Goal: Task Accomplishment & Management: Manage account settings

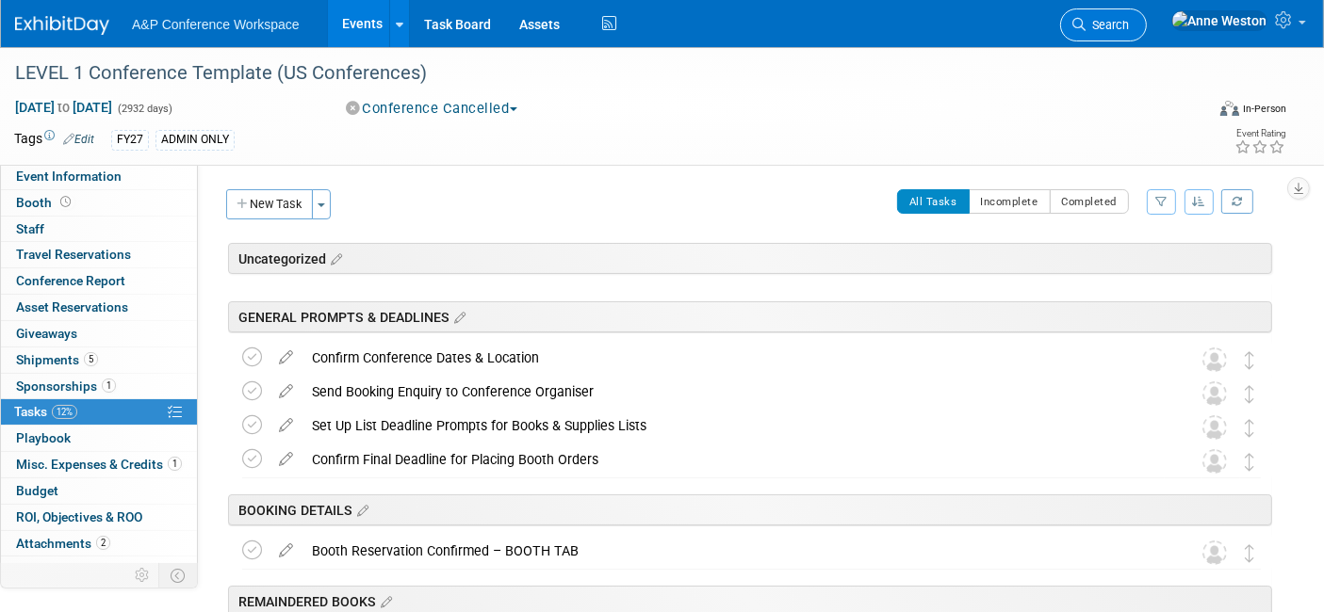
click at [1129, 18] on span "Search" at bounding box center [1106, 25] width 43 height 14
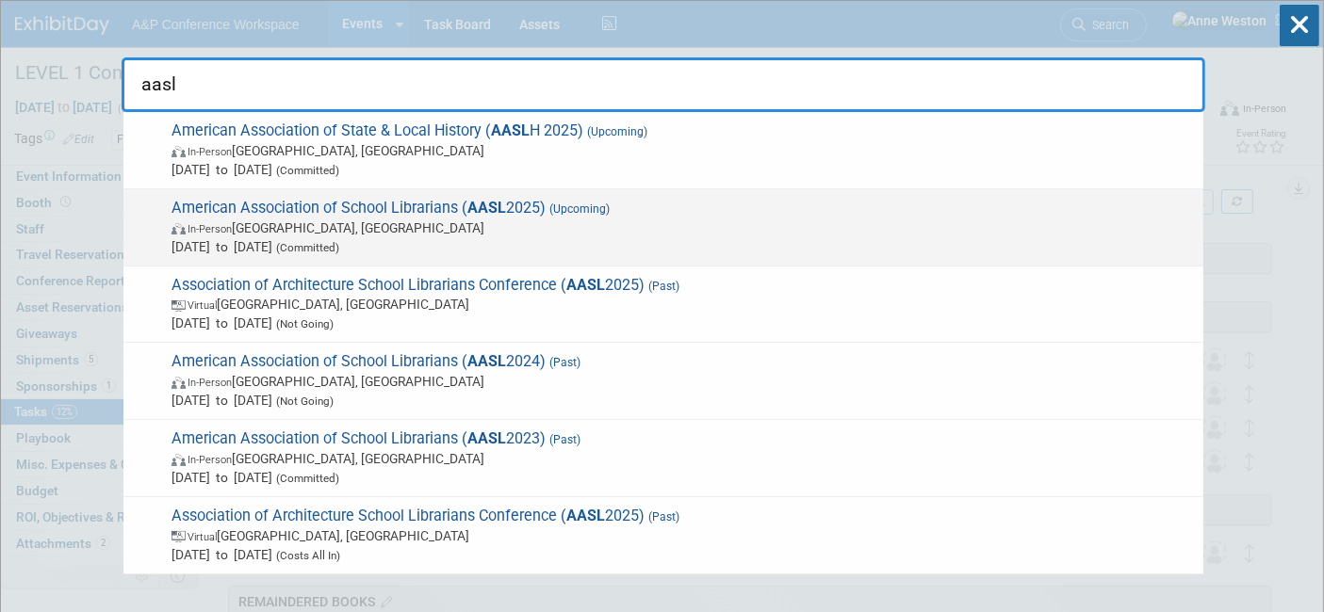
type input "aasl"
click at [439, 219] on span "In-Person St. Louis, MI" at bounding box center [682, 228] width 1022 height 19
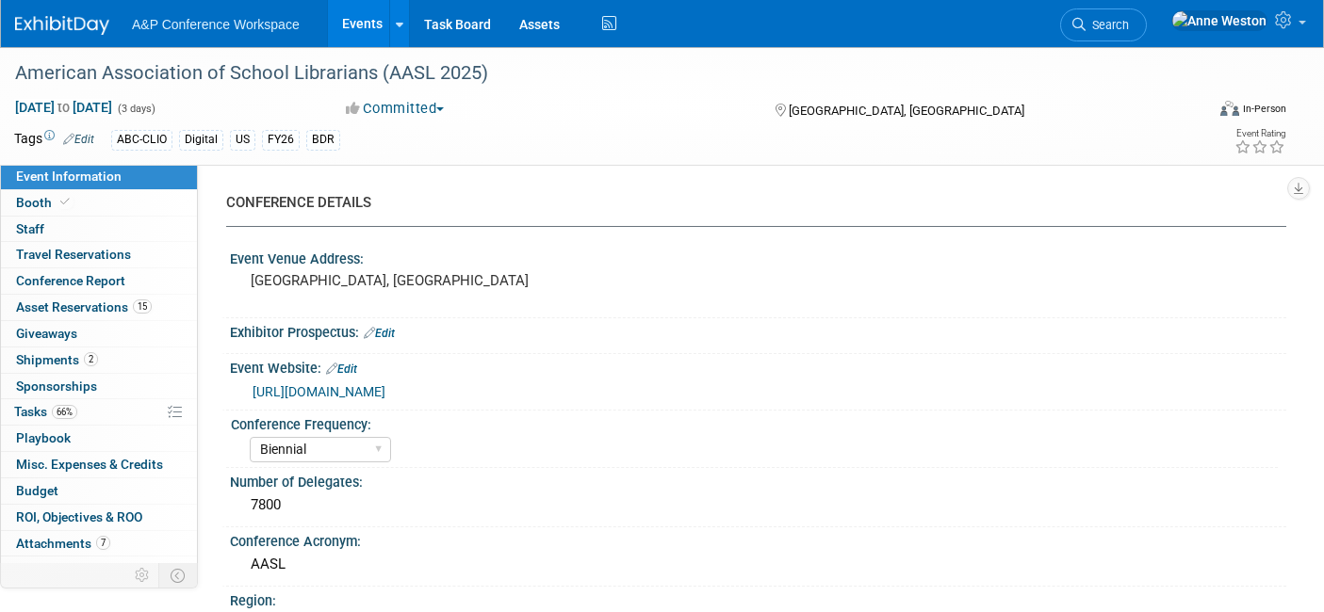
select select "Biennial"
select select "Level 1"
select select "In-Person Booth"
select select "Schools"
select select "Bloomsbury Digital Resources"
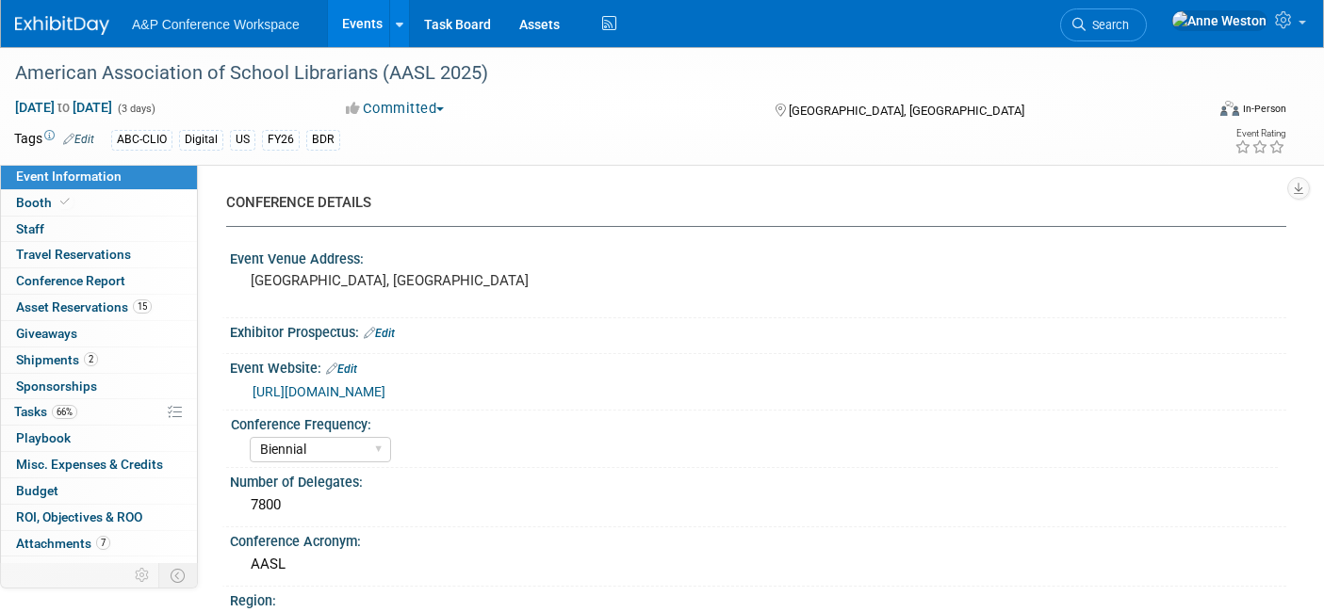
select select "[PERSON_NAME]"
select select "BDR Product Awareness and Trial Generation​"
click at [123, 200] on link "Booth" at bounding box center [99, 202] width 196 height 25
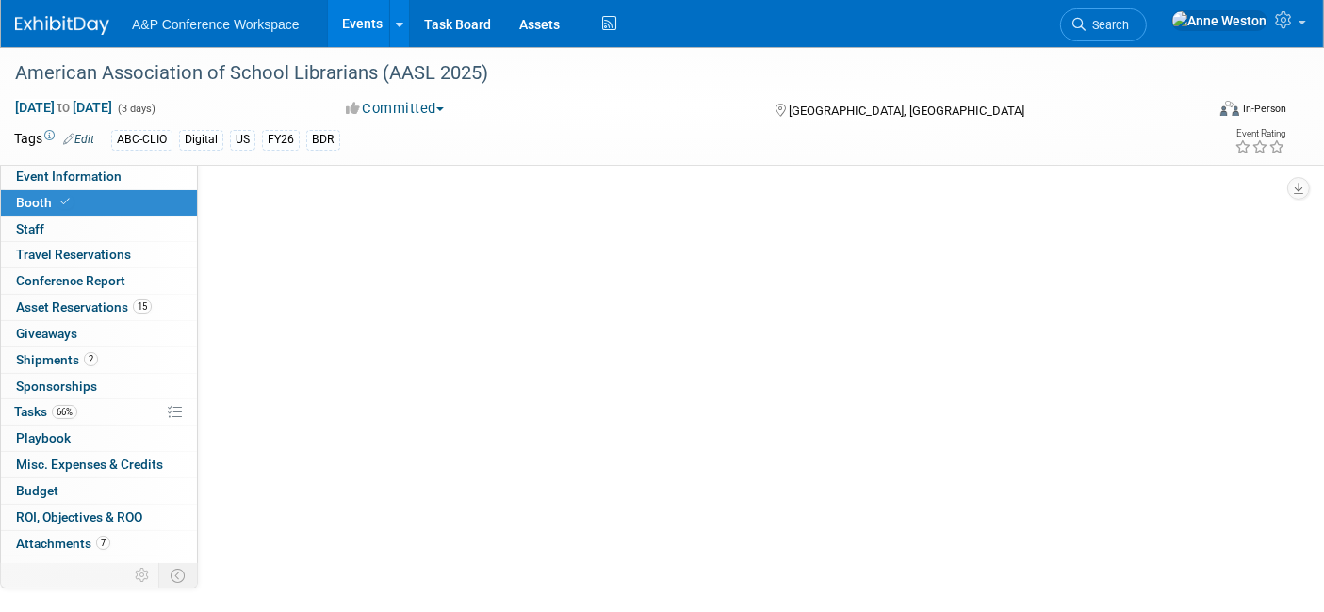
select select "CLDC - Digital/BDR"
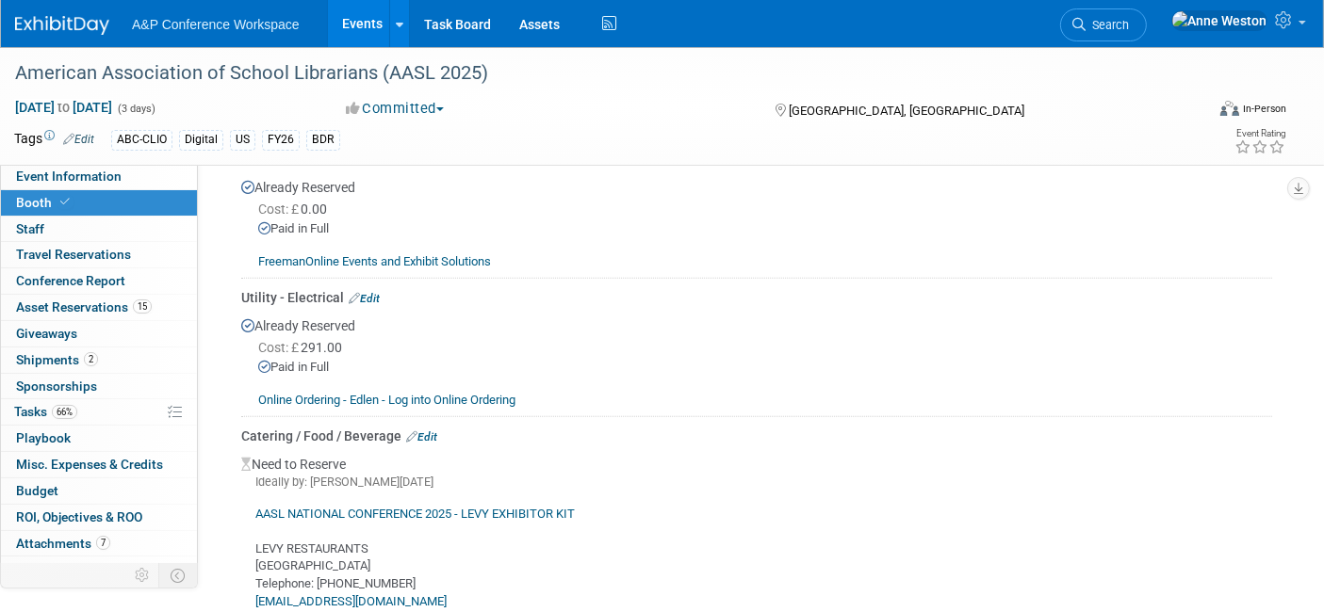
scroll to position [1570, 0]
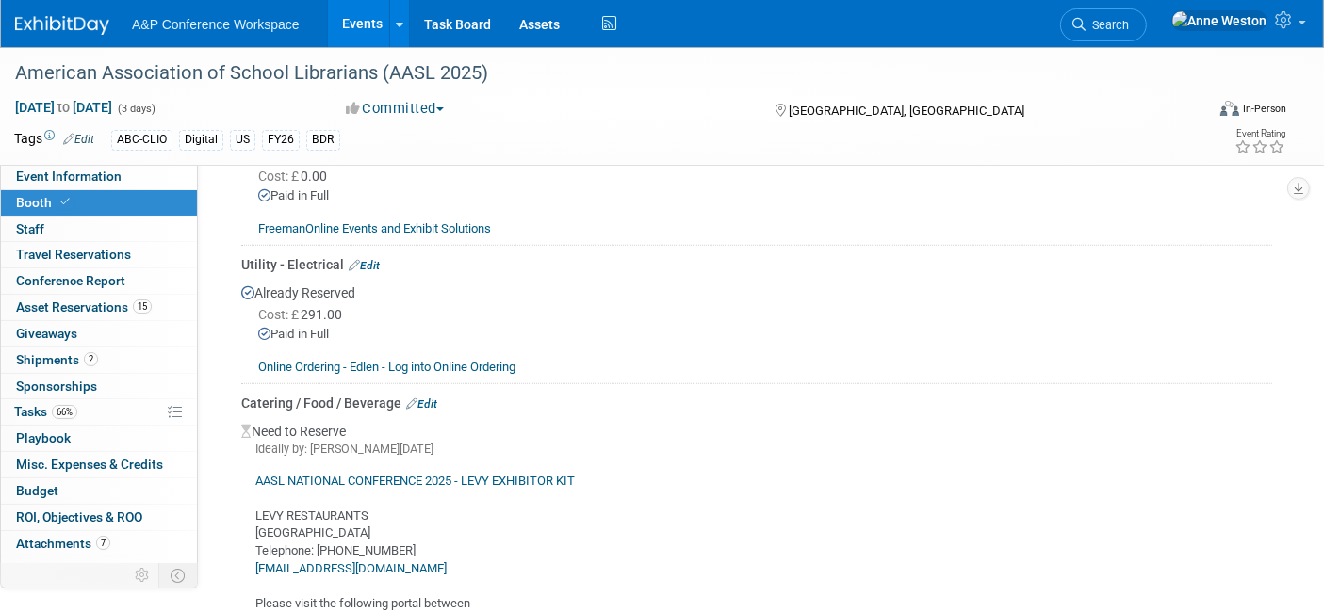
click at [379, 460] on div "AASL NATIONAL CONFERENCE 2025 - LEVY EXHIBITOR KIT LEVY RESTAURANTS USA Telepho…" at bounding box center [756, 553] width 1031 height 190
click at [383, 474] on link "AASL NATIONAL CONFERENCE 2025 - LEVY EXHIBITOR KIT" at bounding box center [414, 481] width 319 height 14
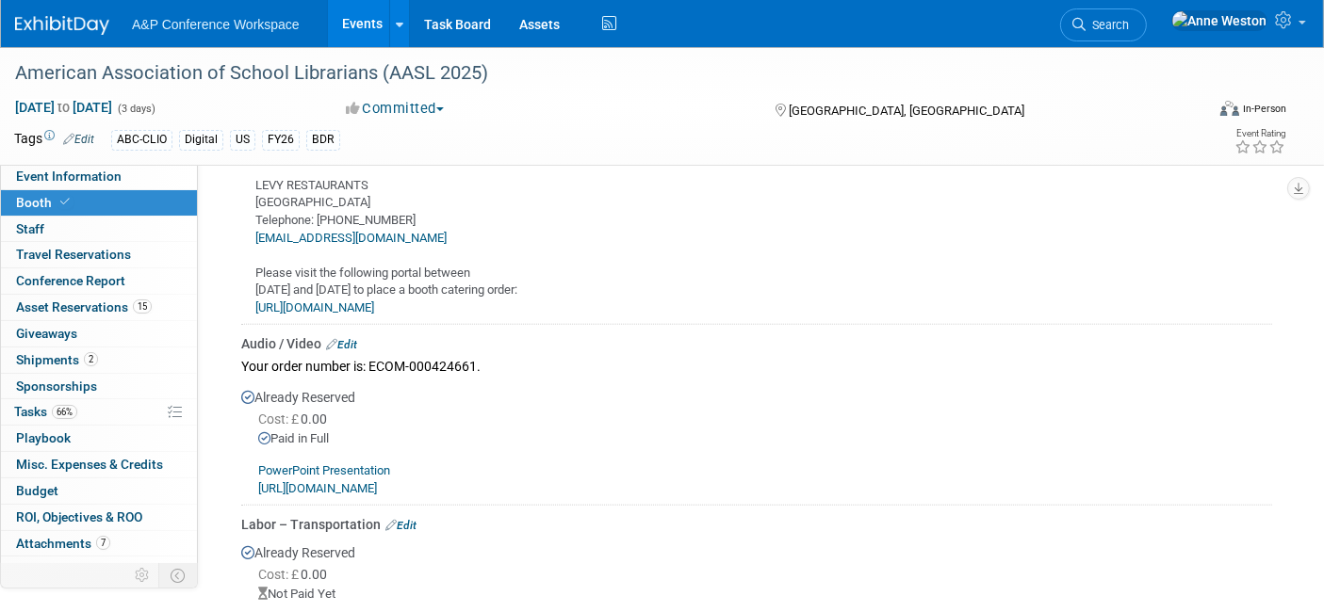
scroll to position [1779, 0]
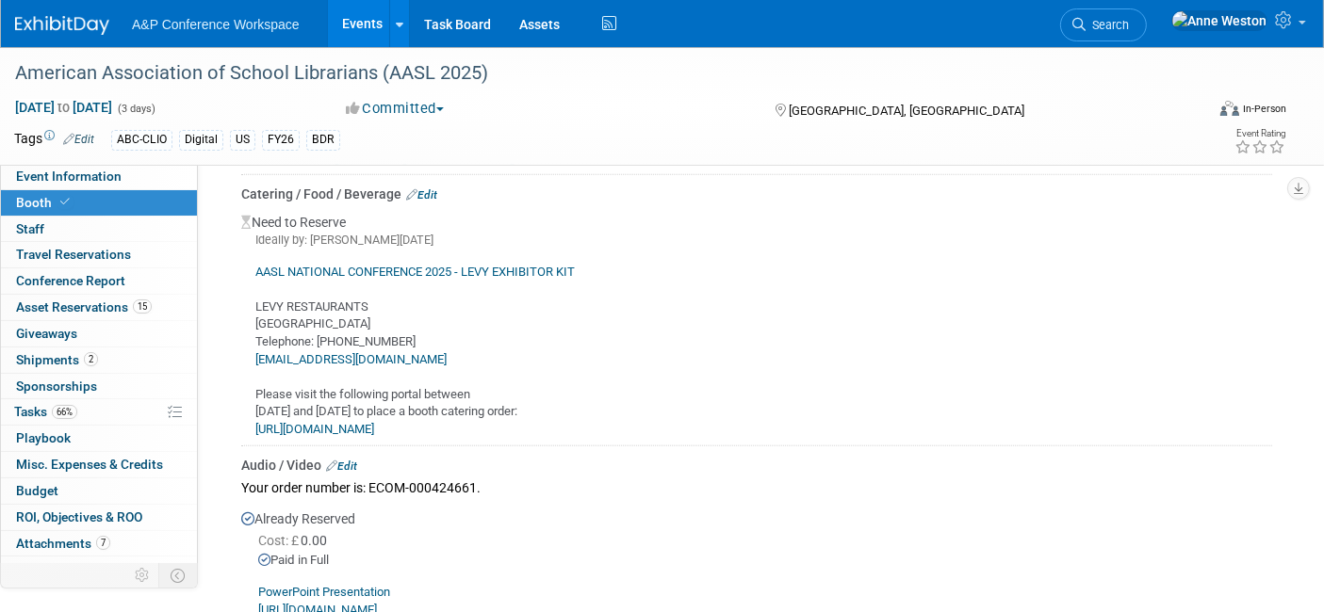
click at [428, 188] on link "Edit" at bounding box center [421, 194] width 31 height 13
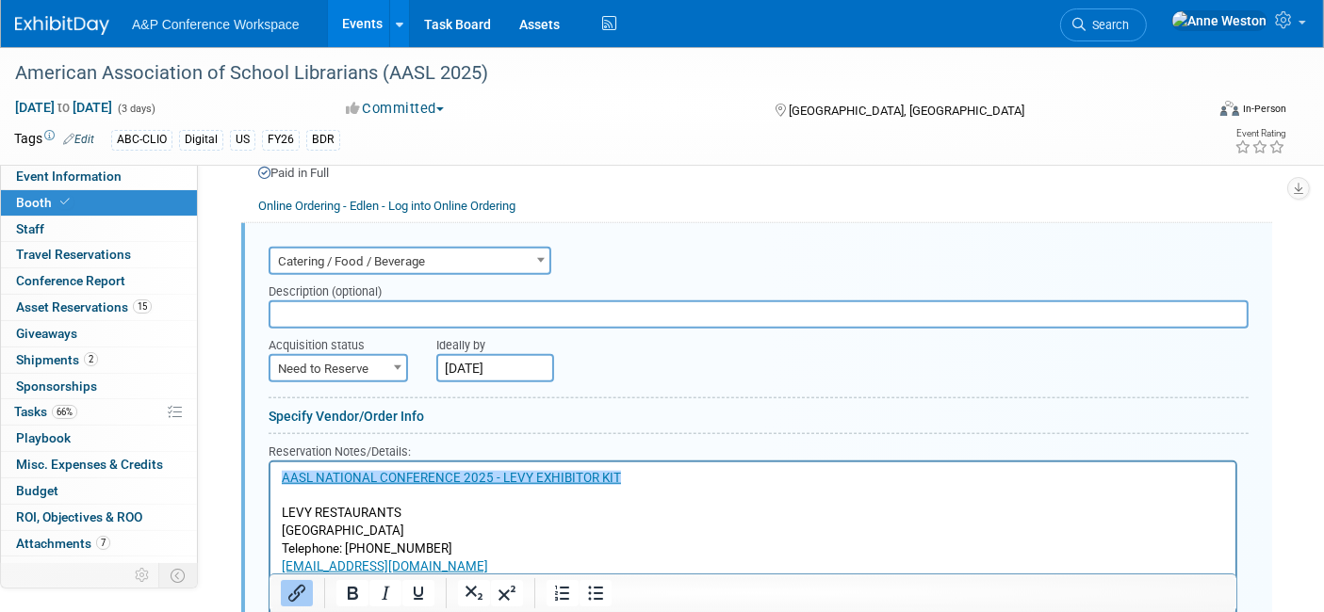
scroll to position [1835, 0]
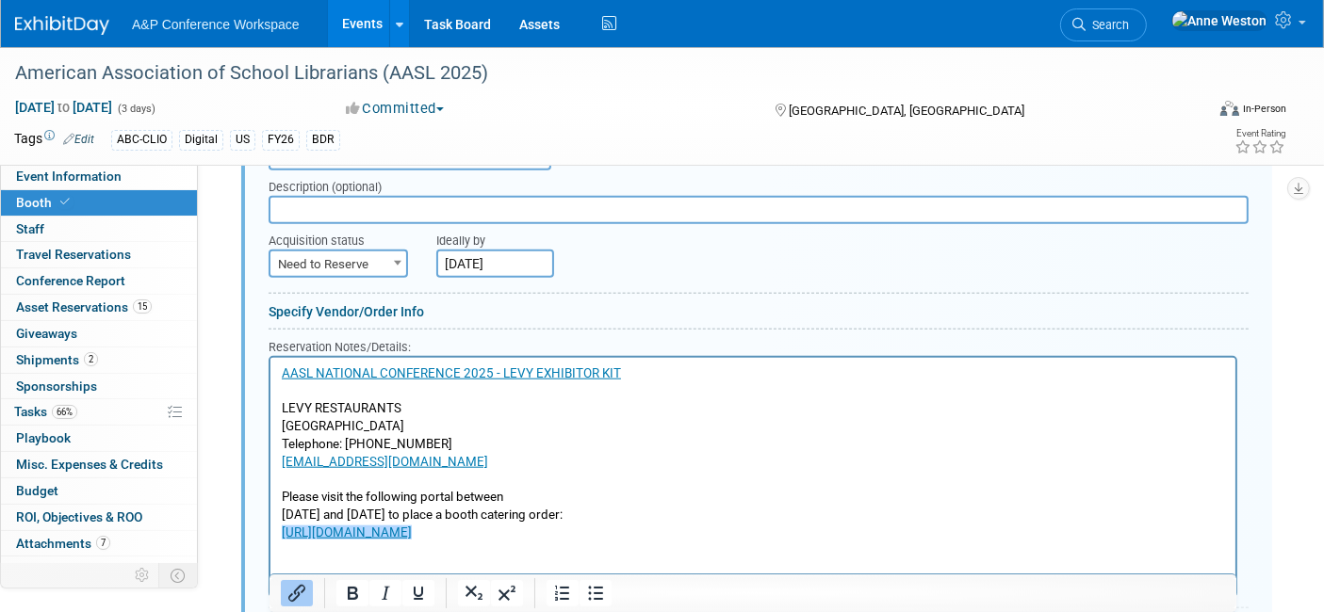
click at [669, 523] on p "AASL NATIONAL CONFERENCE 2025 - LEVY EXHIBITOR KIT LEVY RESTAURANTS USA Telepho…" at bounding box center [752, 453] width 943 height 176
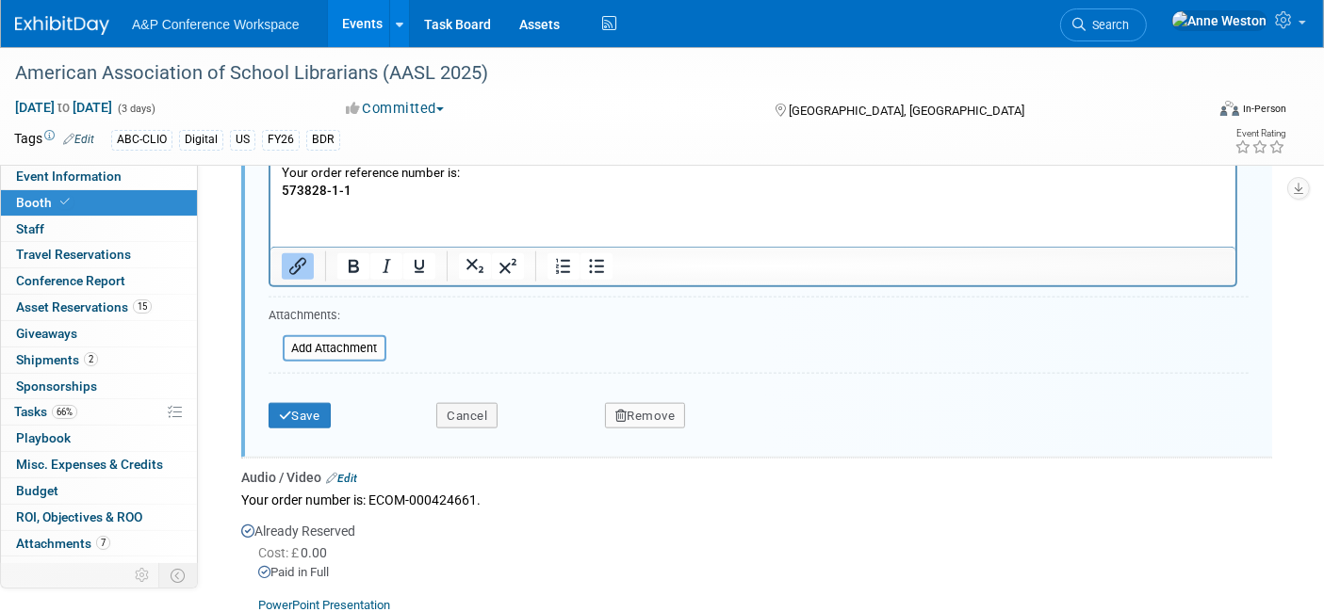
scroll to position [2263, 0]
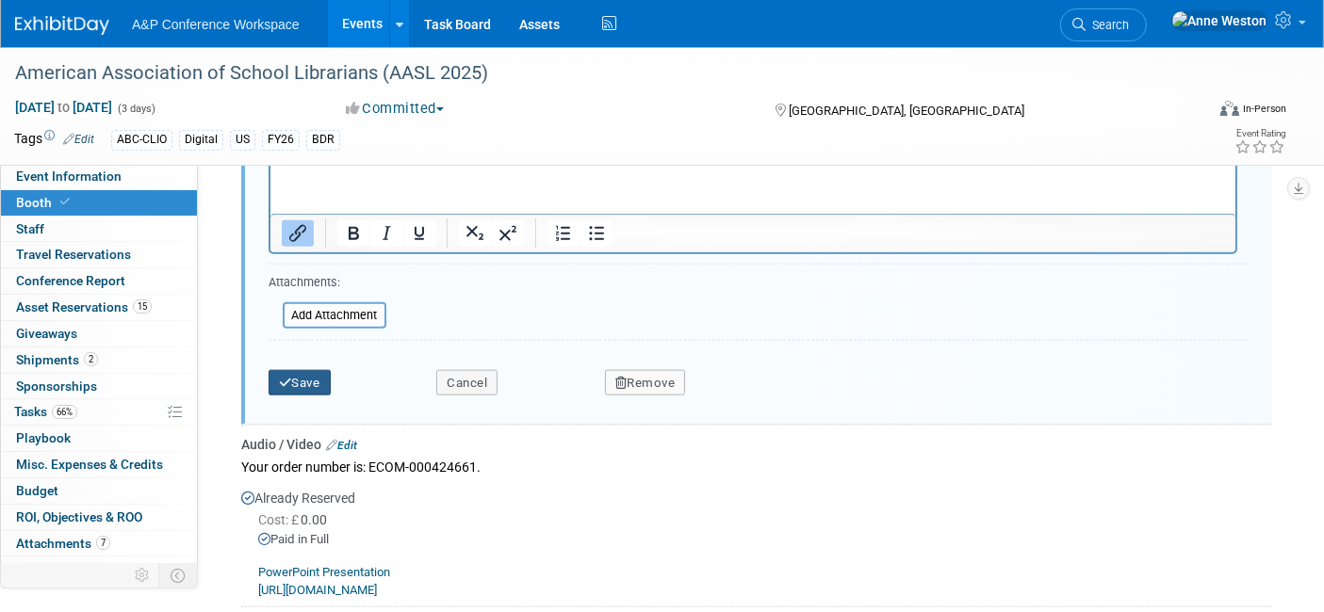
click at [290, 377] on icon "submit" at bounding box center [285, 383] width 13 height 12
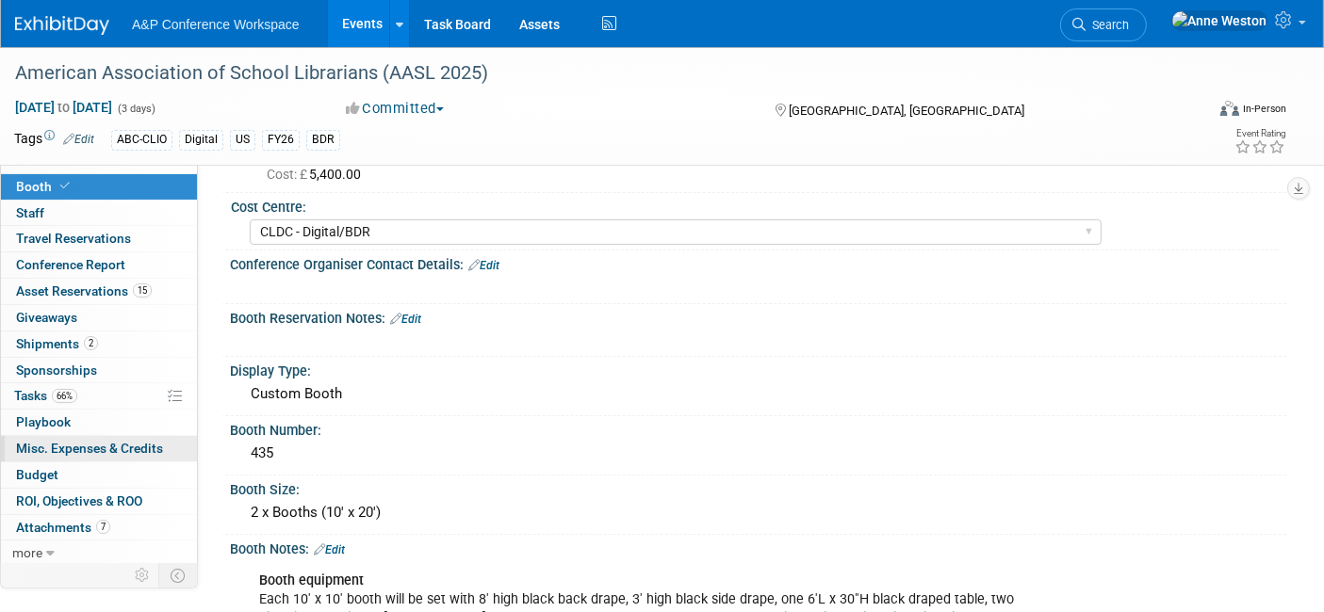
scroll to position [209, 0]
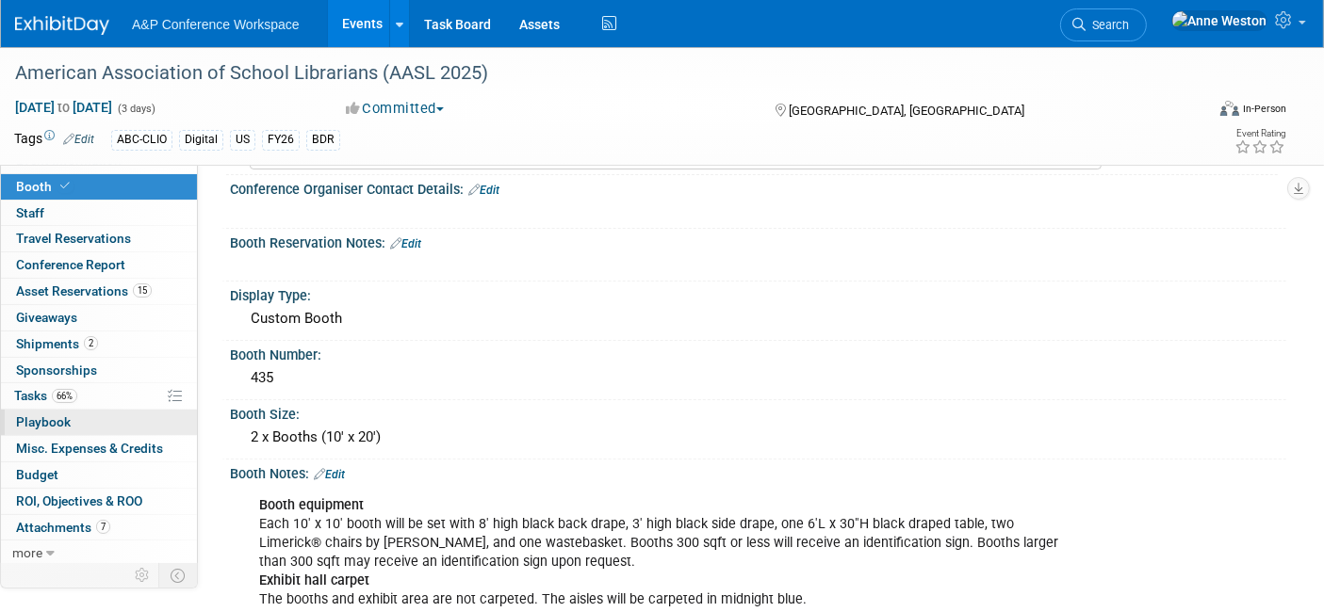
click at [56, 417] on span "Playbook 0" at bounding box center [43, 422] width 55 height 15
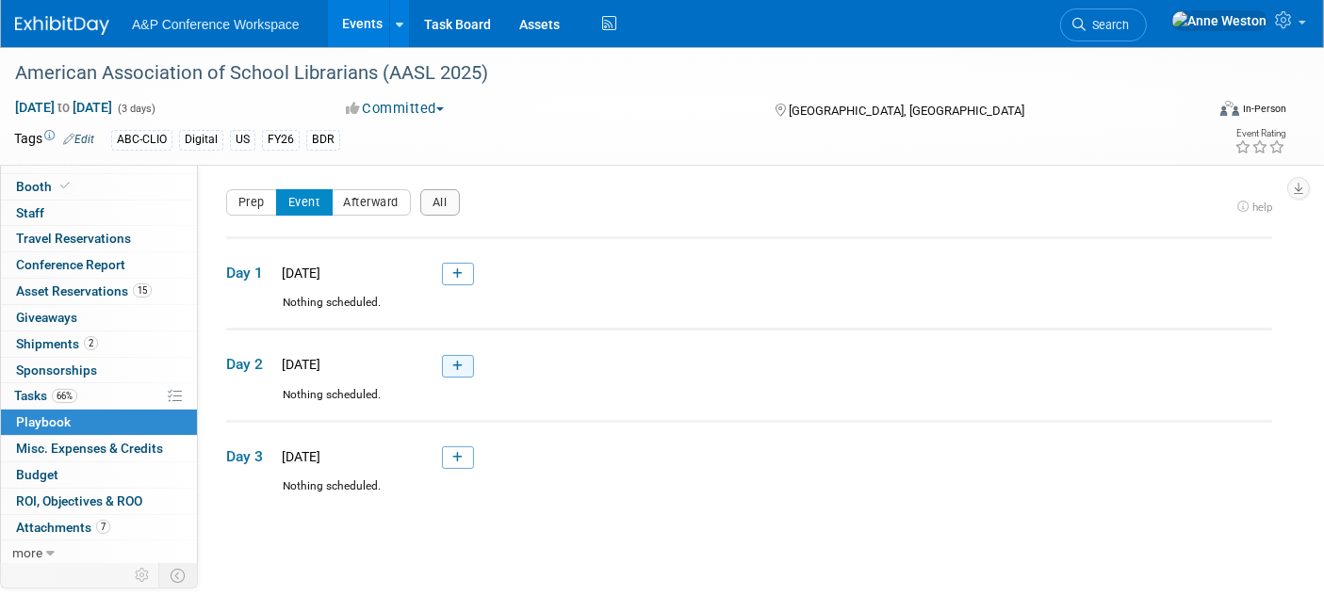
click at [452, 366] on icon at bounding box center [457, 366] width 10 height 11
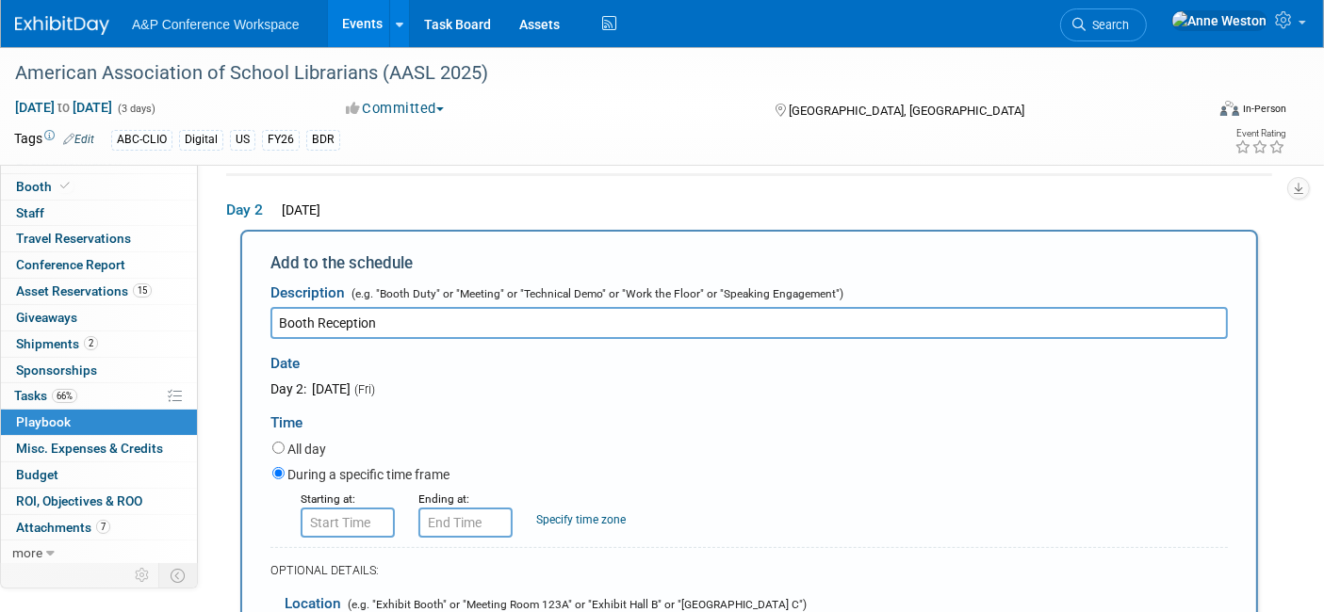
type input "Booth Reception"
click at [325, 525] on input "8:00 AM" at bounding box center [348, 523] width 94 height 30
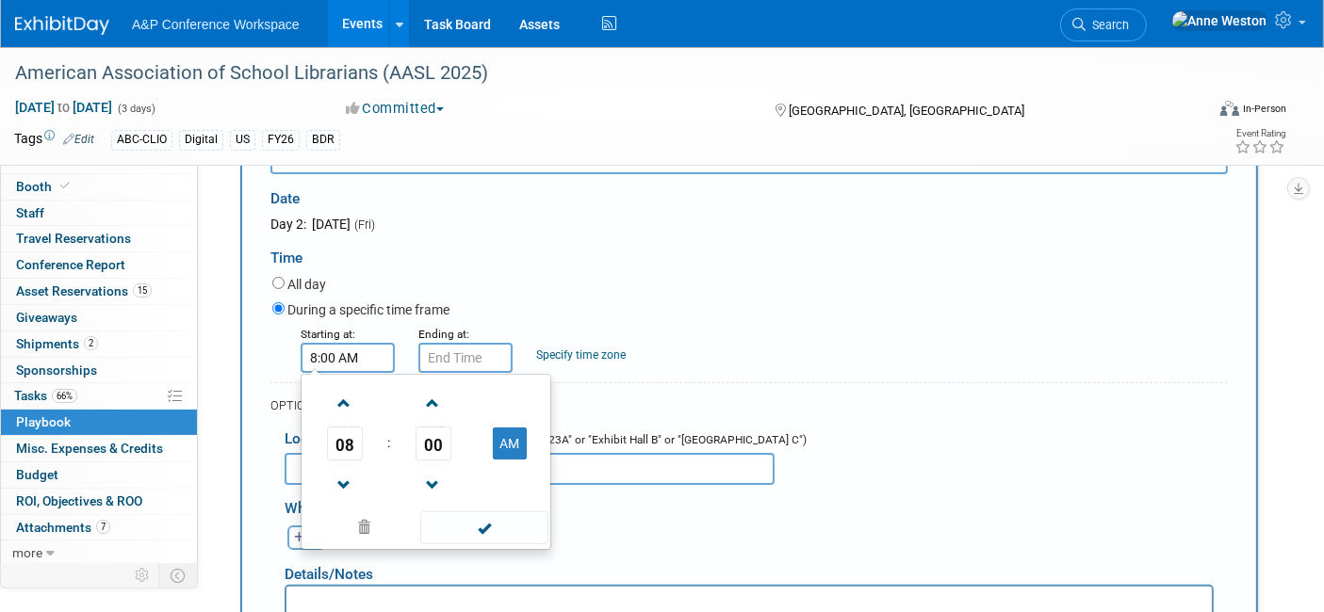
scroll to position [363, 0]
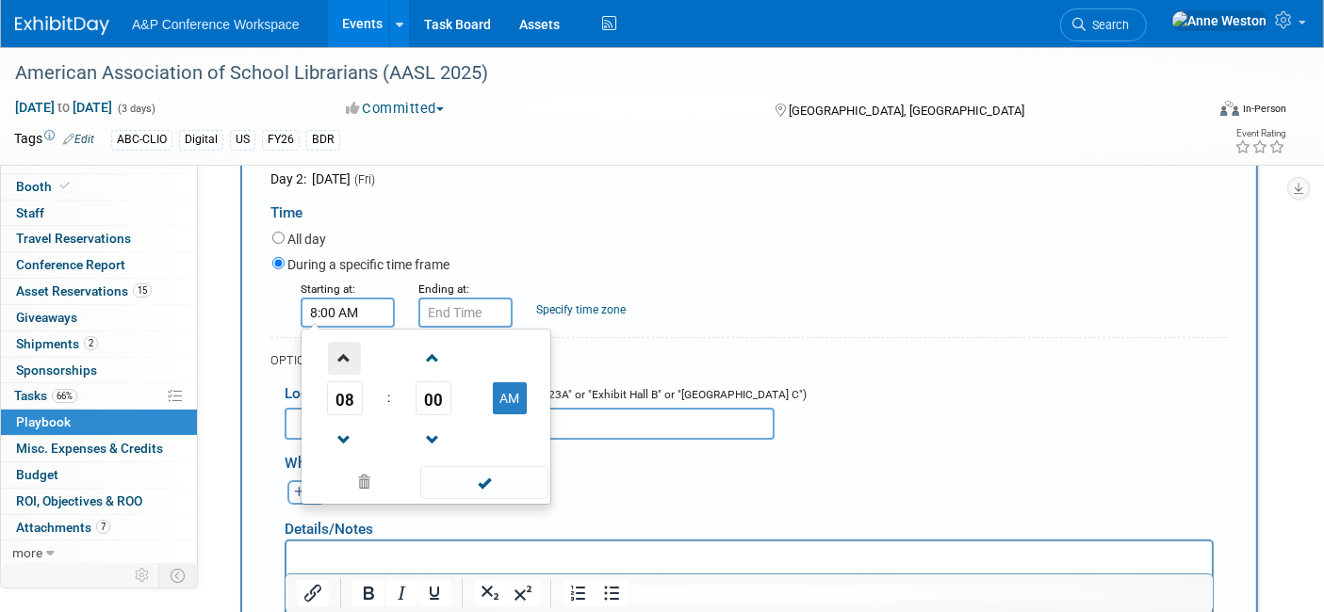
click at [347, 348] on span at bounding box center [344, 358] width 33 height 33
type input "9:00 AM"
click at [492, 472] on span at bounding box center [483, 482] width 127 height 33
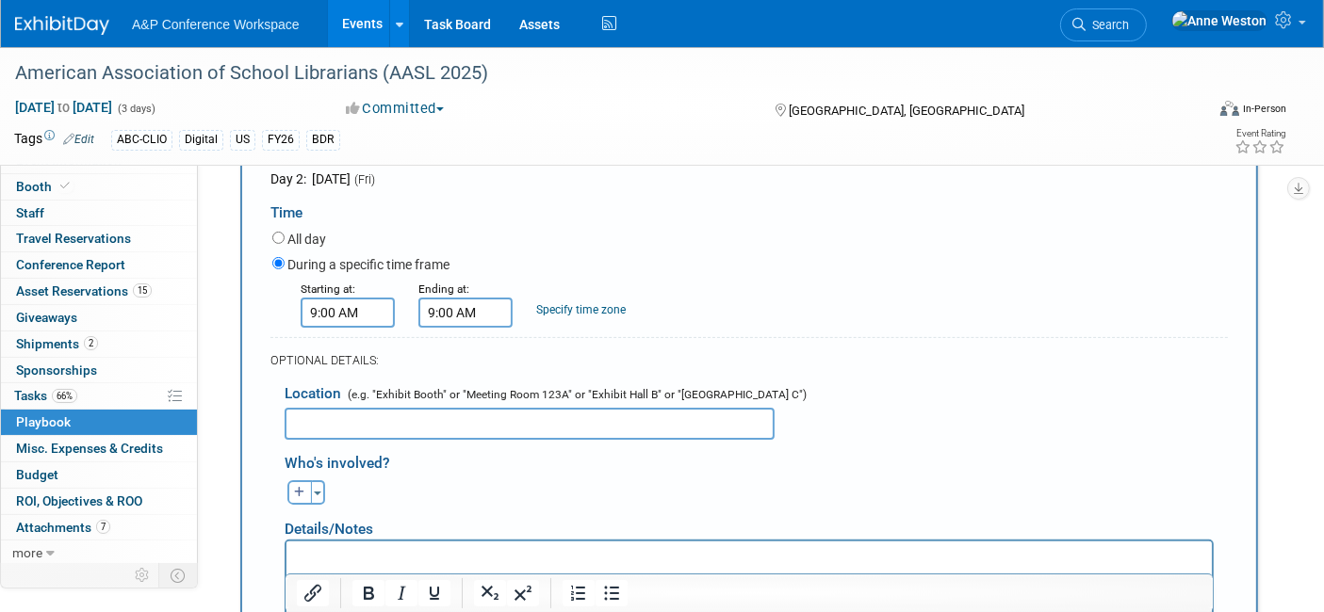
click at [432, 307] on input "9:00 AM" at bounding box center [465, 313] width 94 height 30
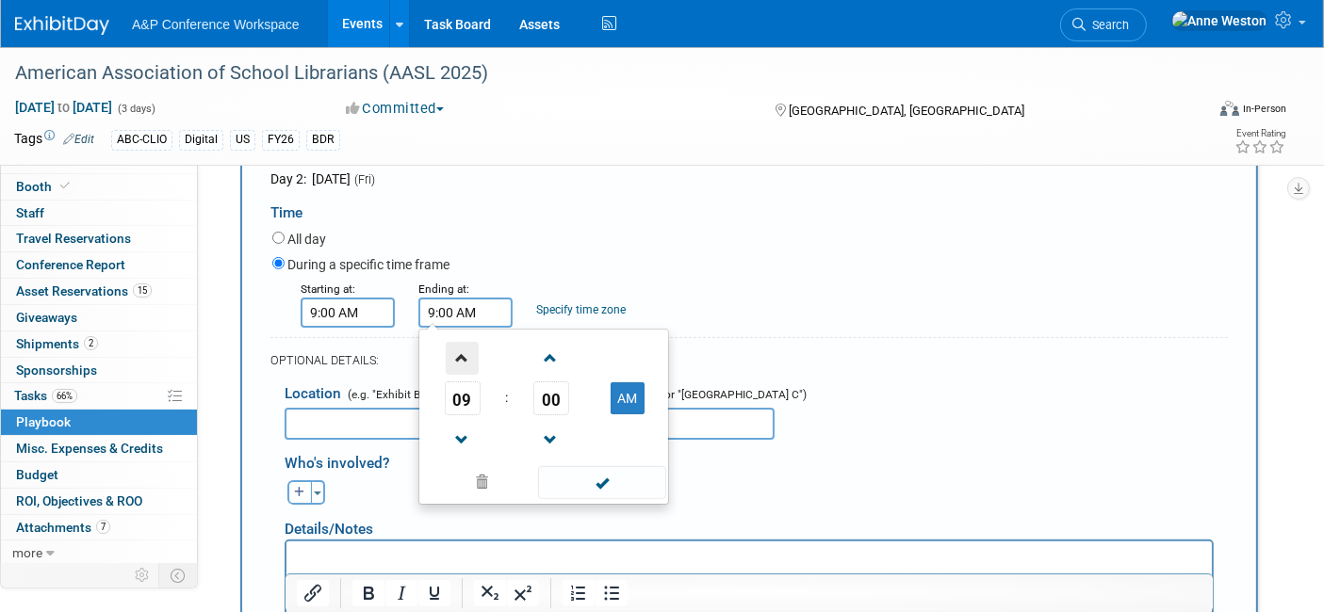
click at [462, 349] on span at bounding box center [462, 358] width 33 height 33
type input "10:00 AM"
click at [597, 482] on span at bounding box center [601, 482] width 127 height 33
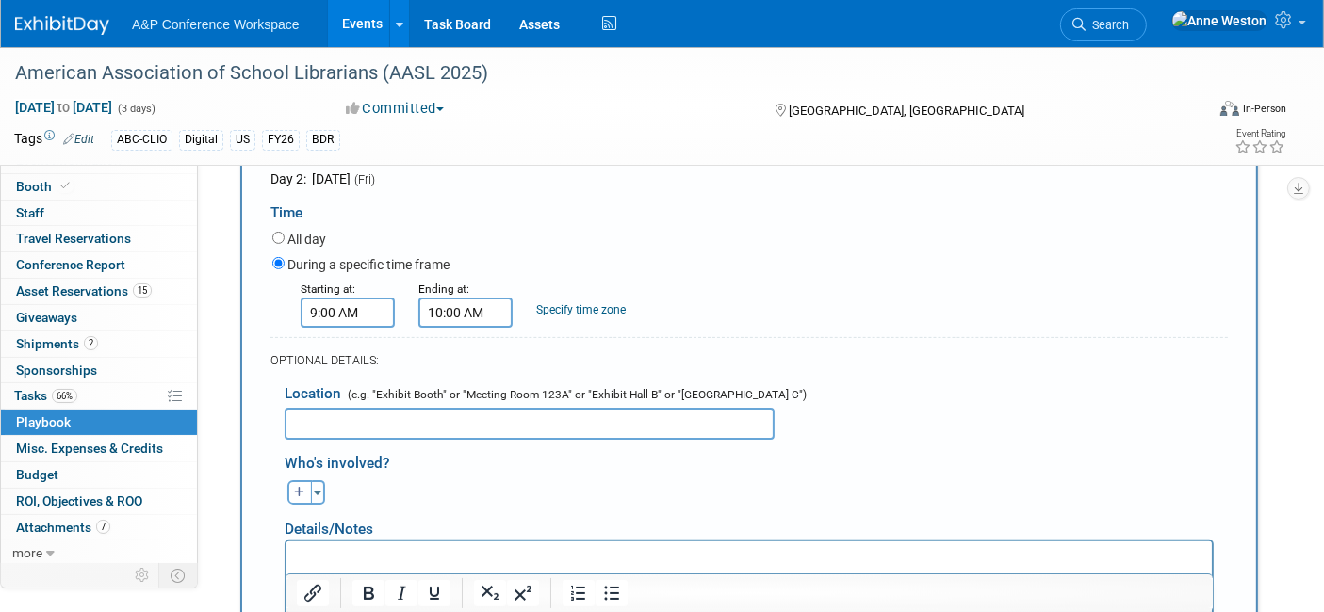
click at [454, 415] on input "text" at bounding box center [530, 424] width 490 height 32
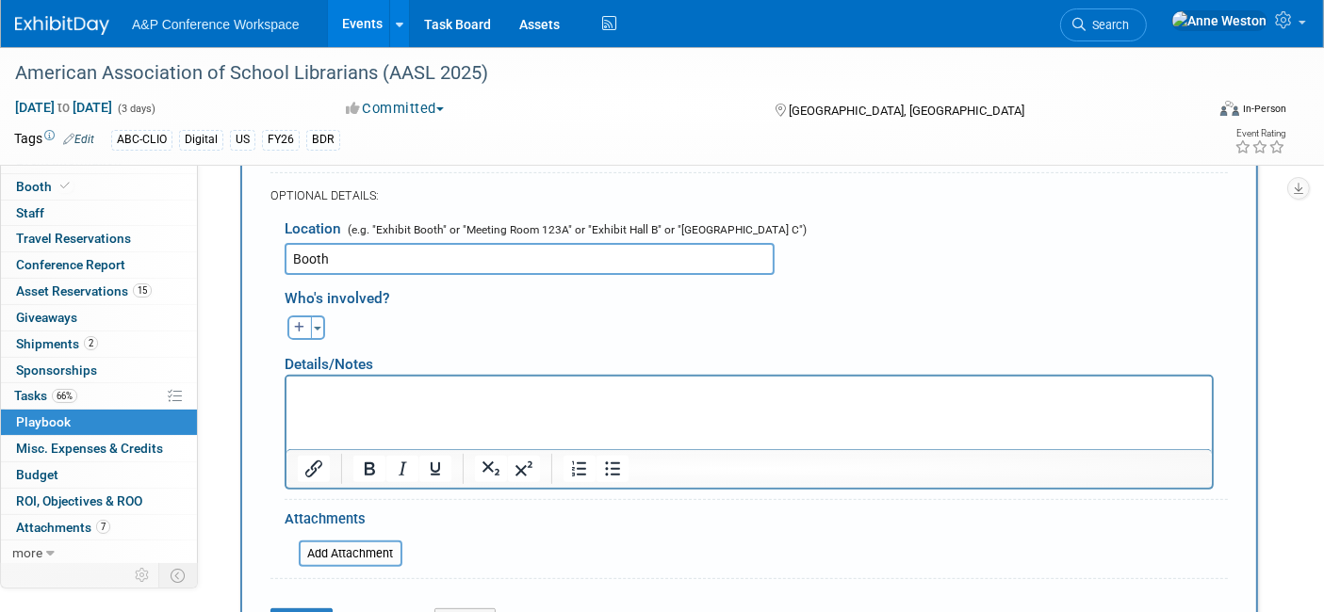
scroll to position [572, 0]
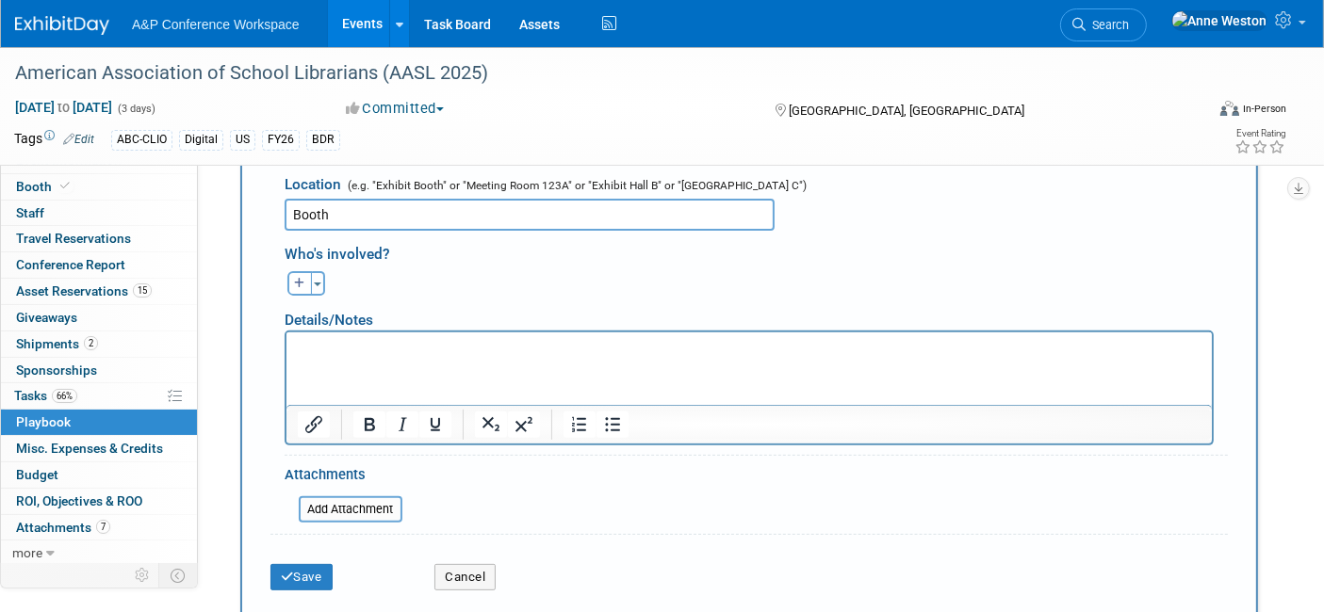
type input "Booth"
click at [301, 350] on p "Rich Text Area. Press ALT-0 for help." at bounding box center [748, 348] width 903 height 19
click at [296, 564] on button "Save" at bounding box center [301, 577] width 62 height 26
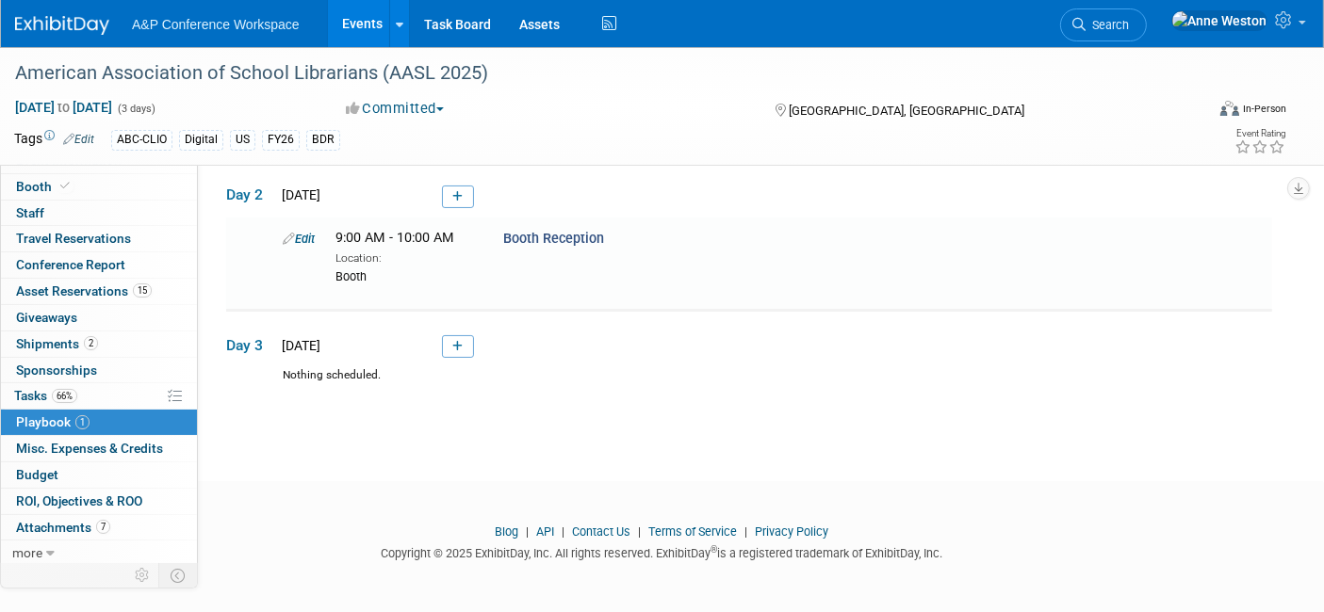
scroll to position [151, 0]
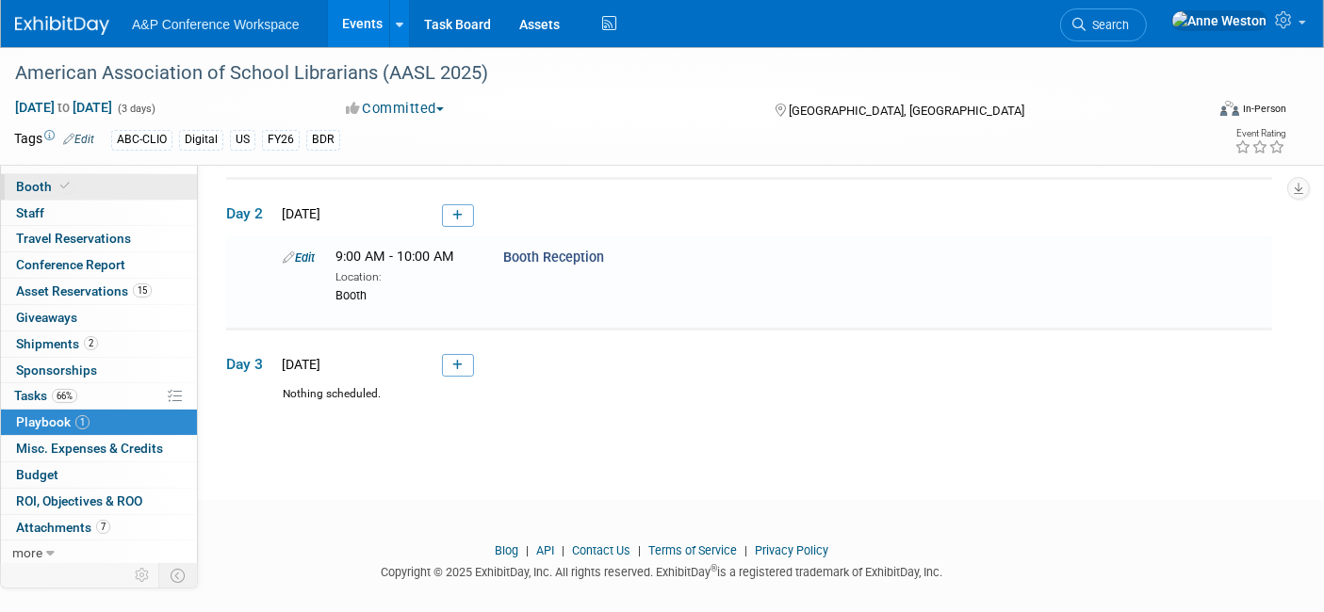
click at [43, 189] on span "Booth" at bounding box center [44, 186] width 57 height 15
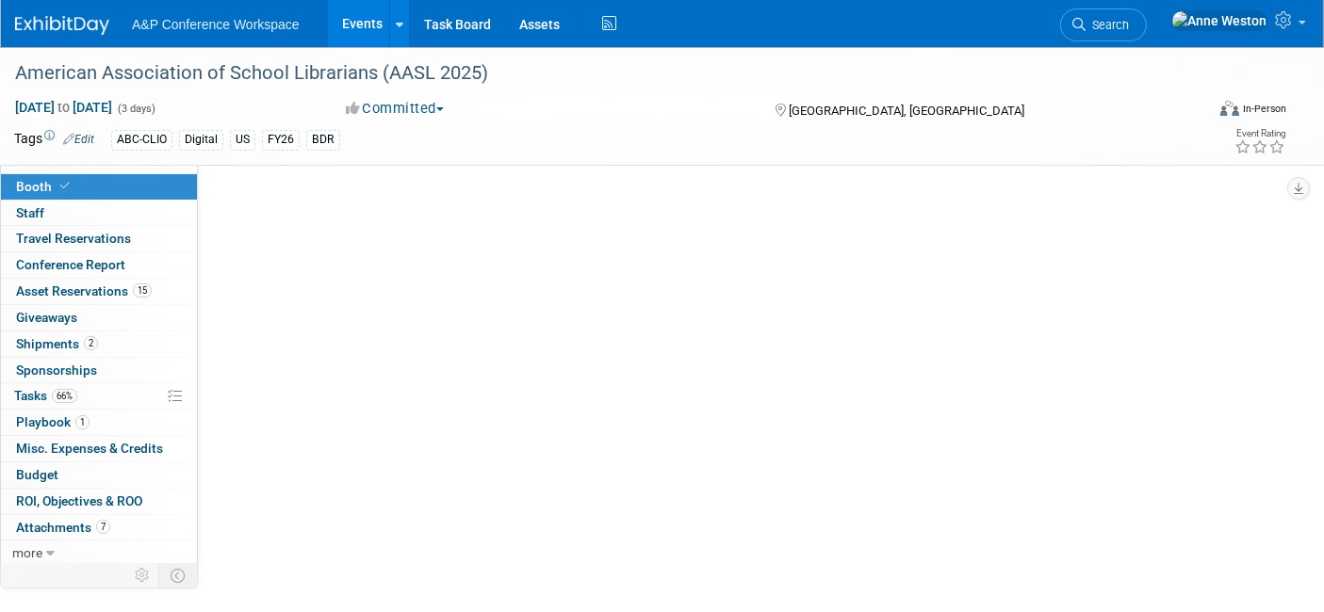
select select "CLDC - Digital/BDR"
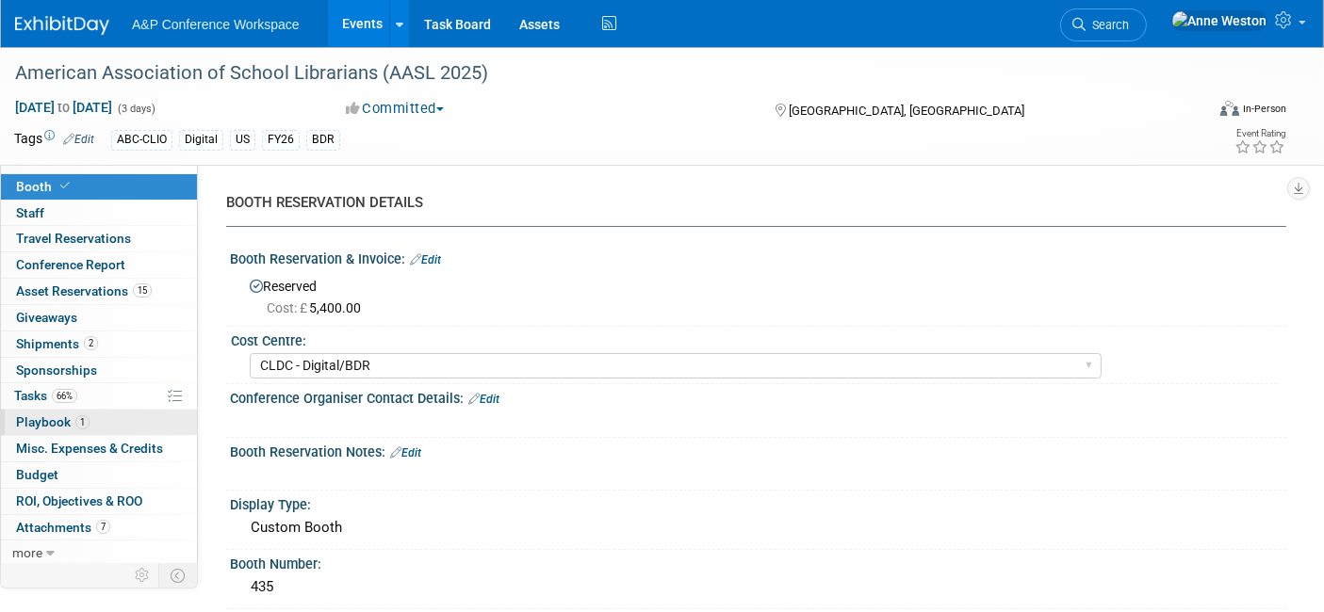
click at [81, 429] on link "1 Playbook 1" at bounding box center [99, 422] width 196 height 25
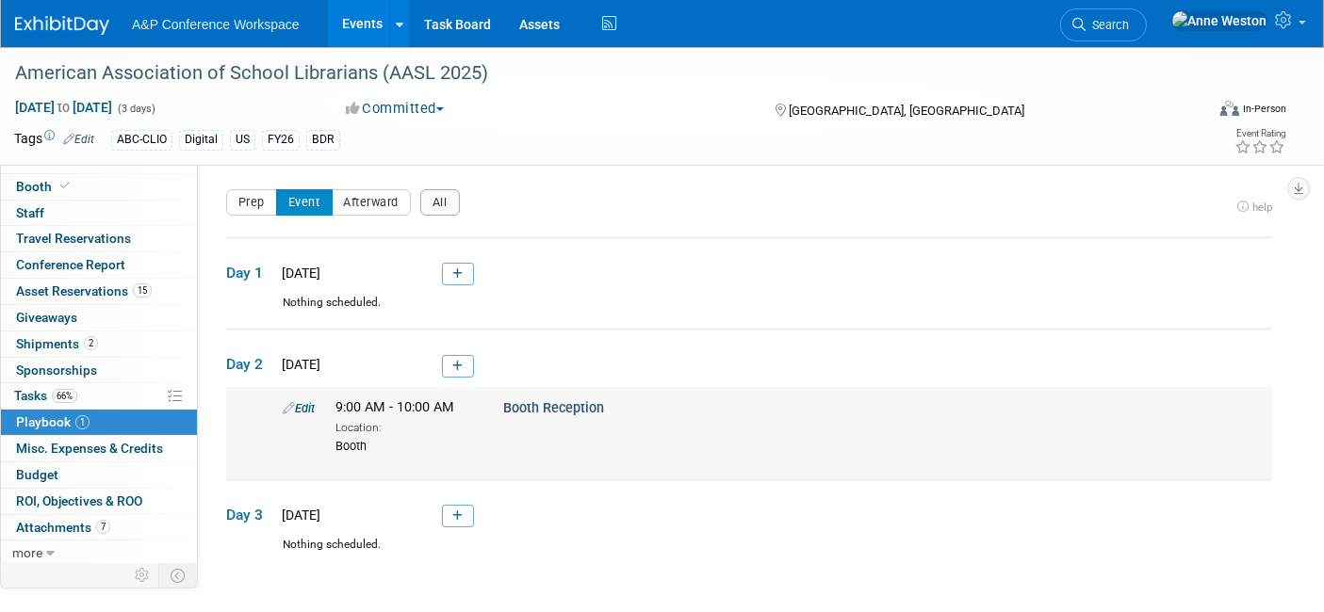
click at [295, 405] on link "Edit" at bounding box center [299, 408] width 32 height 14
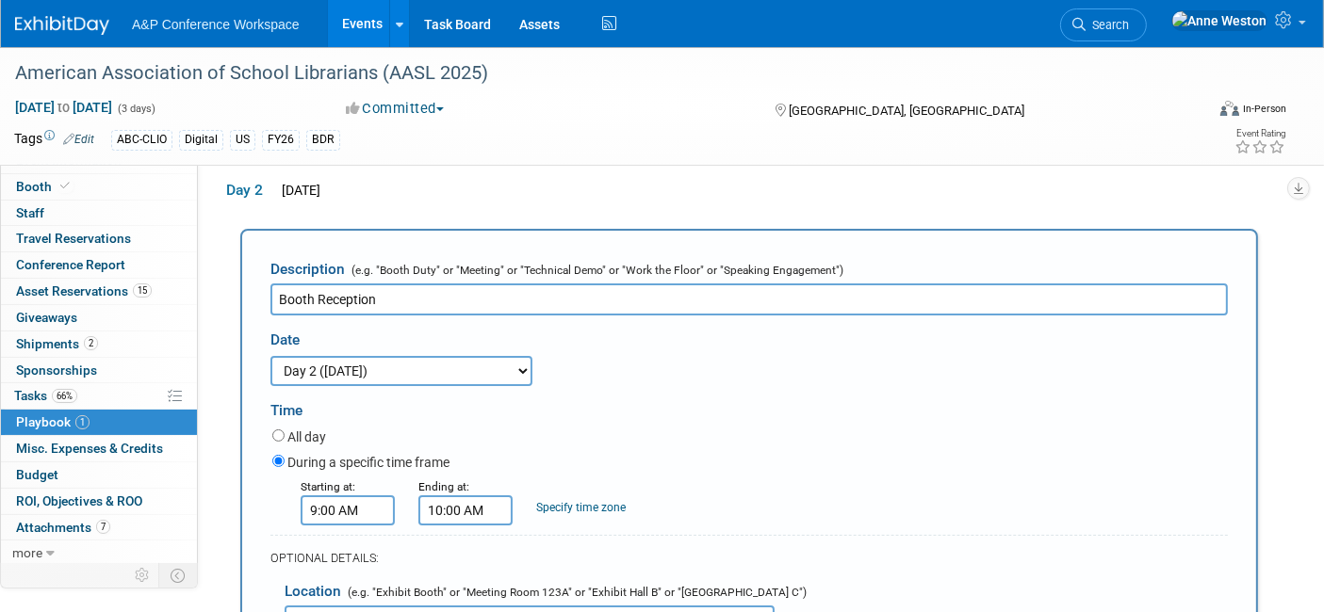
scroll to position [277, 0]
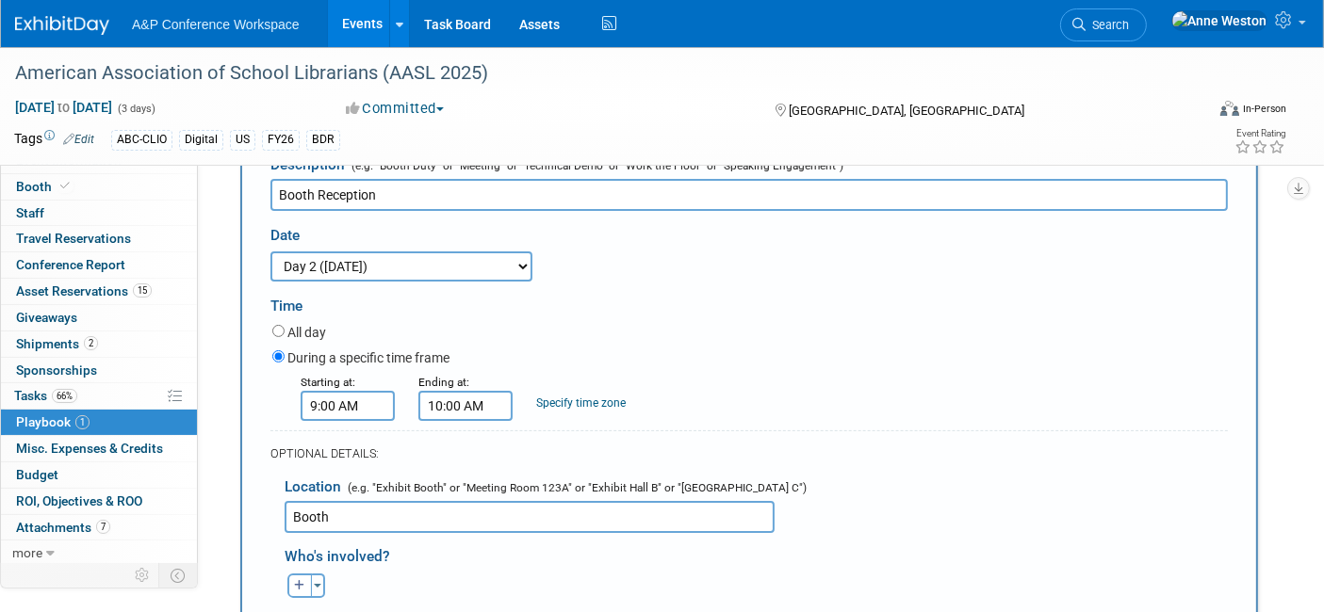
click at [358, 511] on input "Booth" at bounding box center [530, 517] width 490 height 32
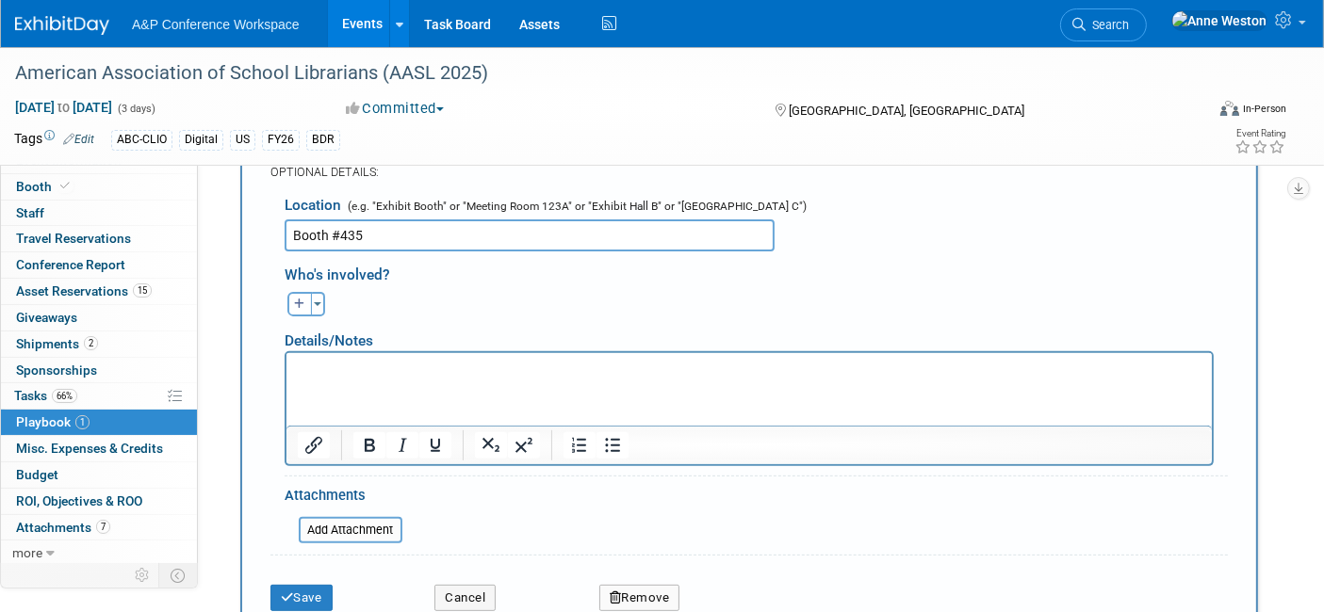
scroll to position [592, 0]
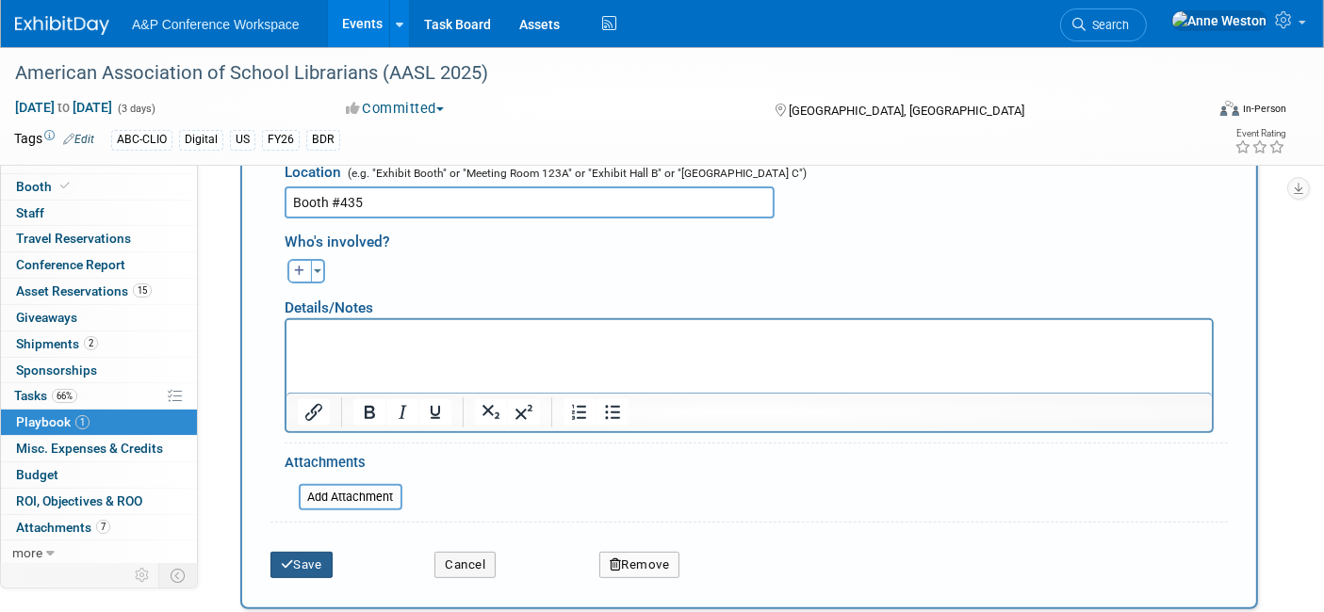
type input "Booth #435"
click at [292, 559] on icon "submit" at bounding box center [287, 565] width 13 height 12
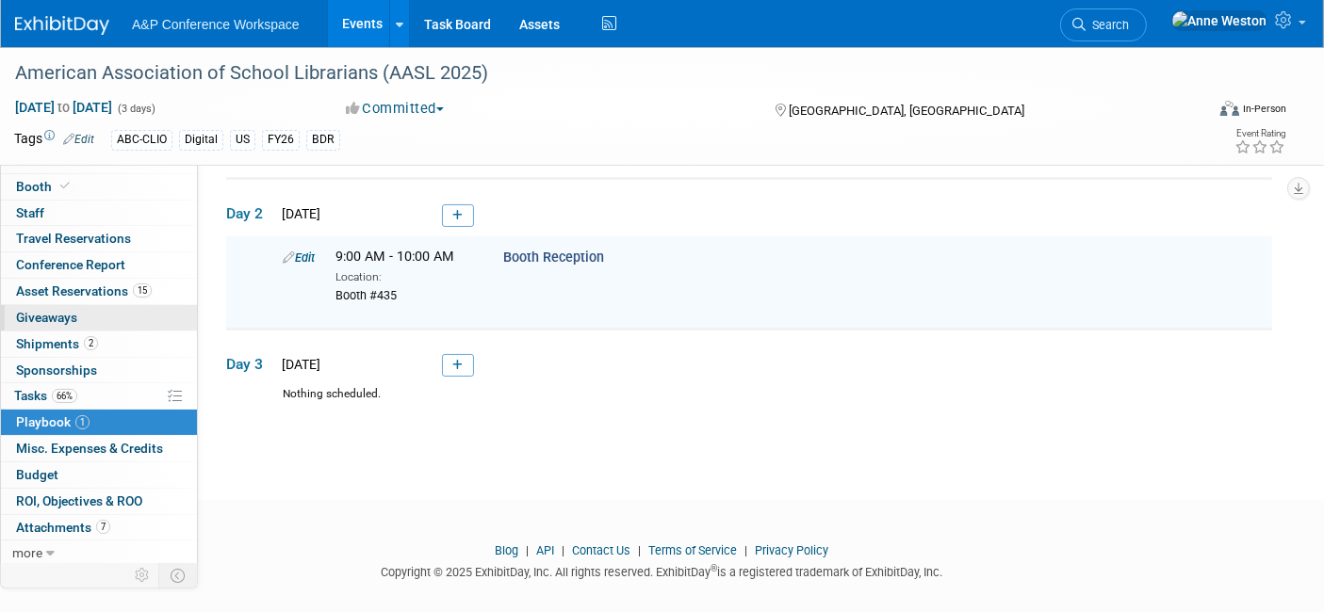
scroll to position [0, 0]
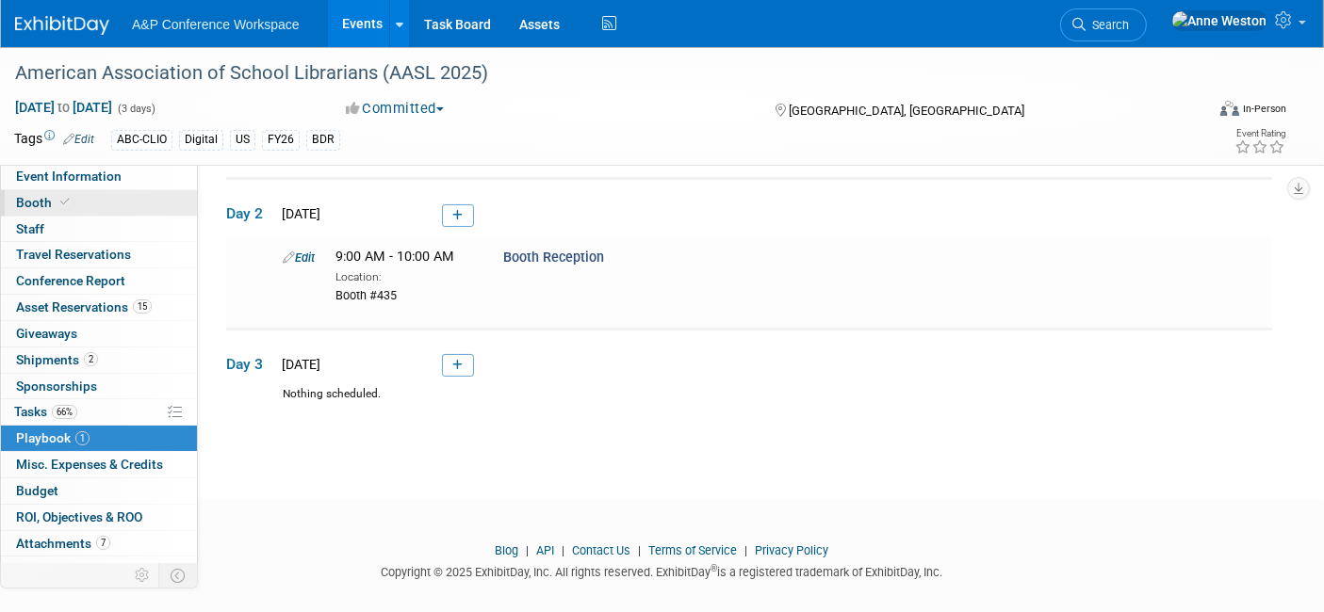
click at [67, 201] on icon at bounding box center [64, 202] width 9 height 10
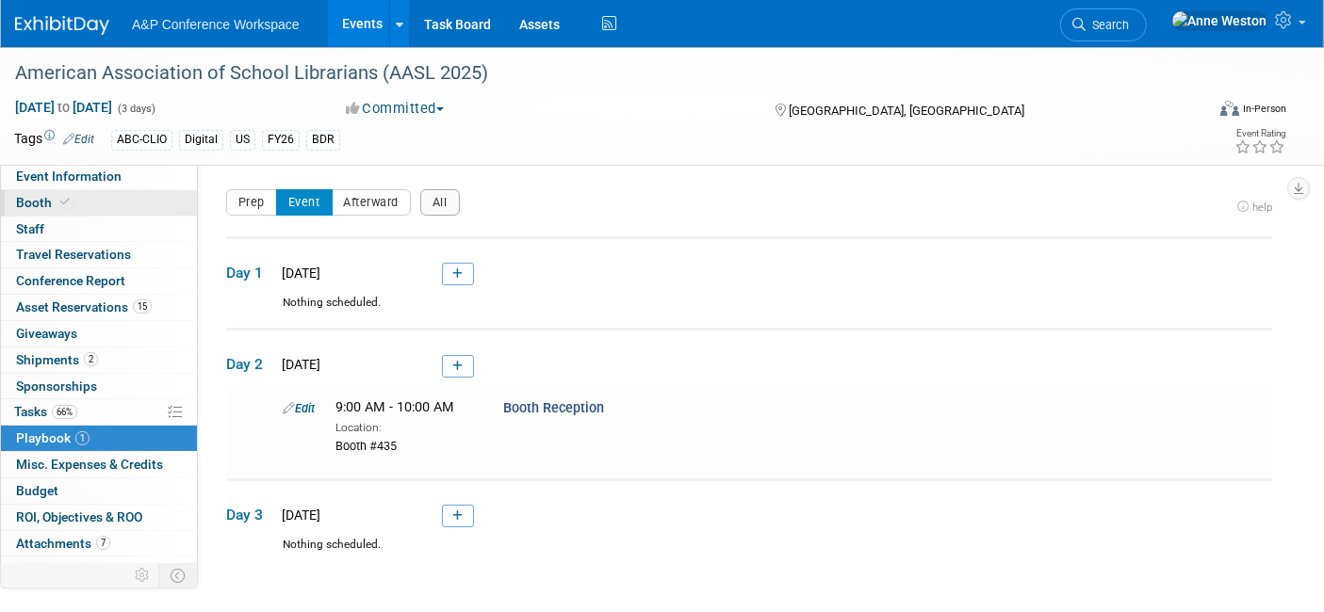
select select "CLDC - Digital/BDR"
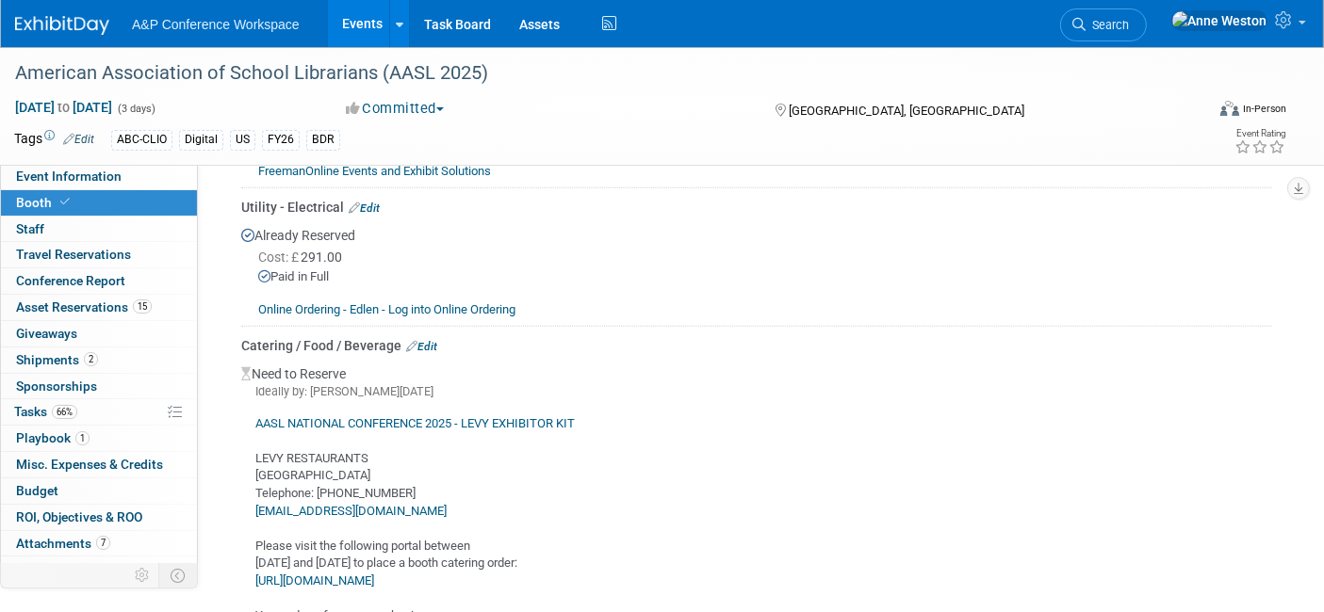
scroll to position [1674, 0]
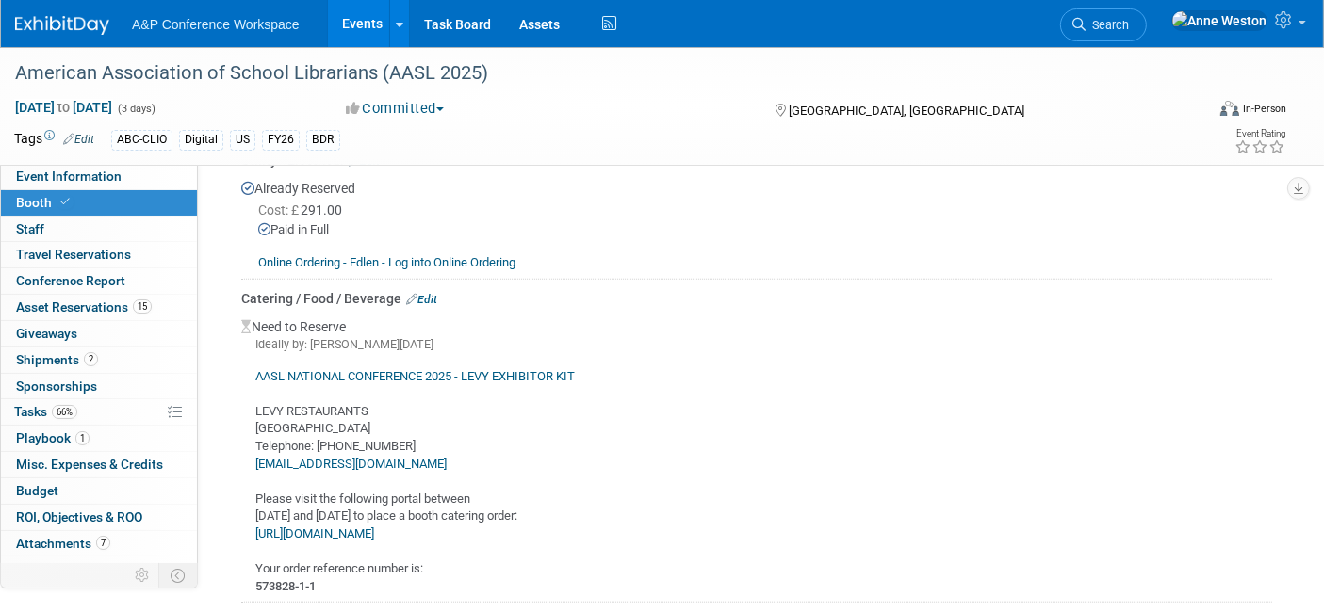
click at [425, 293] on link "Edit" at bounding box center [421, 299] width 31 height 13
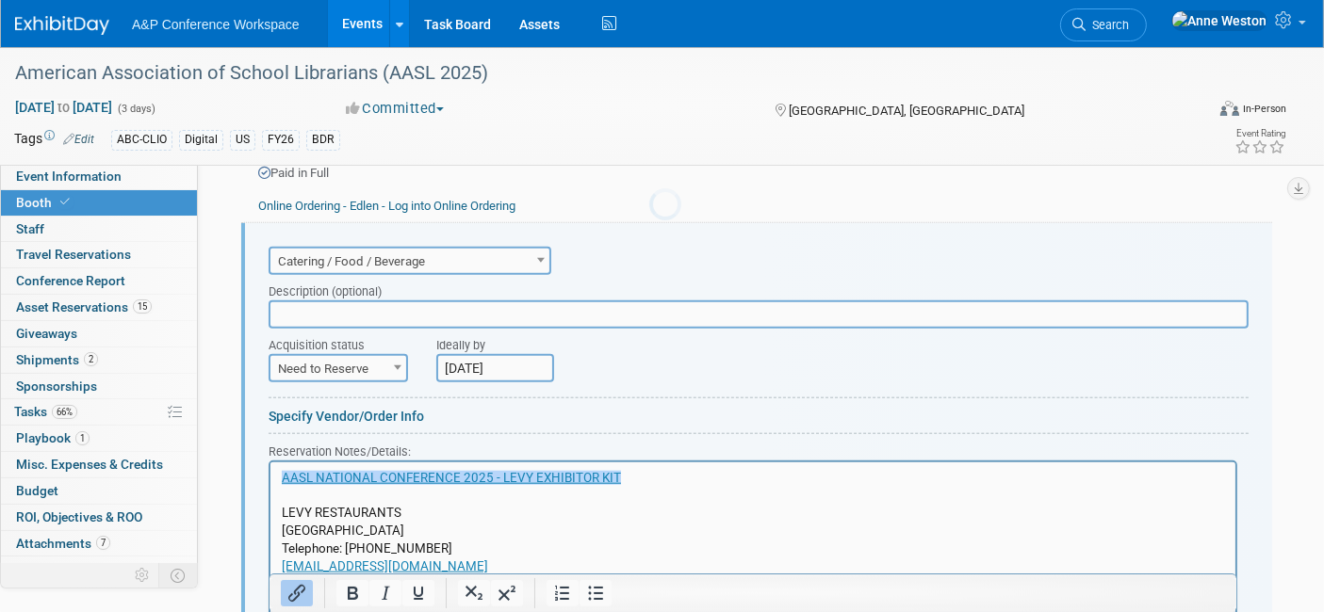
scroll to position [0, 0]
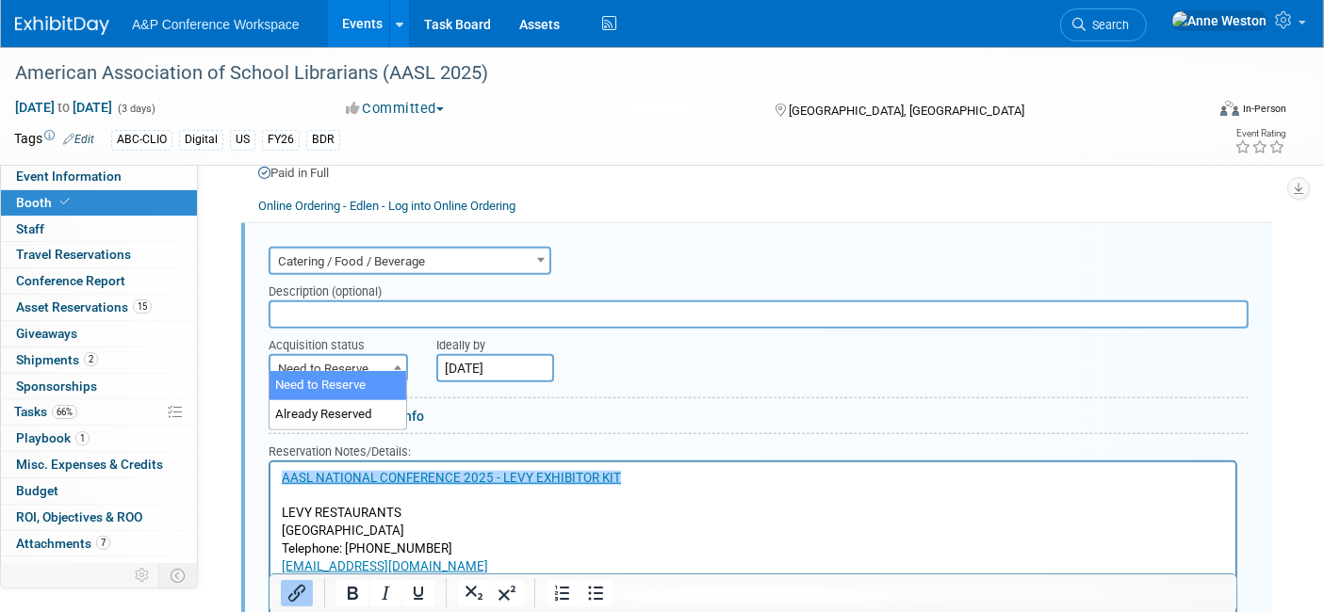
click at [352, 365] on span "Need to Reserve" at bounding box center [338, 369] width 136 height 26
select select "2"
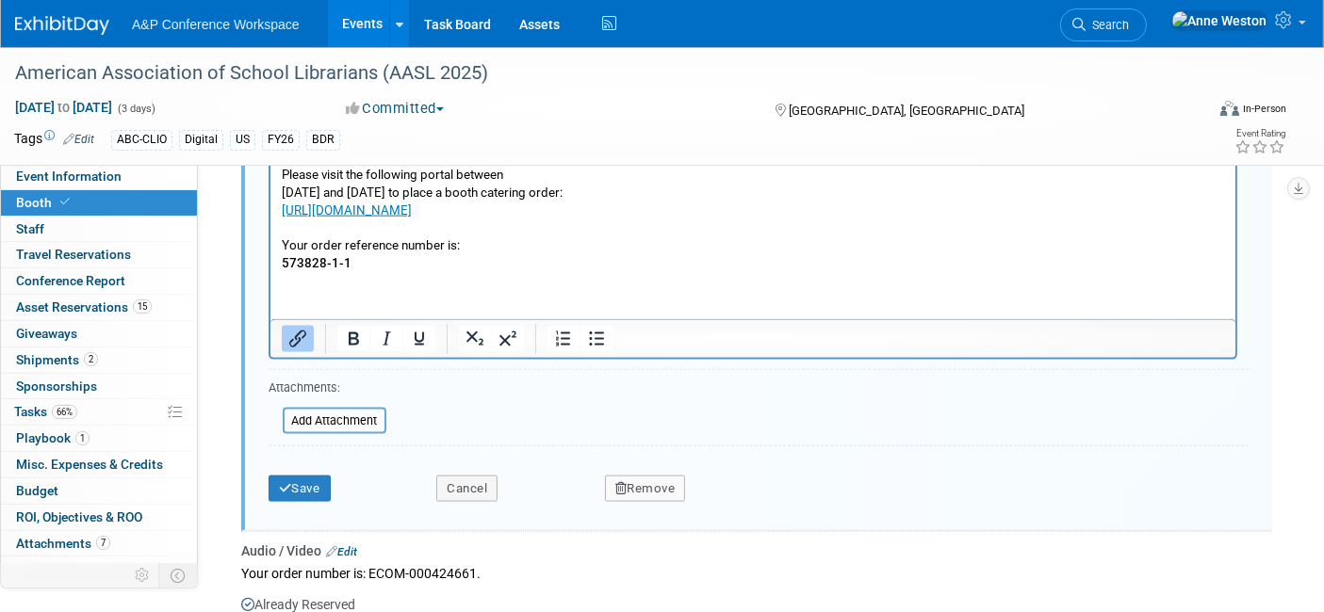
scroll to position [2673, 0]
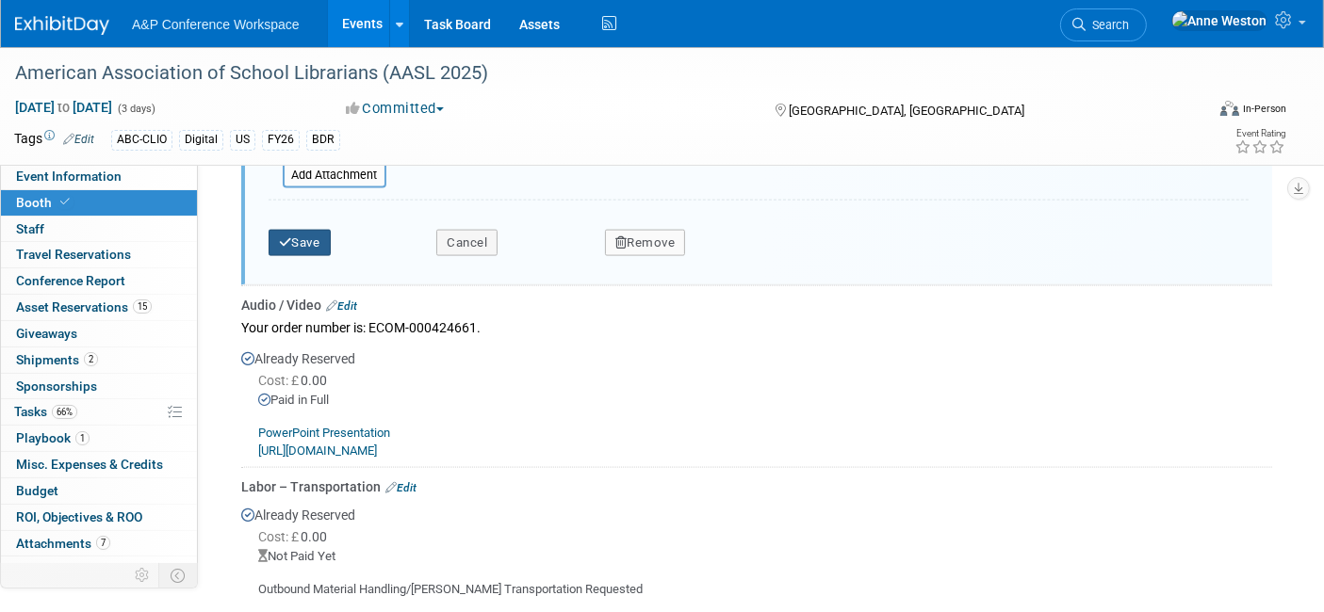
click at [300, 230] on button "Save" at bounding box center [300, 243] width 62 height 26
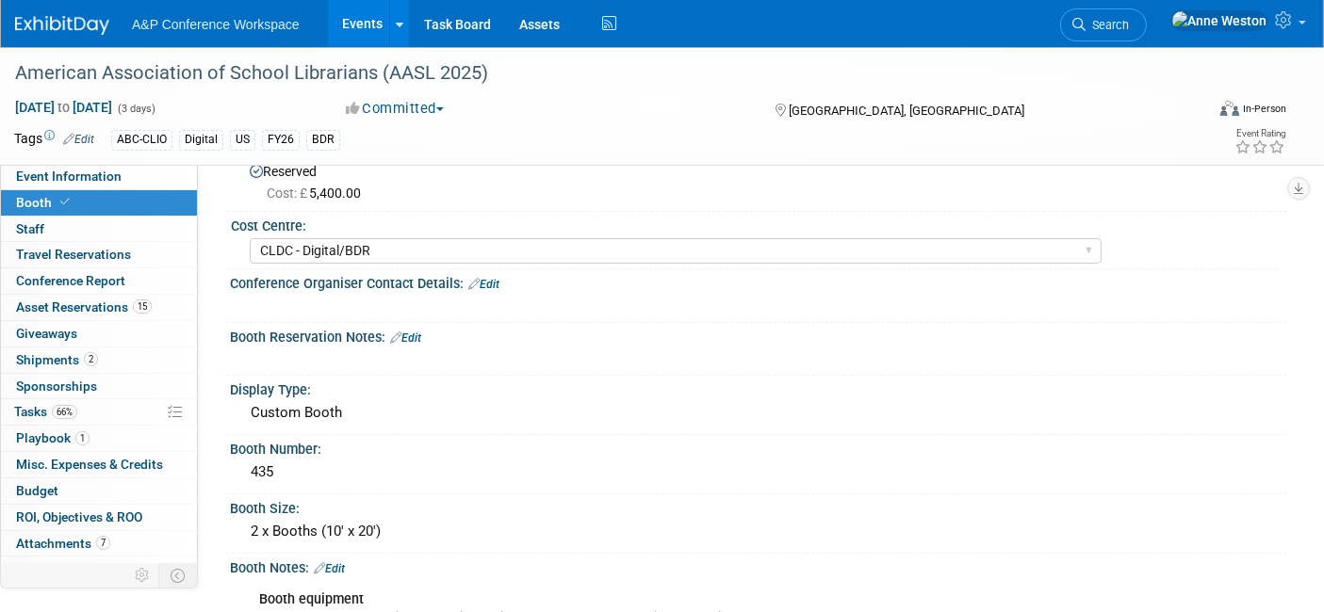
scroll to position [0, 0]
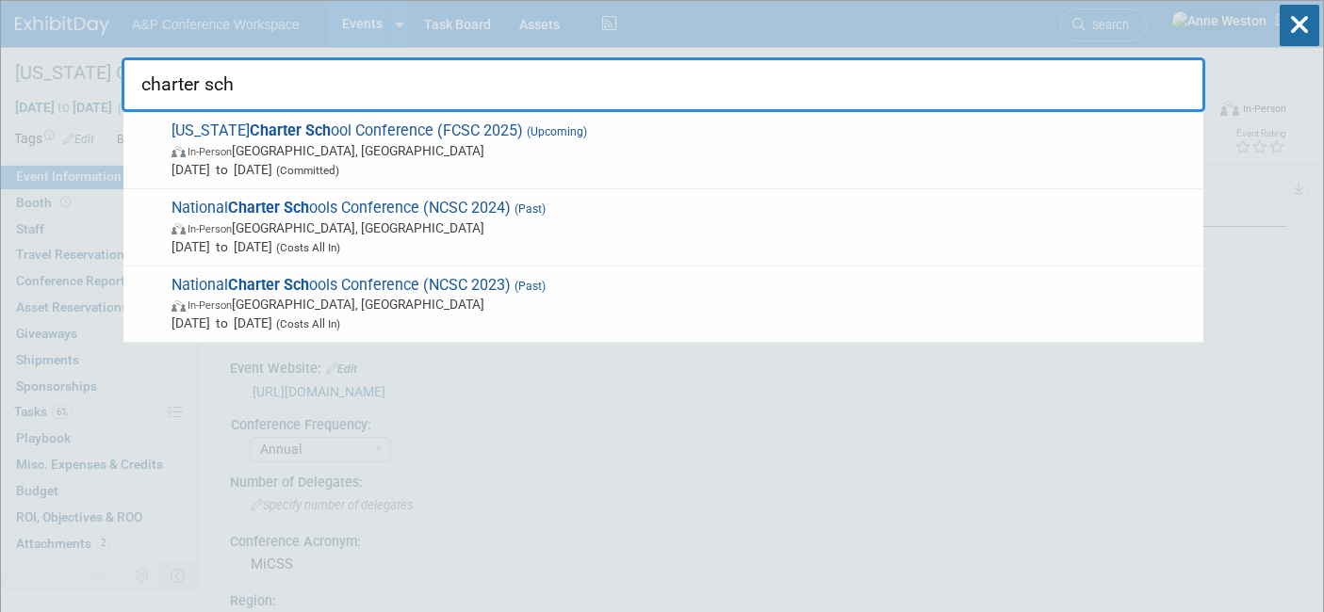
select select "Annual"
select select "Level 2"
select select "In-Person Booth"
select select "Schools"
select select "Bloomsbury Digital Resources"
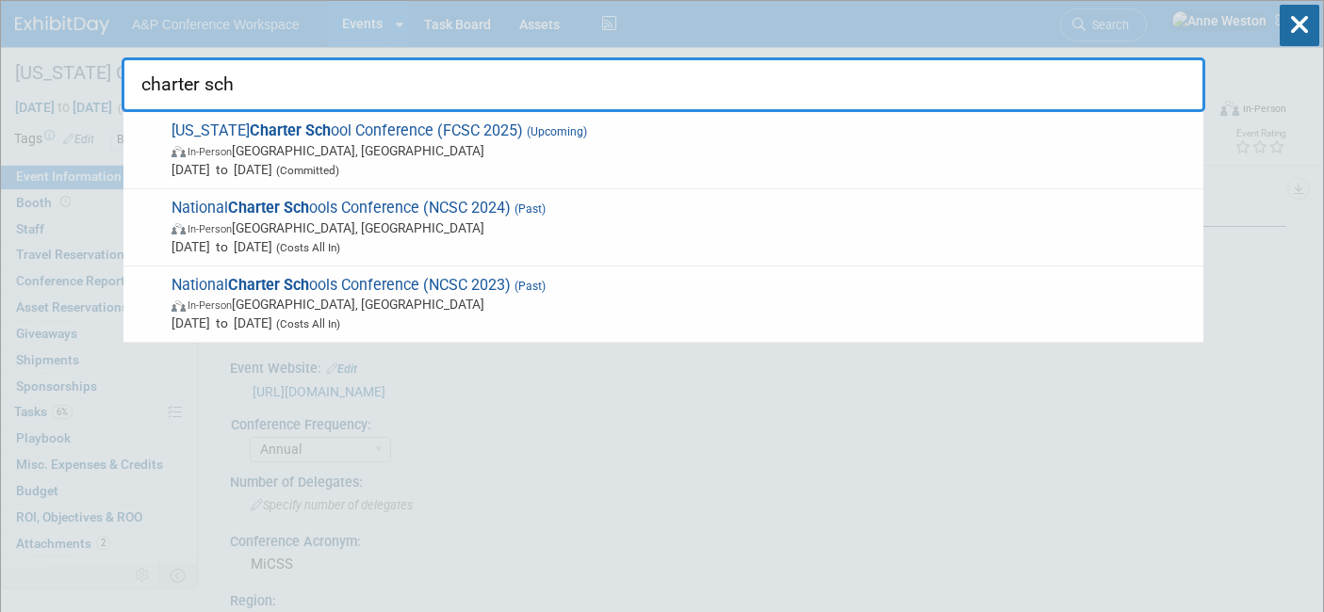
select select "[PERSON_NAME]"
click at [240, 70] on input "charter sch" at bounding box center [663, 84] width 1083 height 55
drag, startPoint x: 250, startPoint y: 77, endPoint x: 115, endPoint y: 83, distance: 134.8
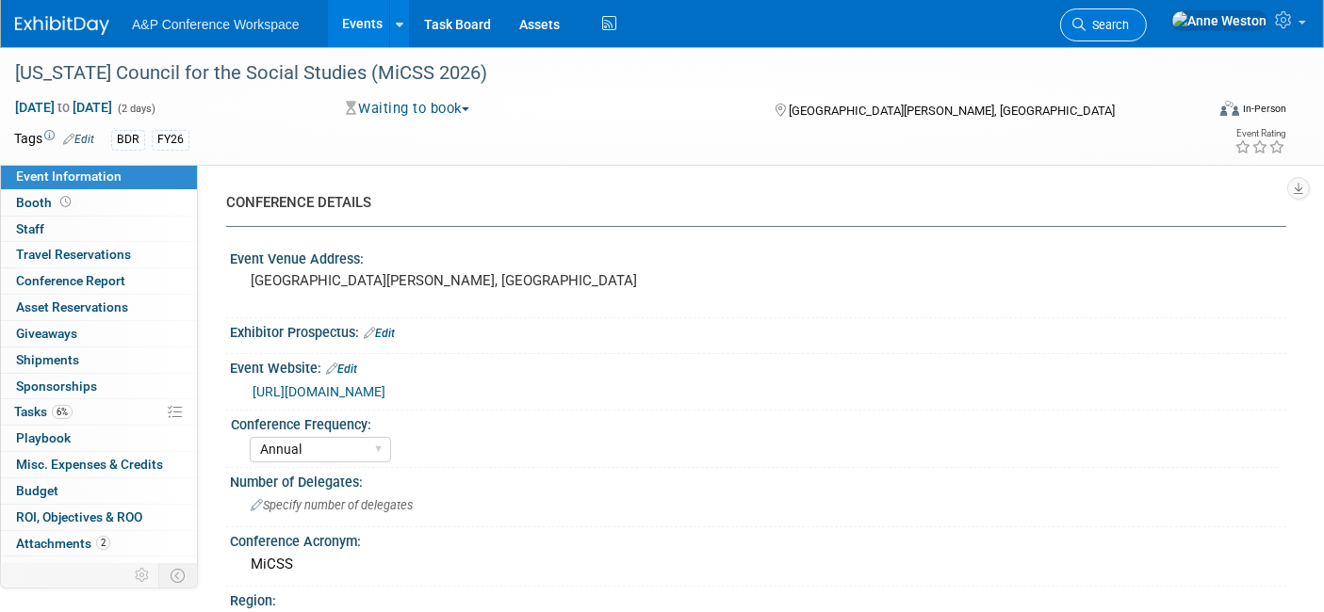
click at [1129, 23] on span "Search" at bounding box center [1106, 25] width 43 height 14
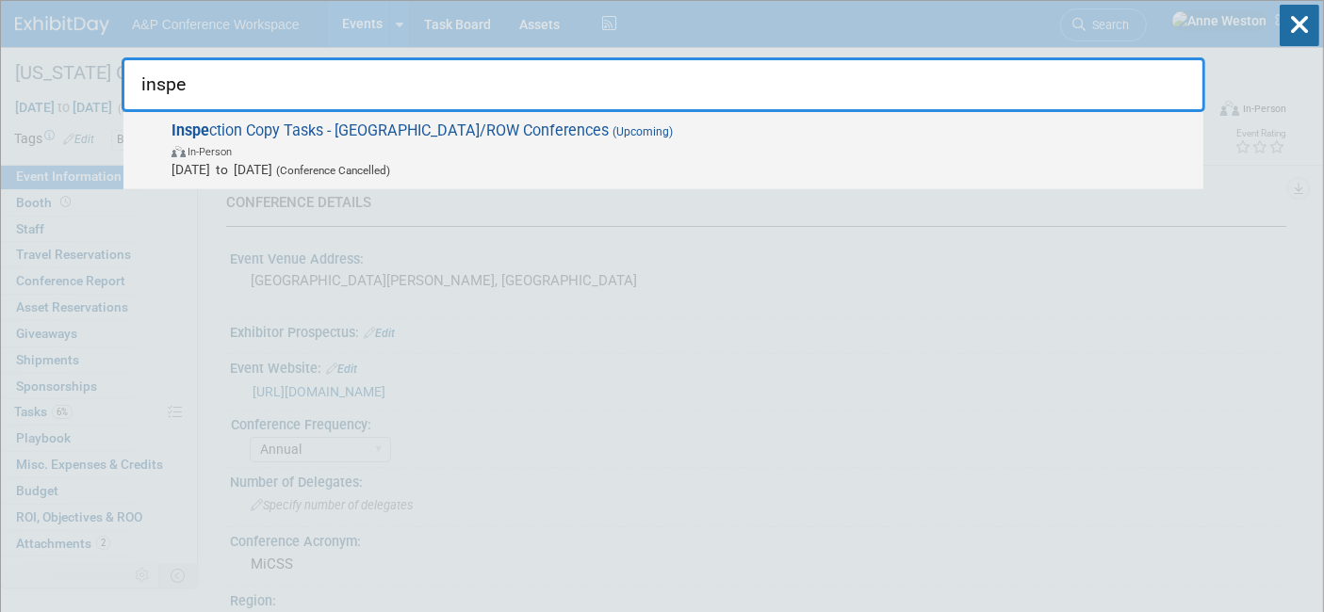
type input "inspe"
click at [217, 126] on span "Inspe ction Copy Tasks - UK/ROW Conferences (Upcoming) In-Person Oct 21, 2024 t…" at bounding box center [680, 150] width 1028 height 57
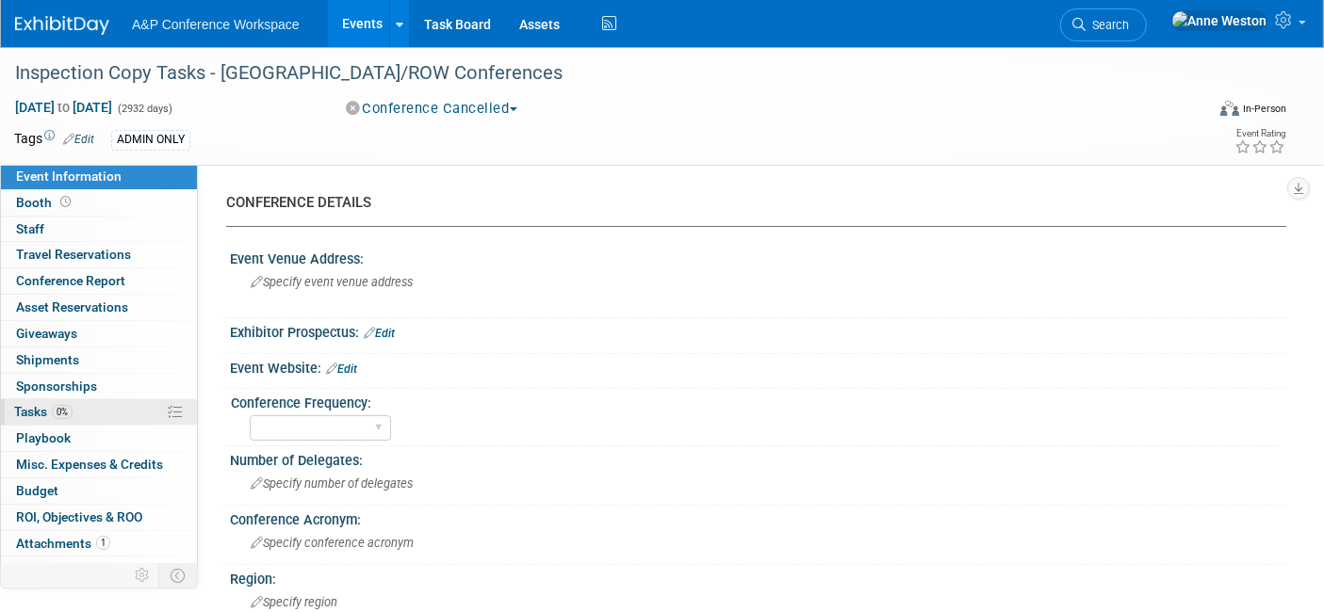
click at [74, 420] on link "0% Tasks 0%" at bounding box center [99, 411] width 196 height 25
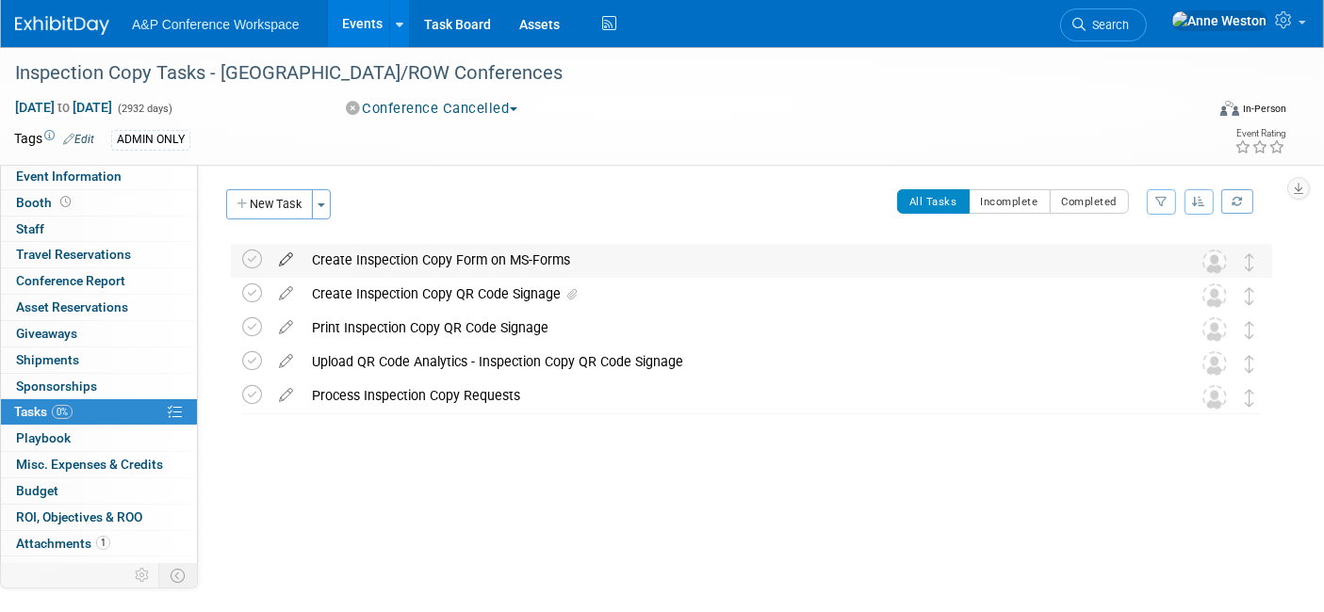
click at [289, 252] on icon at bounding box center [285, 256] width 33 height 24
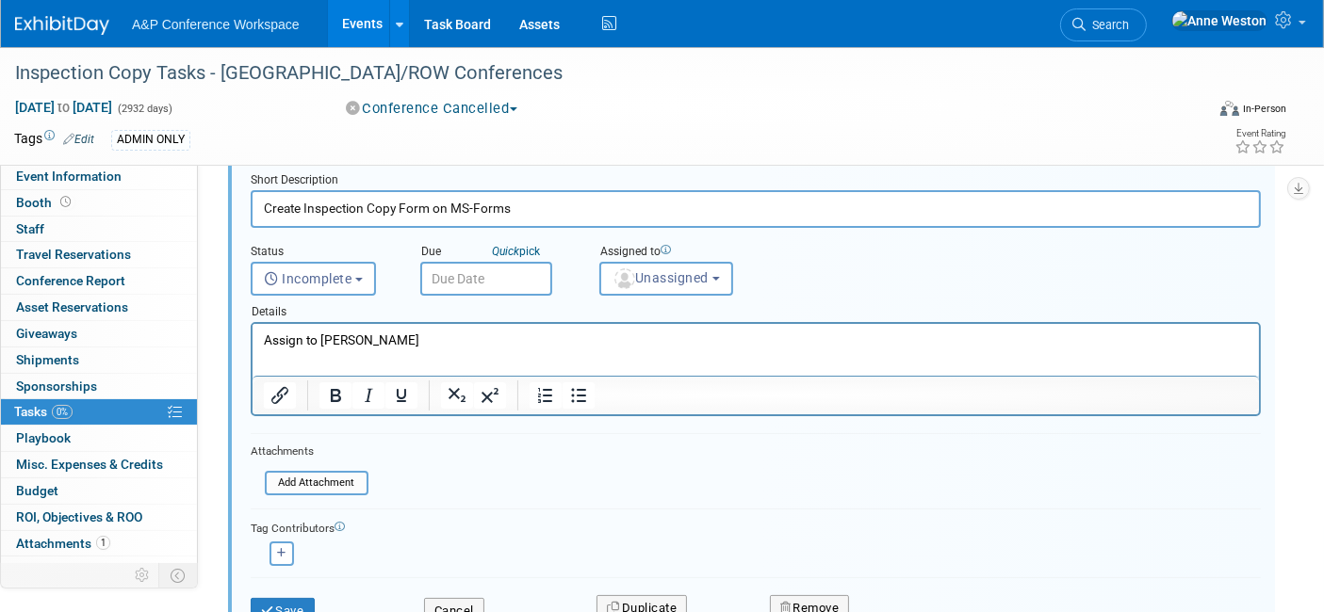
scroll to position [314, 0]
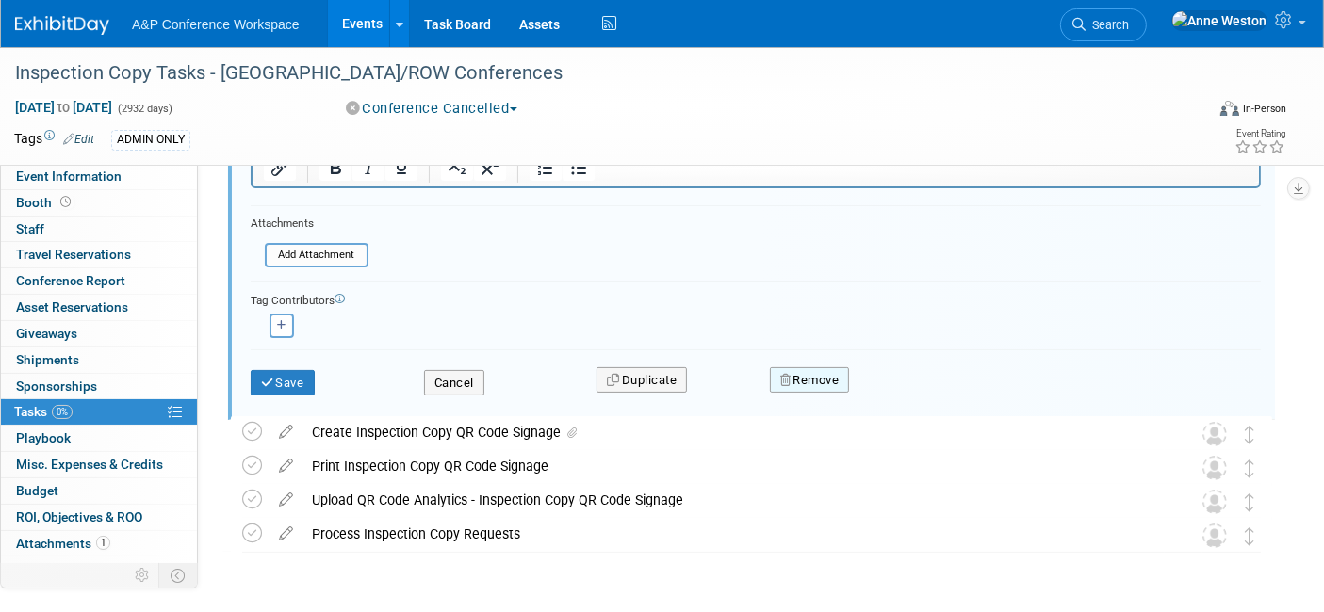
click at [818, 367] on button "Remove" at bounding box center [810, 380] width 80 height 26
click at [903, 391] on icon at bounding box center [901, 396] width 11 height 10
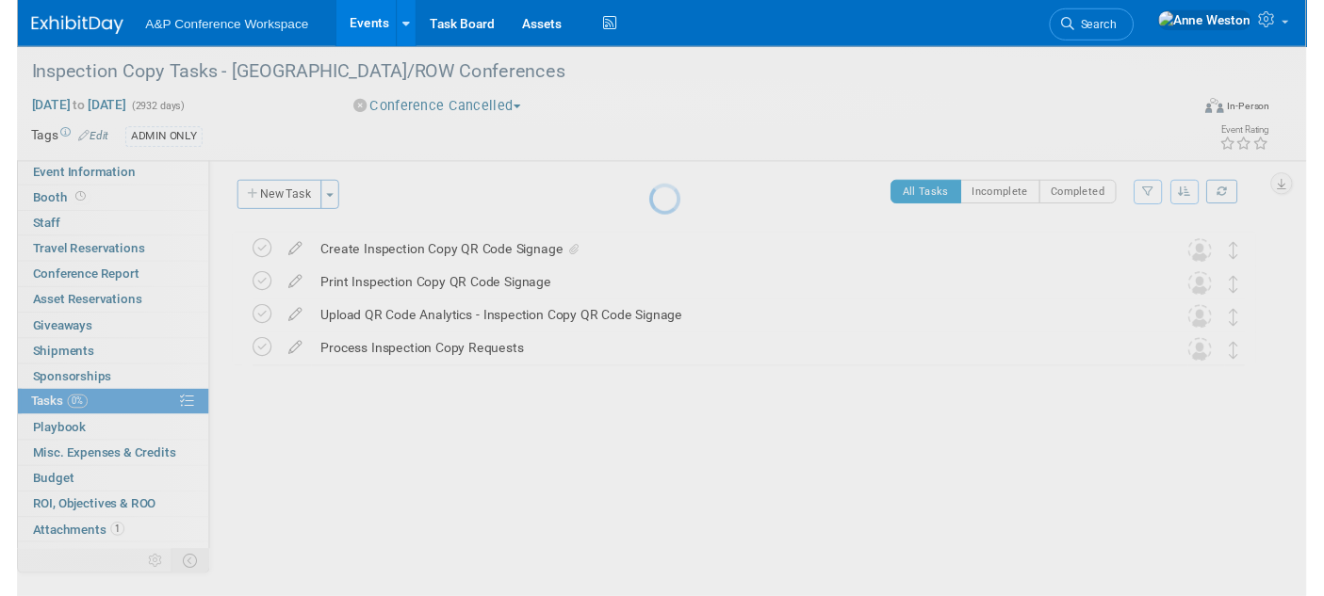
scroll to position [4, 0]
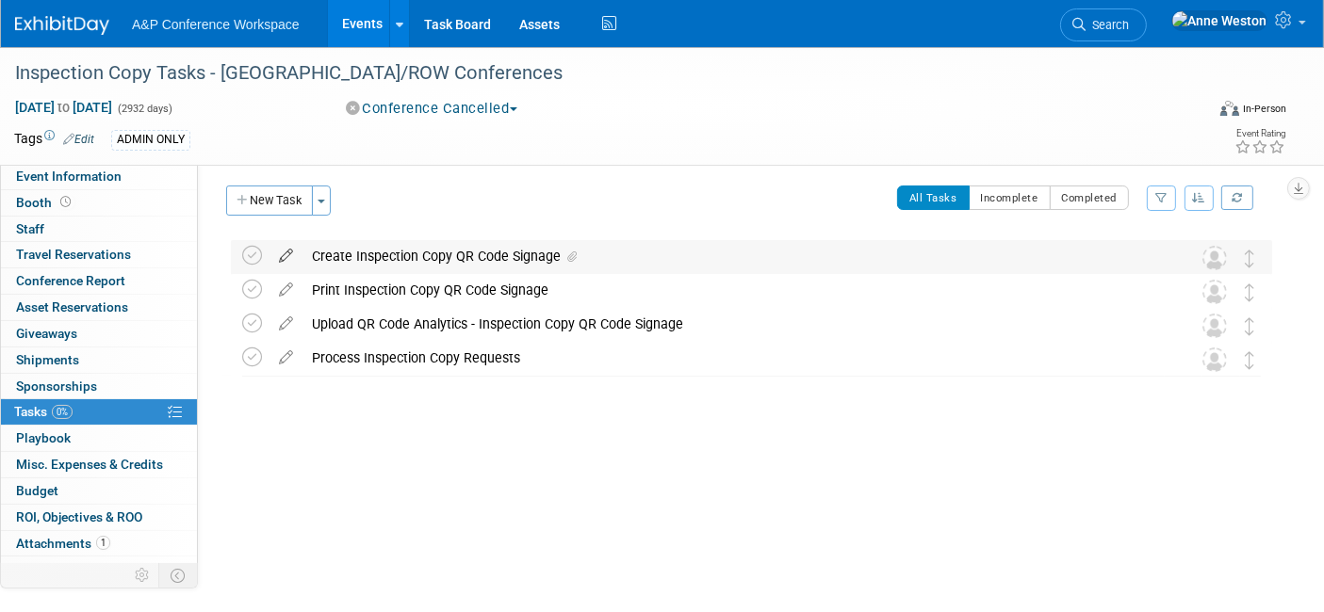
click at [290, 252] on icon at bounding box center [285, 252] width 33 height 24
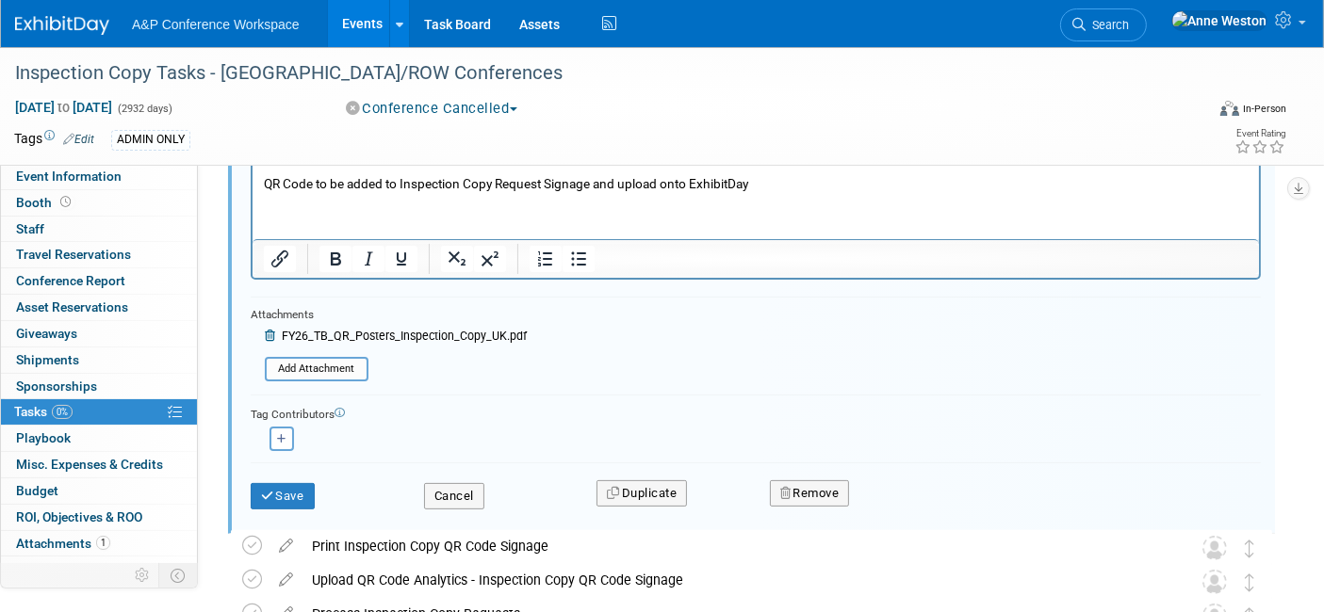
scroll to position [418, 0]
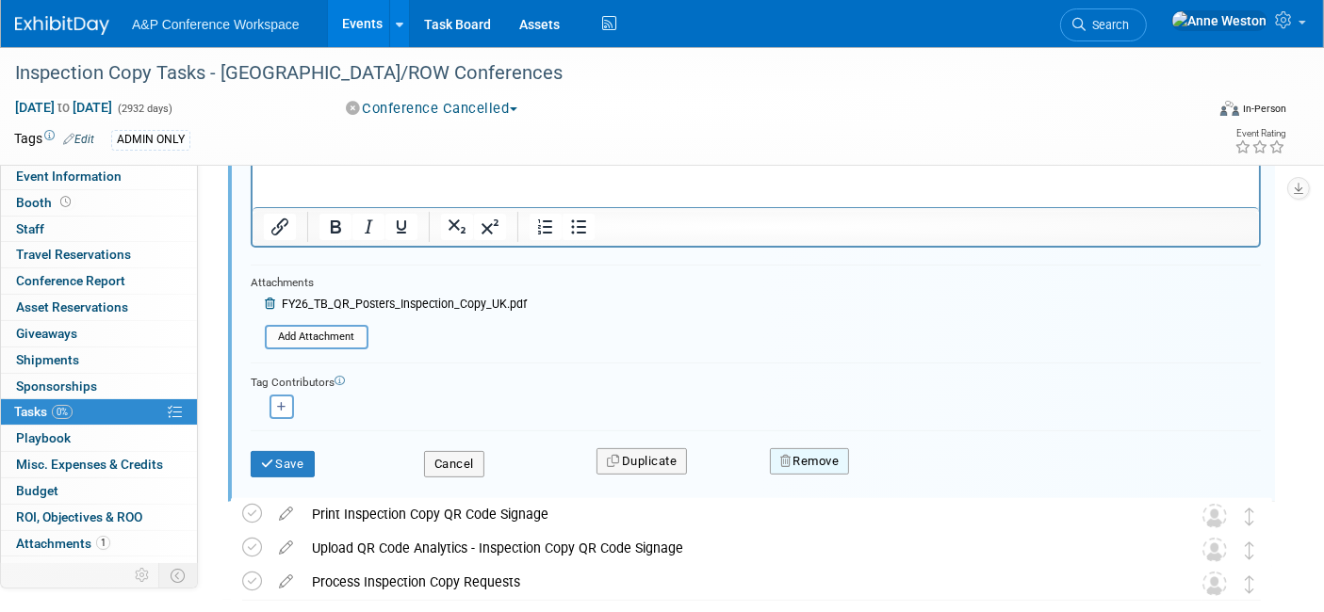
click at [828, 454] on button "Remove" at bounding box center [810, 461] width 80 height 26
click at [901, 463] on link "Yes" at bounding box center [914, 478] width 55 height 30
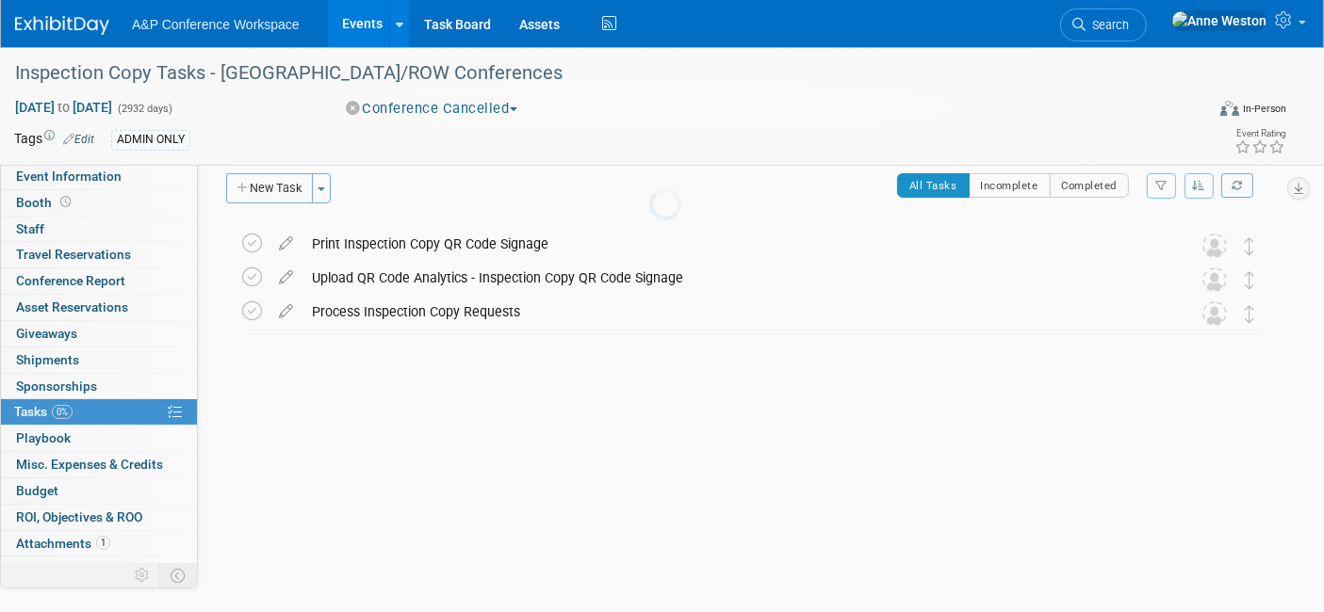
scroll to position [4, 0]
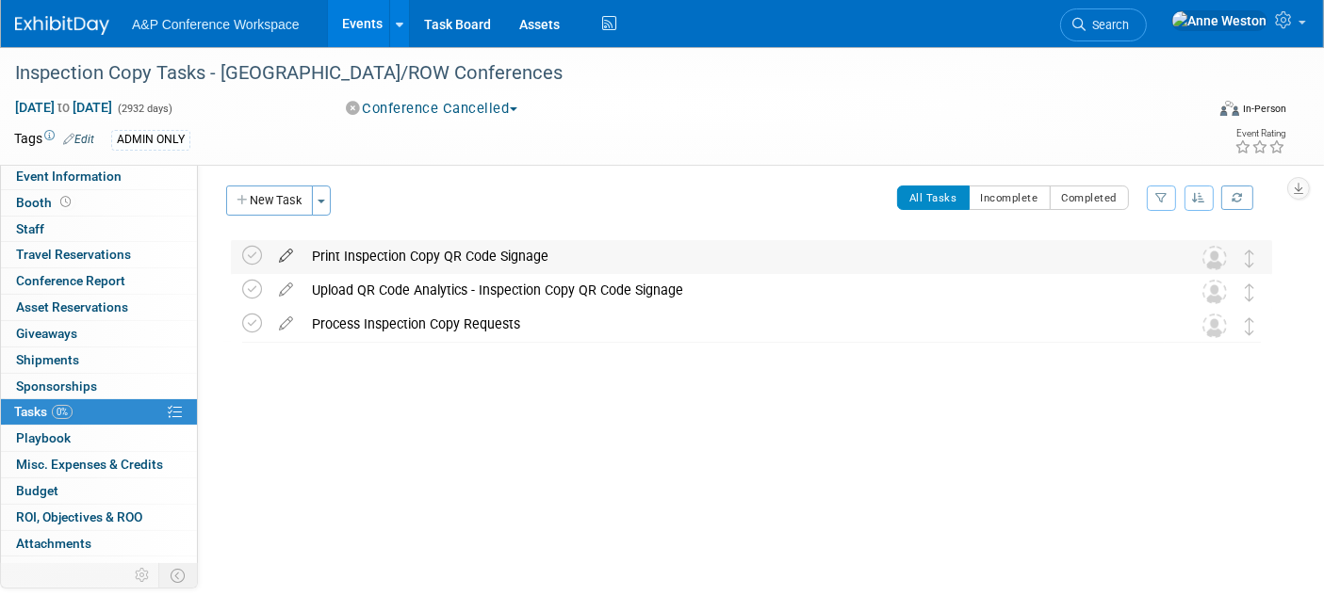
click at [284, 254] on icon at bounding box center [285, 252] width 33 height 24
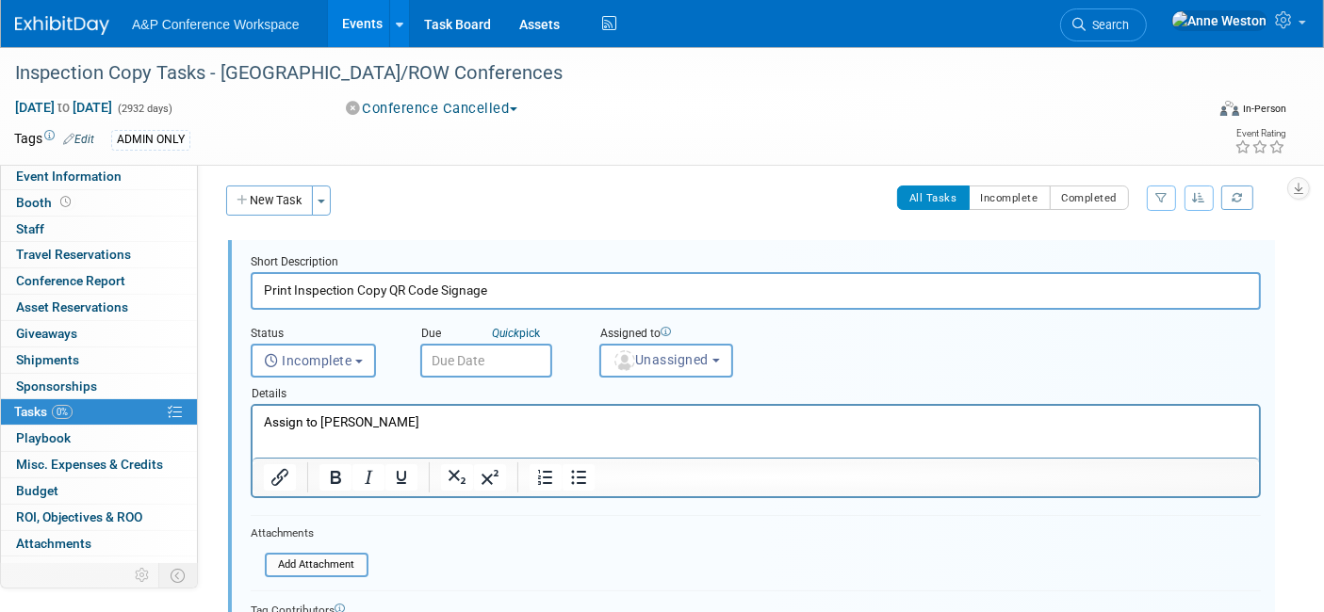
scroll to position [0, 0]
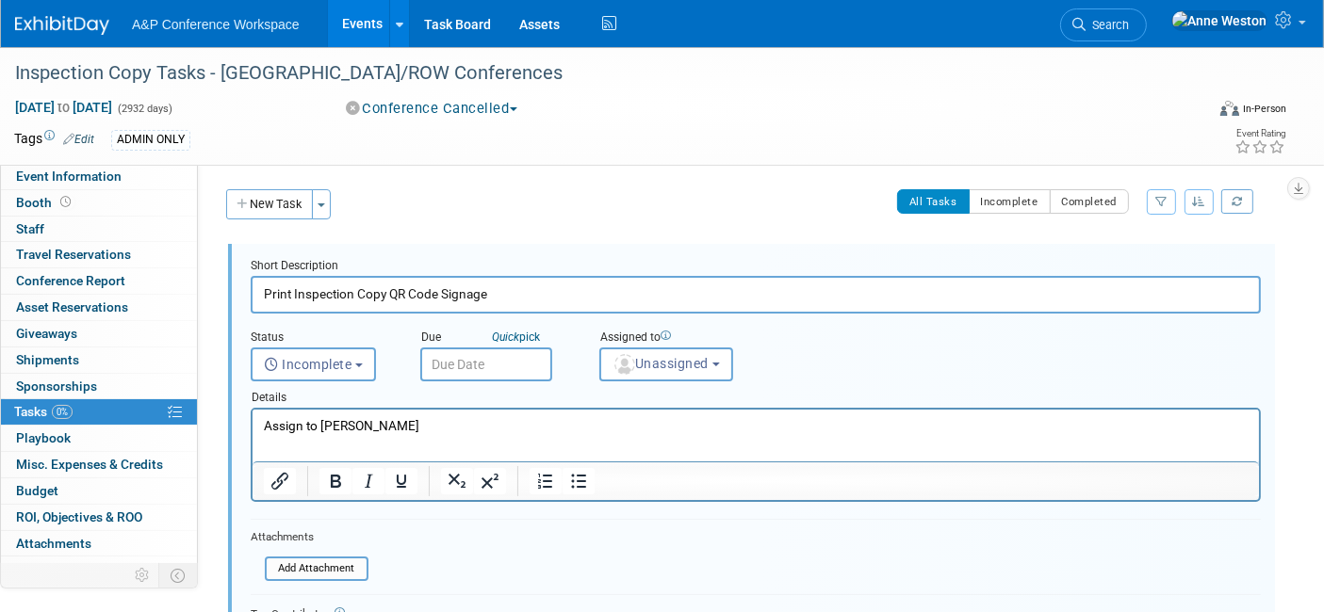
click at [472, 425] on p "Assign to Matt Hambridge" at bounding box center [755, 426] width 985 height 18
drag, startPoint x: 437, startPoint y: 421, endPoint x: 321, endPoint y: 424, distance: 115.9
click at [321, 424] on p "Assign to Matt Hambridge" at bounding box center [755, 426] width 985 height 18
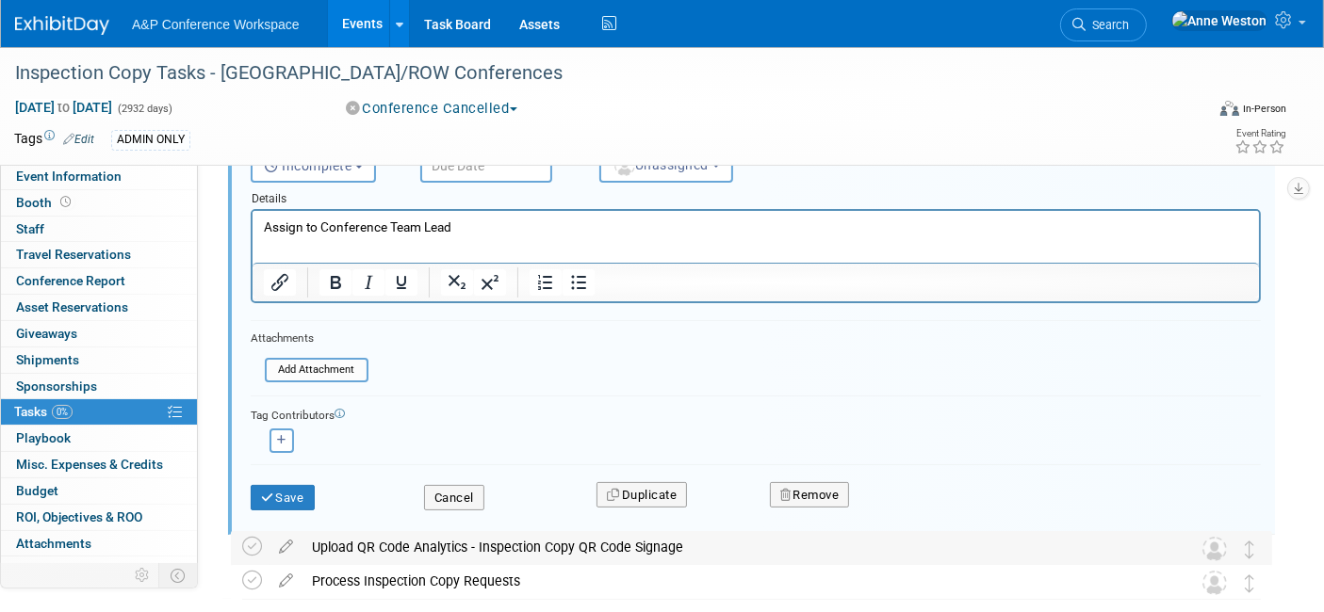
scroll to position [209, 0]
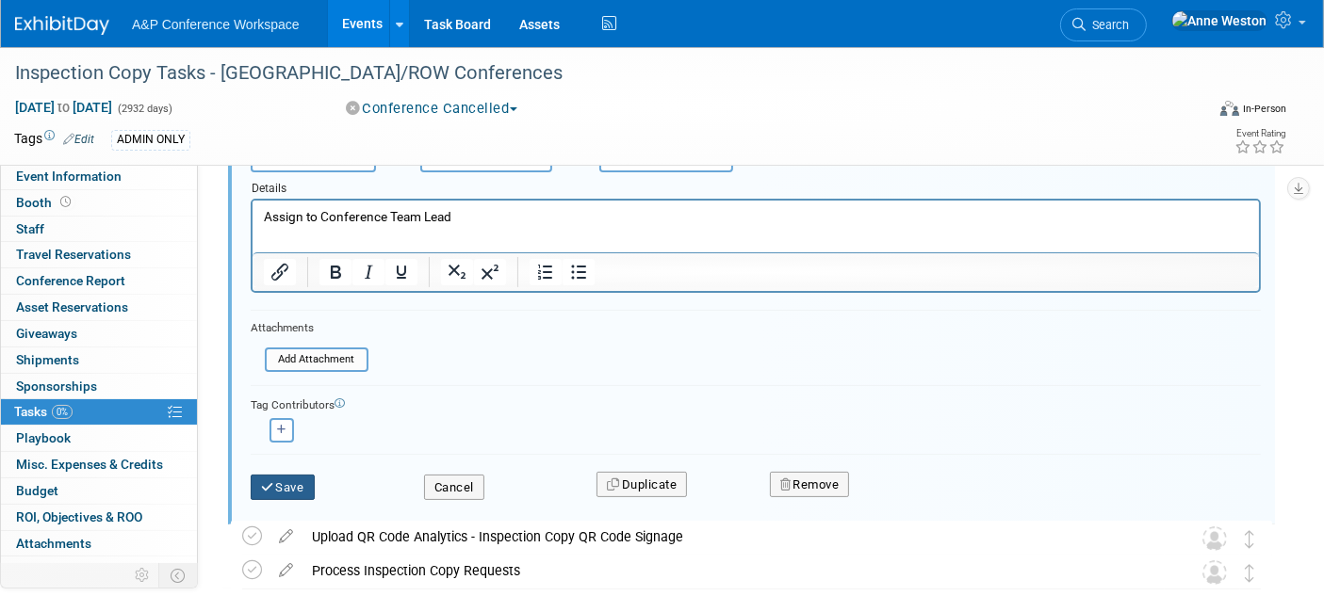
click at [276, 481] on button "Save" at bounding box center [283, 488] width 64 height 26
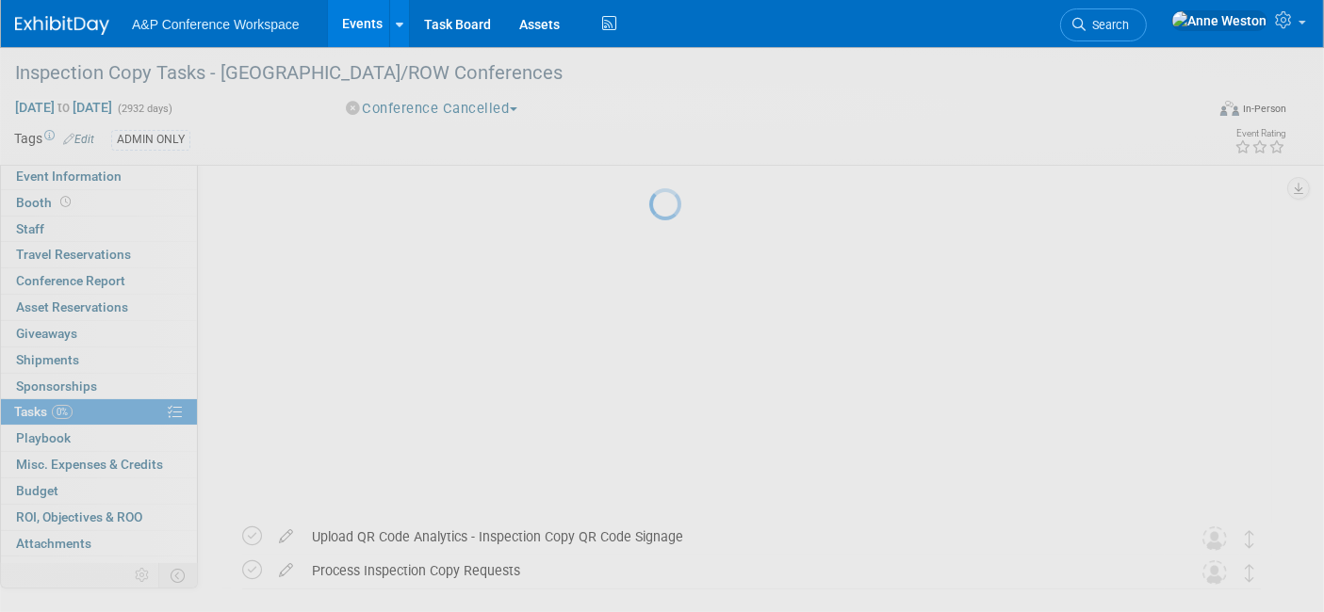
scroll to position [4, 0]
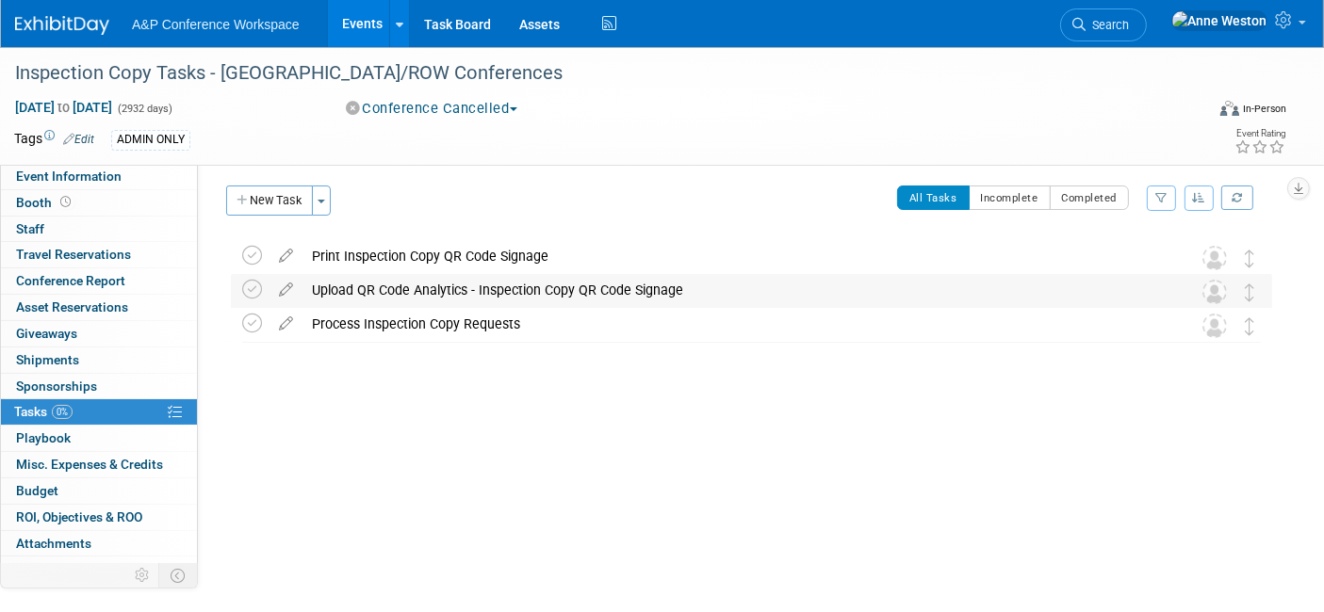
click at [416, 288] on div "Upload QR Code Analytics - Inspection Copy QR Code Signage" at bounding box center [733, 290] width 862 height 32
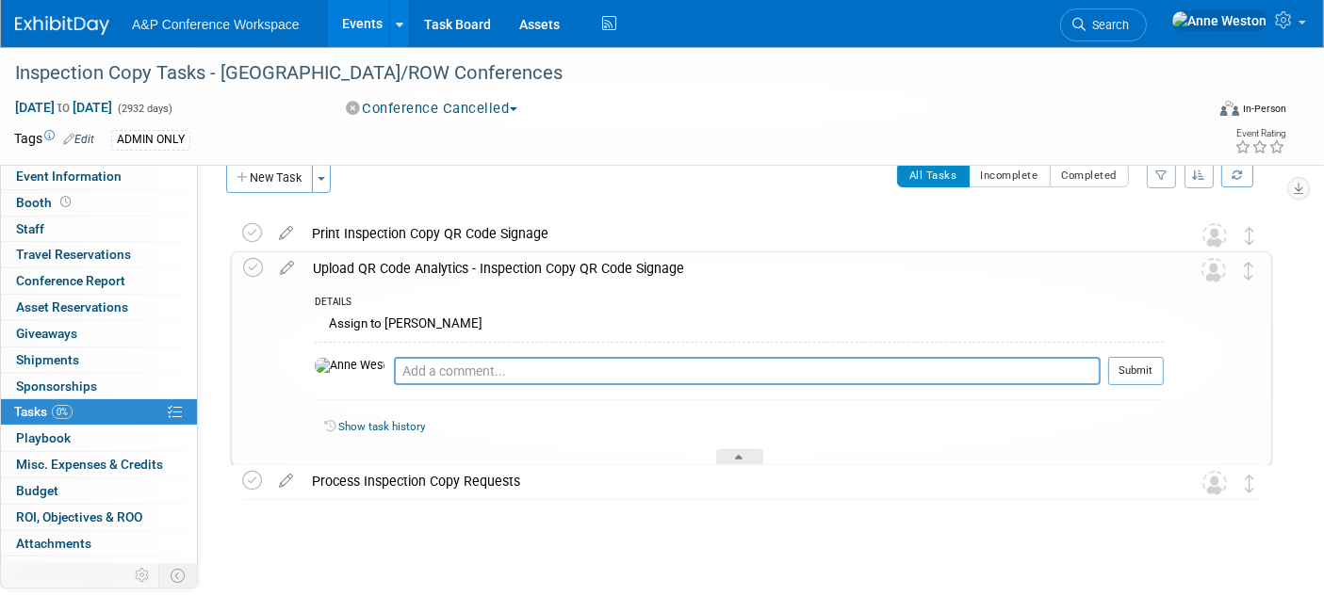
click at [416, 288] on div "DETAILS Assign to Ira Sumarno Pro tip: Press Ctrl-Enter to submit comment. Subm…" at bounding box center [733, 375] width 860 height 181
click at [412, 275] on div "Upload QR Code Analytics - Inspection Copy QR Code Signage" at bounding box center [733, 268] width 860 height 32
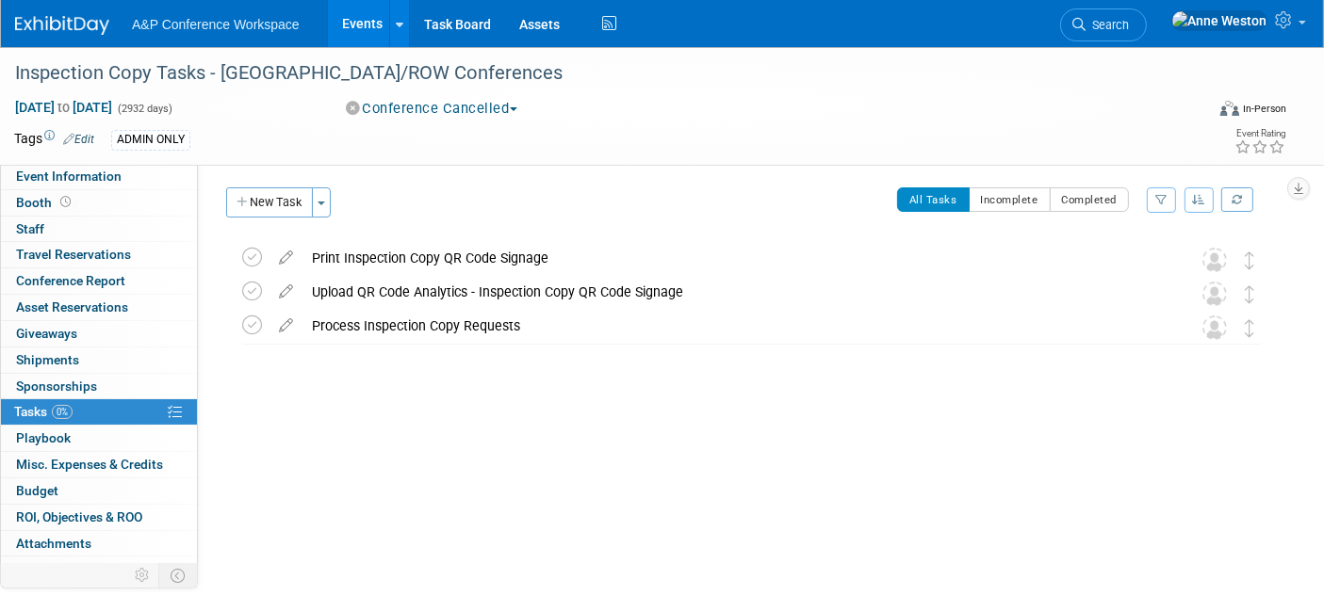
scroll to position [0, 0]
click at [1302, 183] on icon "button" at bounding box center [1298, 189] width 9 height 12
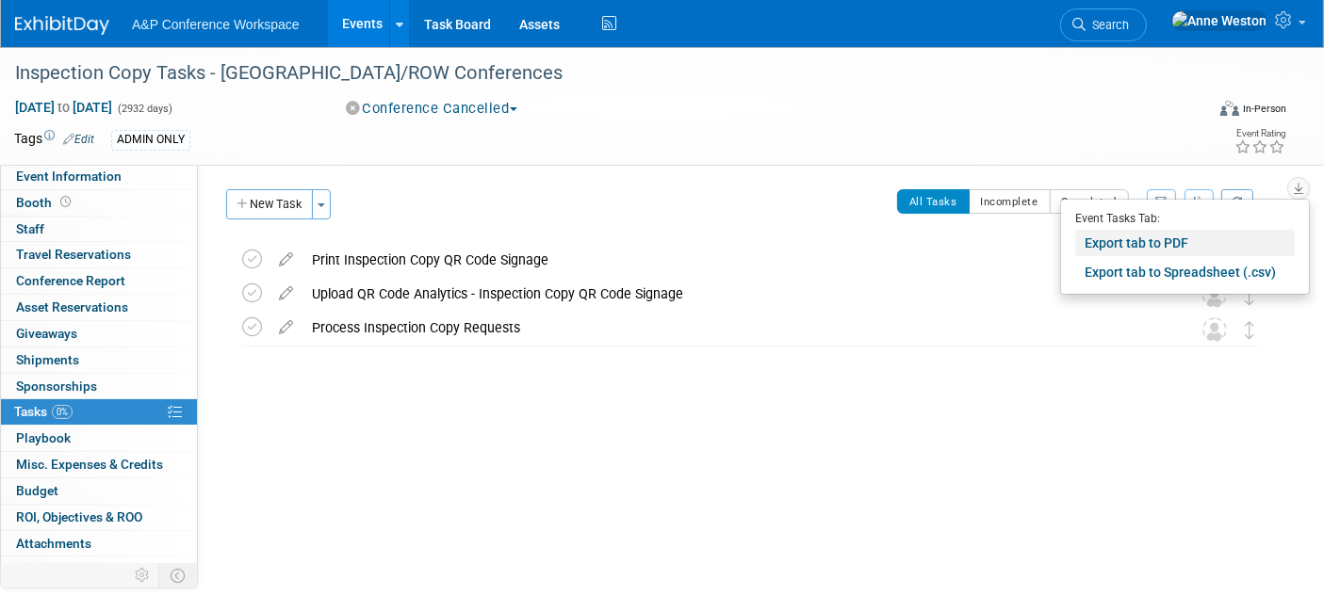
click at [1149, 237] on link "Export tab to PDF" at bounding box center [1185, 243] width 220 height 26
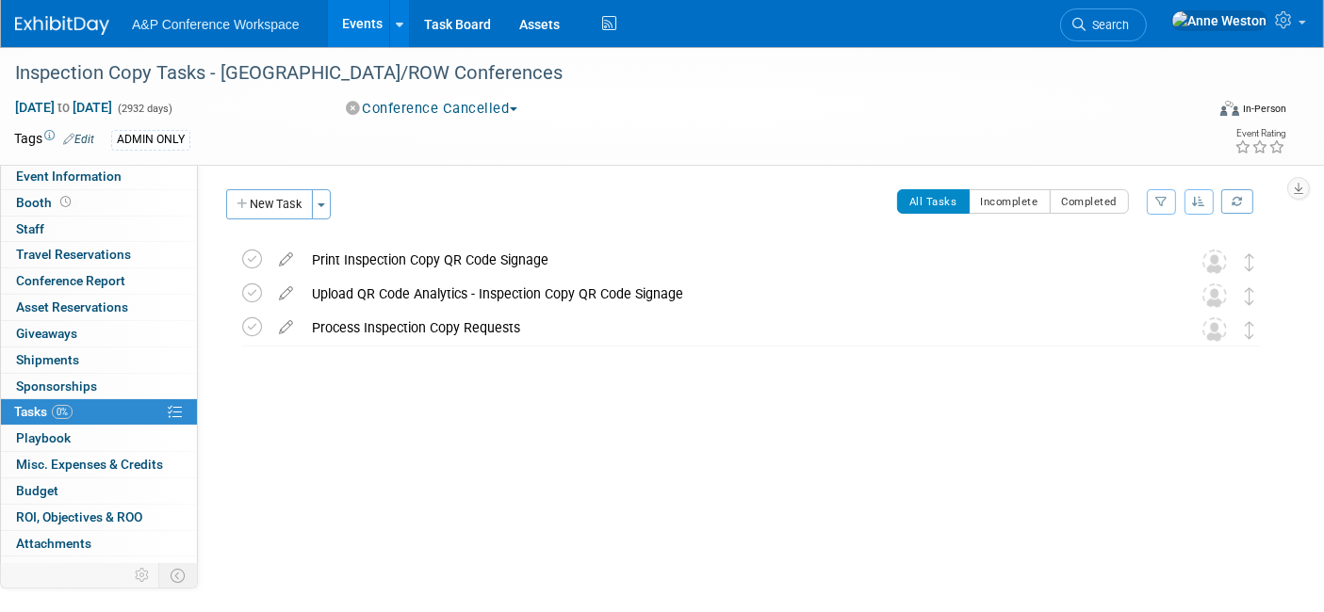
click at [1243, 272] on td at bounding box center [1250, 261] width 21 height 34
click at [282, 256] on icon at bounding box center [285, 256] width 33 height 24
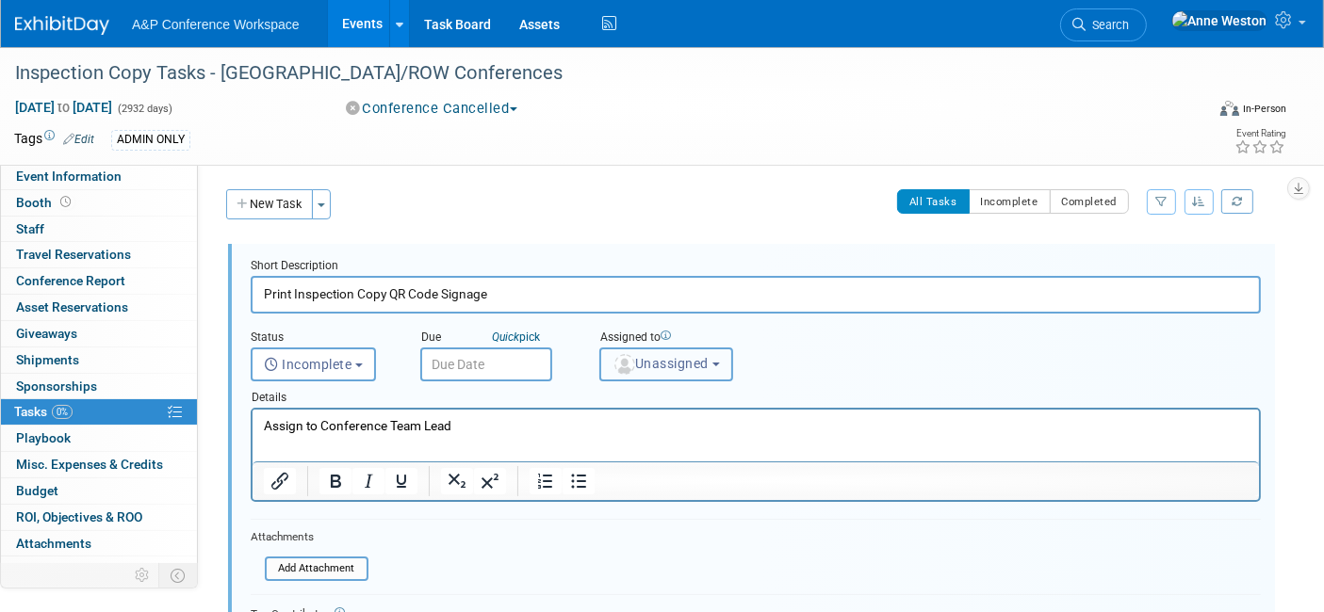
click at [634, 362] on span "Unassigned" at bounding box center [660, 363] width 96 height 15
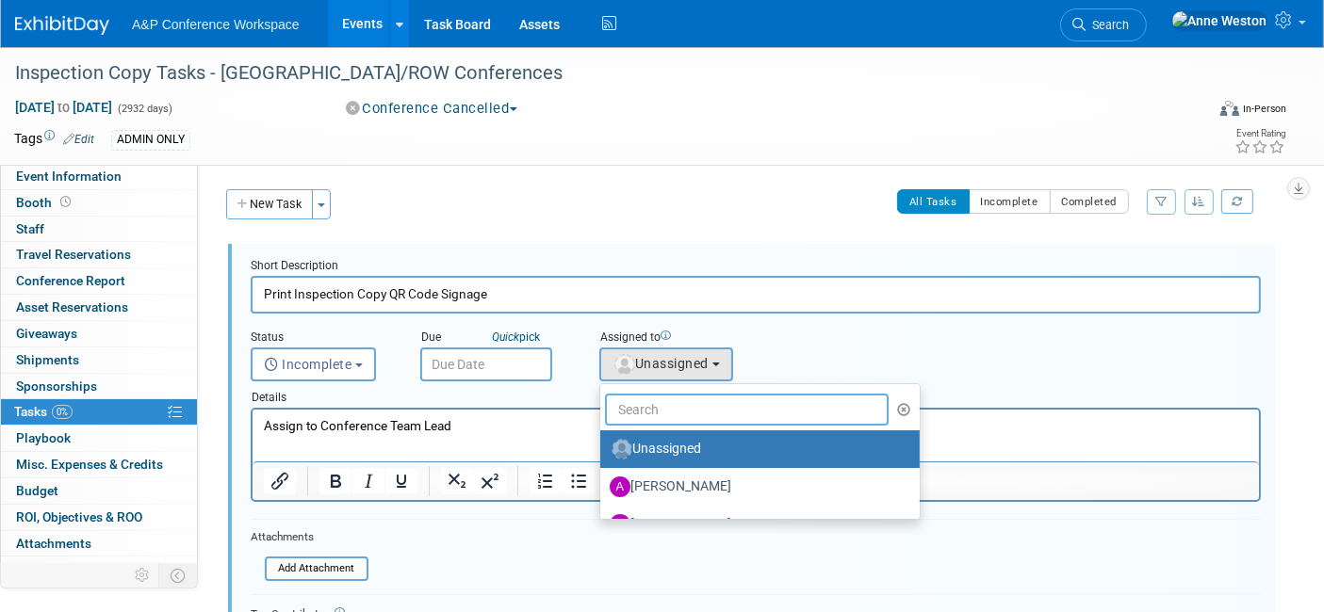
click at [648, 409] on input "text" at bounding box center [747, 410] width 284 height 32
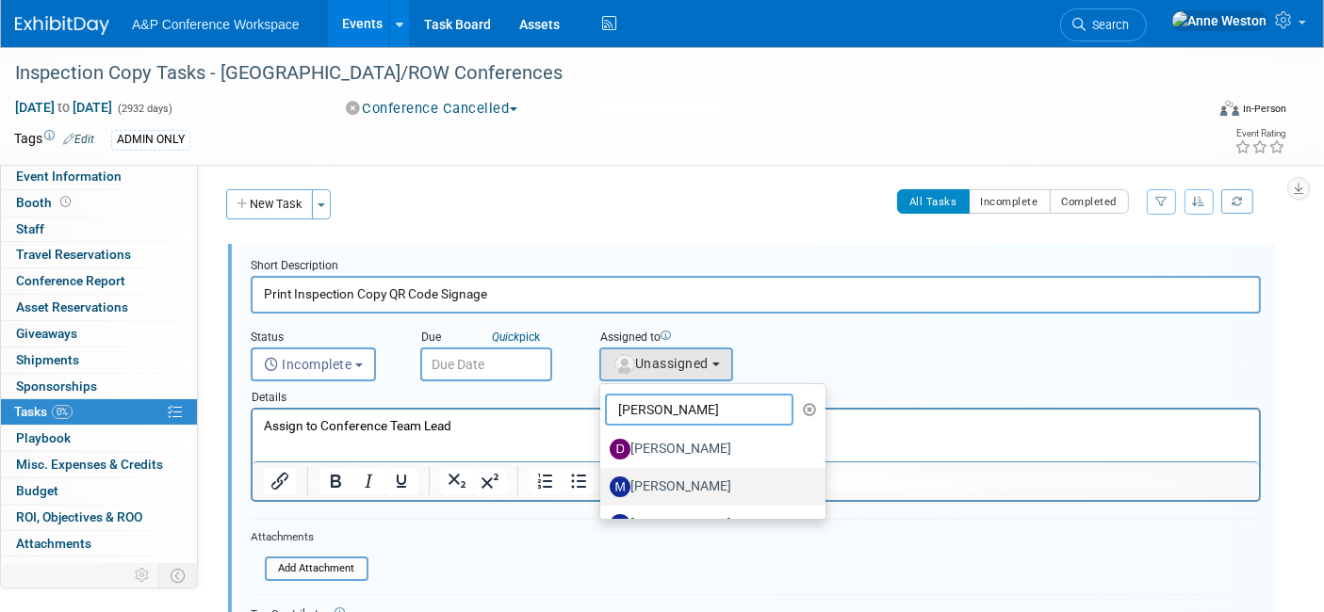
type input "[PERSON_NAME]"
click at [702, 482] on label "[PERSON_NAME]" at bounding box center [708, 487] width 197 height 30
click at [603, 482] on input "[PERSON_NAME]" at bounding box center [597, 485] width 12 height 12
select select "2db20fb6-019a-42f9-b51c-aabbbf535978"
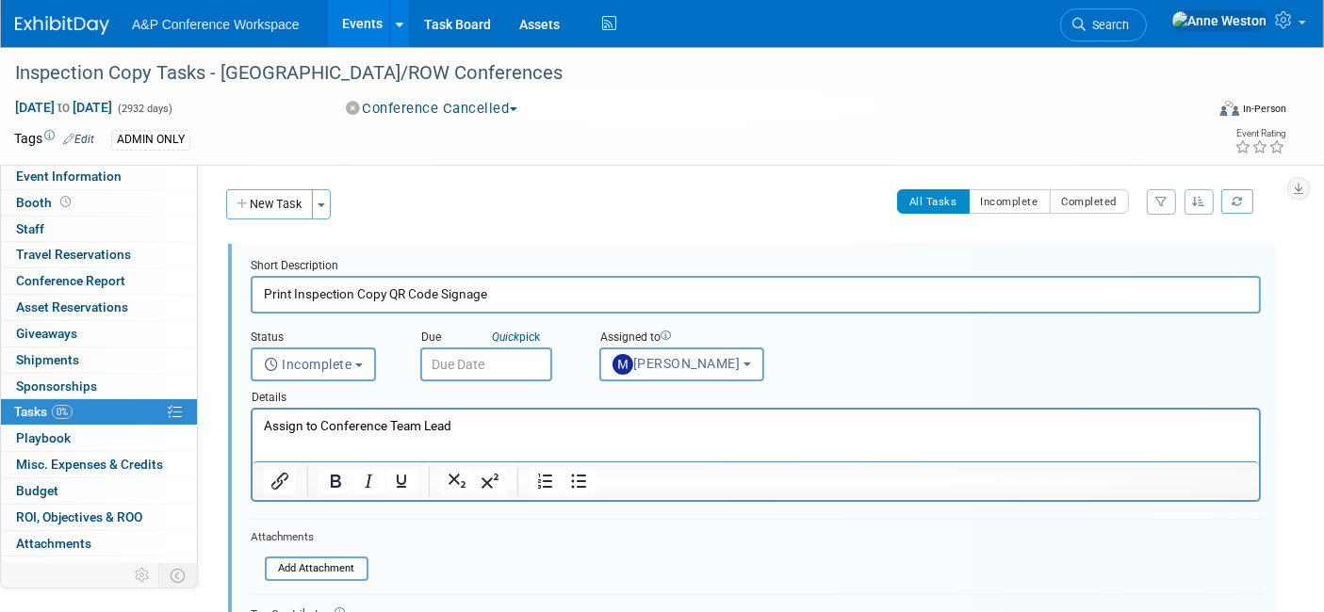
scroll to position [209, 0]
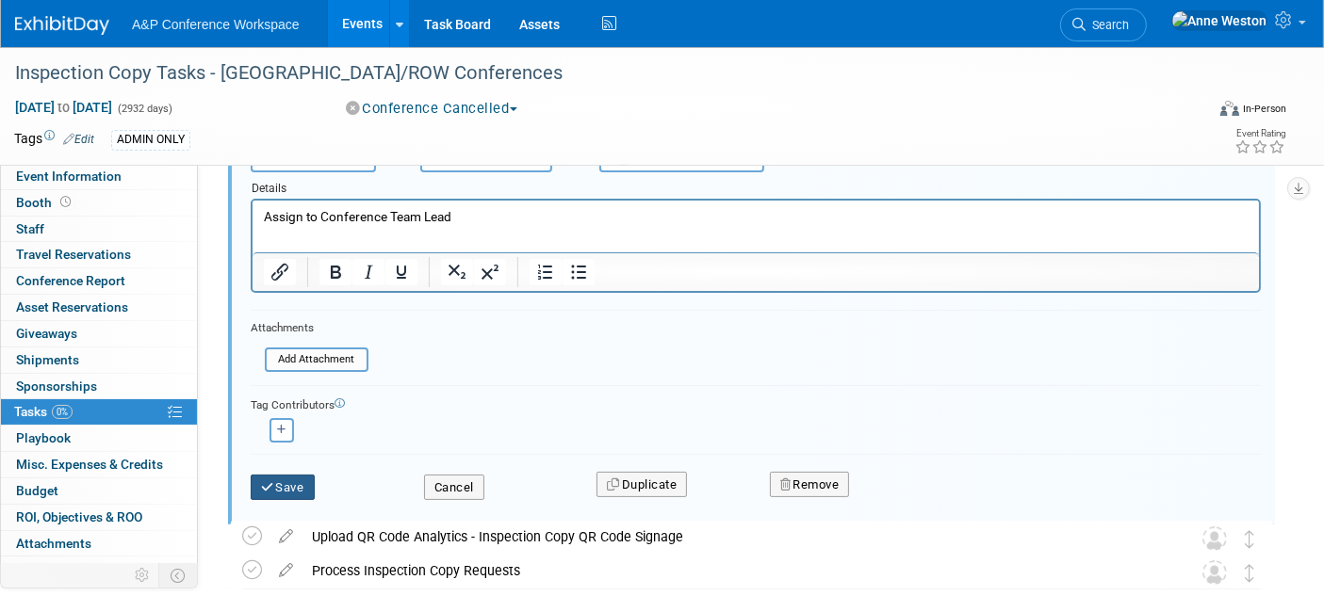
click at [290, 484] on button "Save" at bounding box center [283, 488] width 64 height 26
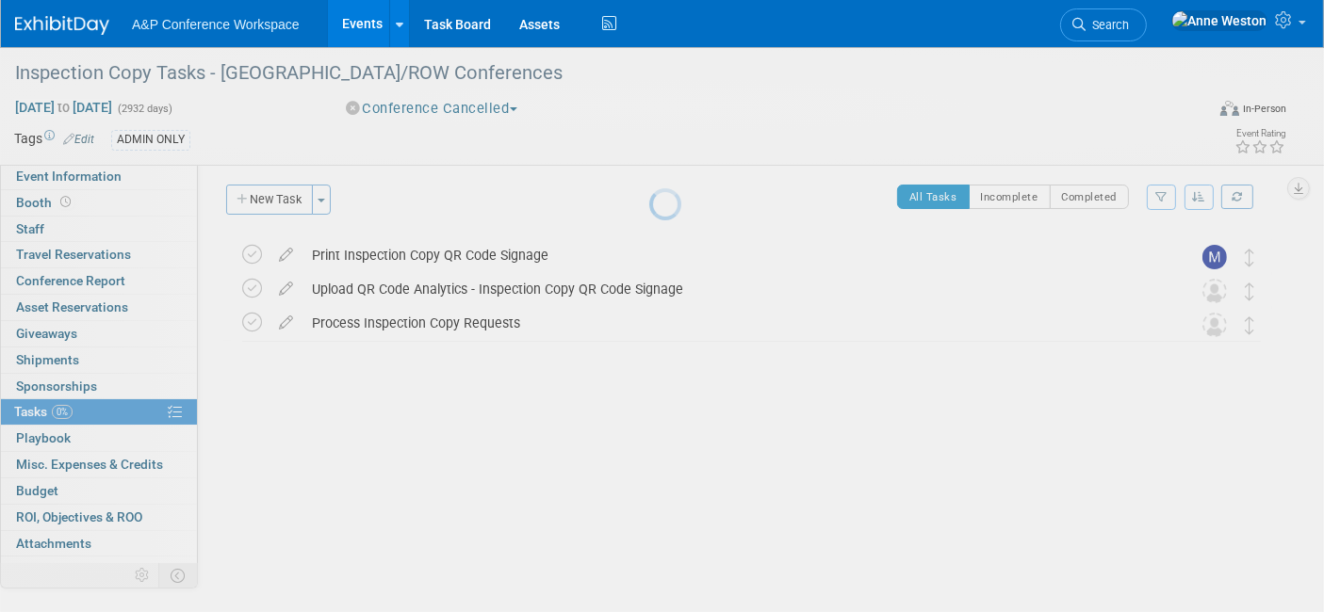
scroll to position [4, 0]
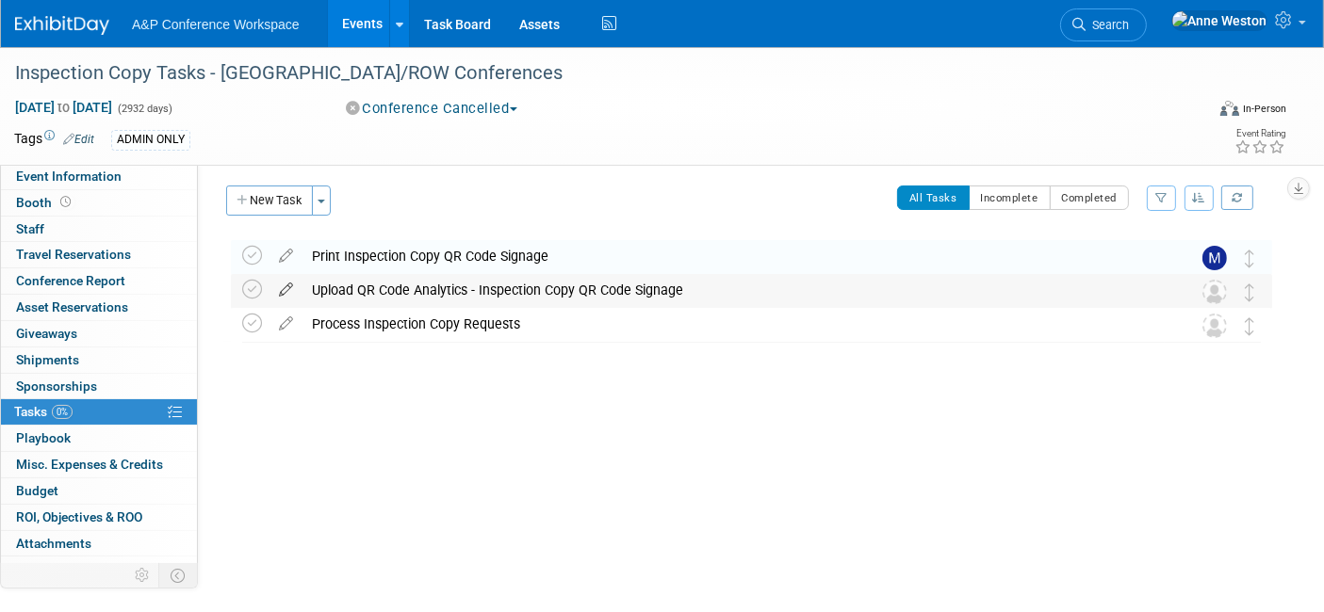
click at [288, 296] on link at bounding box center [285, 290] width 33 height 17
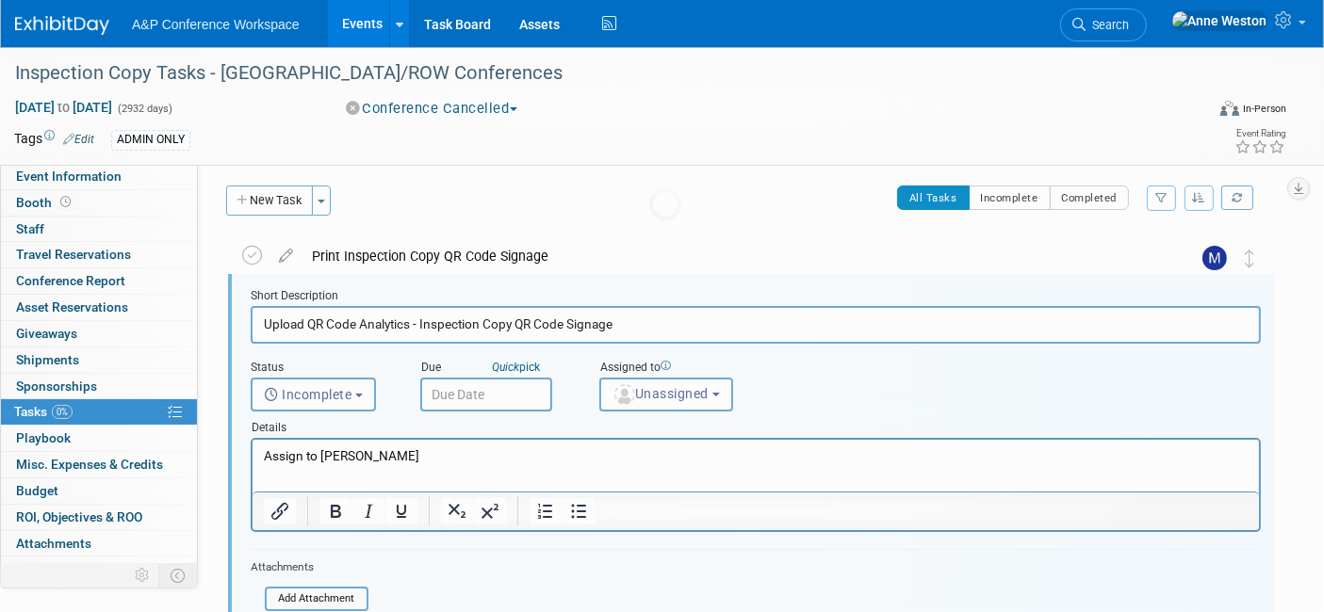
scroll to position [2, 0]
click at [692, 390] on span "Unassigned" at bounding box center [660, 395] width 96 height 15
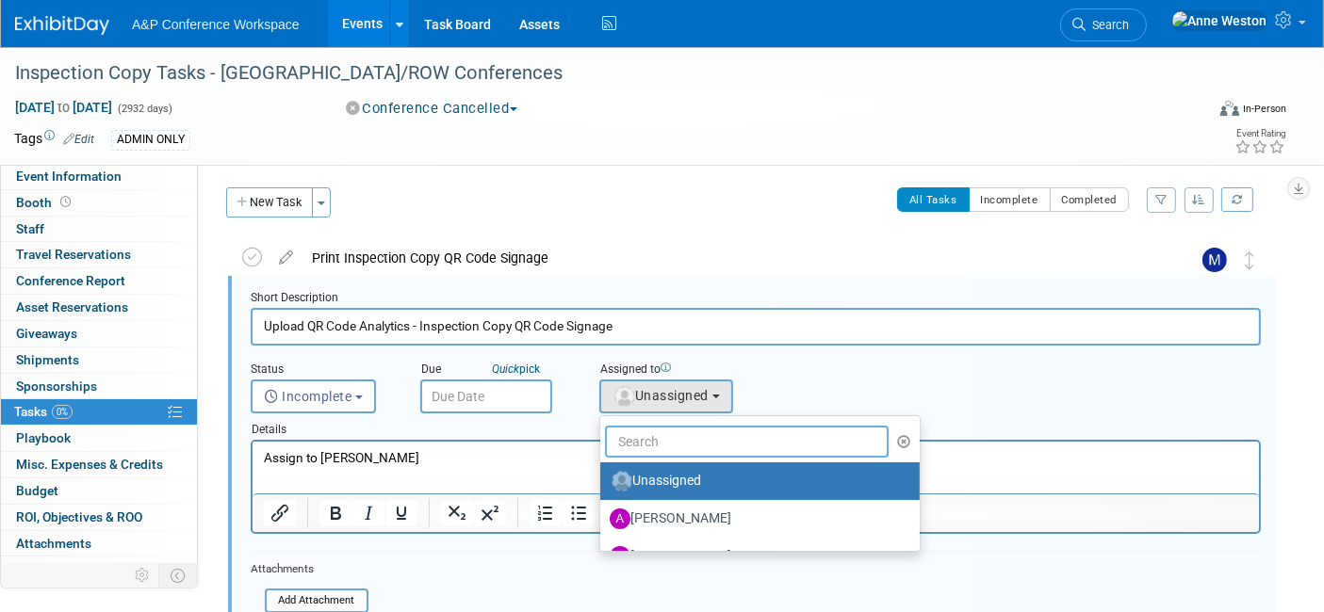
click at [653, 446] on input "text" at bounding box center [747, 442] width 284 height 32
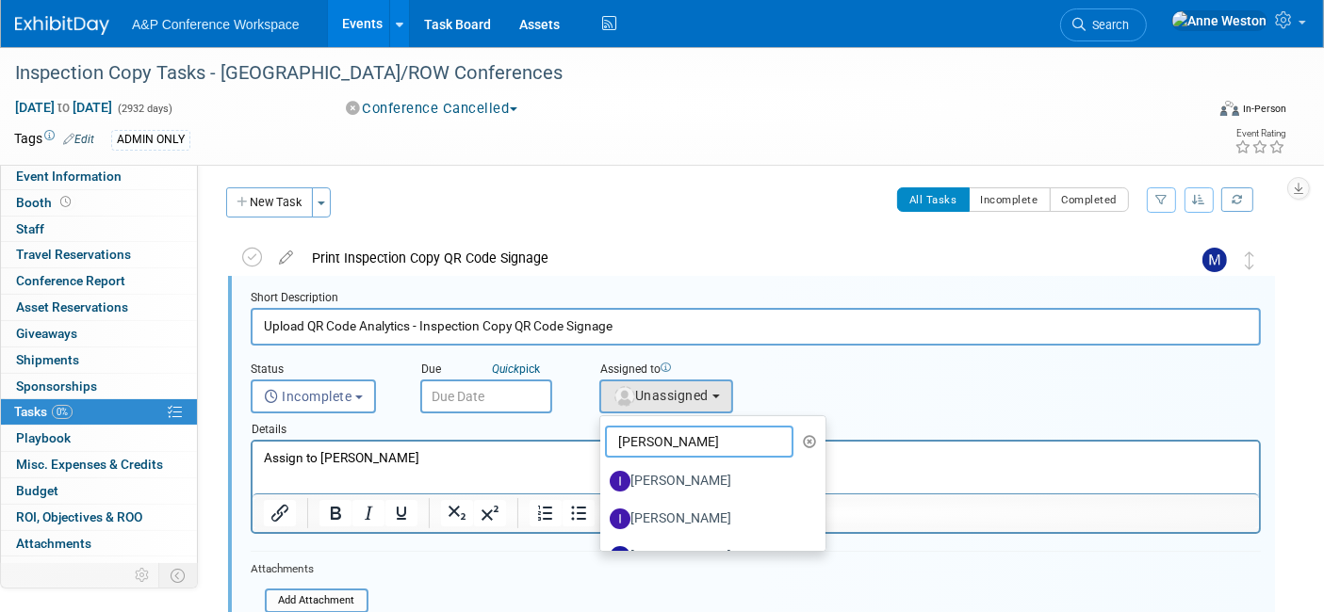
type input "[PERSON_NAME]"
click at [666, 472] on label "[PERSON_NAME]" at bounding box center [708, 481] width 197 height 30
click at [603, 473] on input "[PERSON_NAME]" at bounding box center [597, 479] width 12 height 12
select select "7daf8937-b02b-49e8-8f1e-caf41908d837"
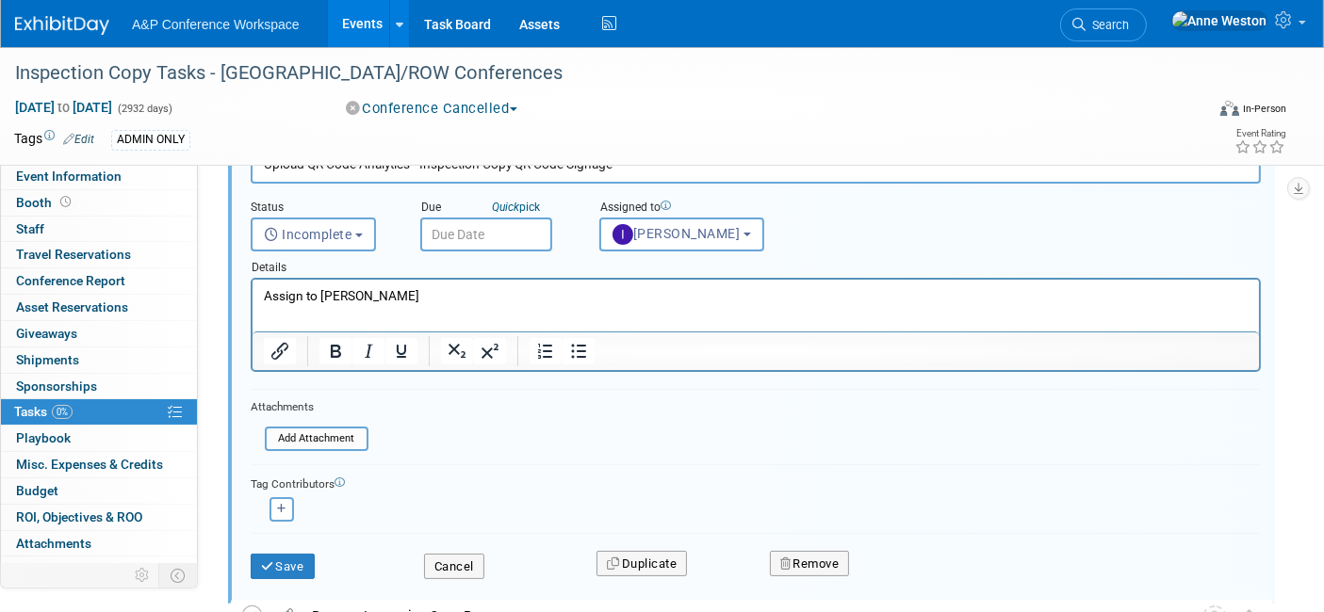
scroll to position [211, 0]
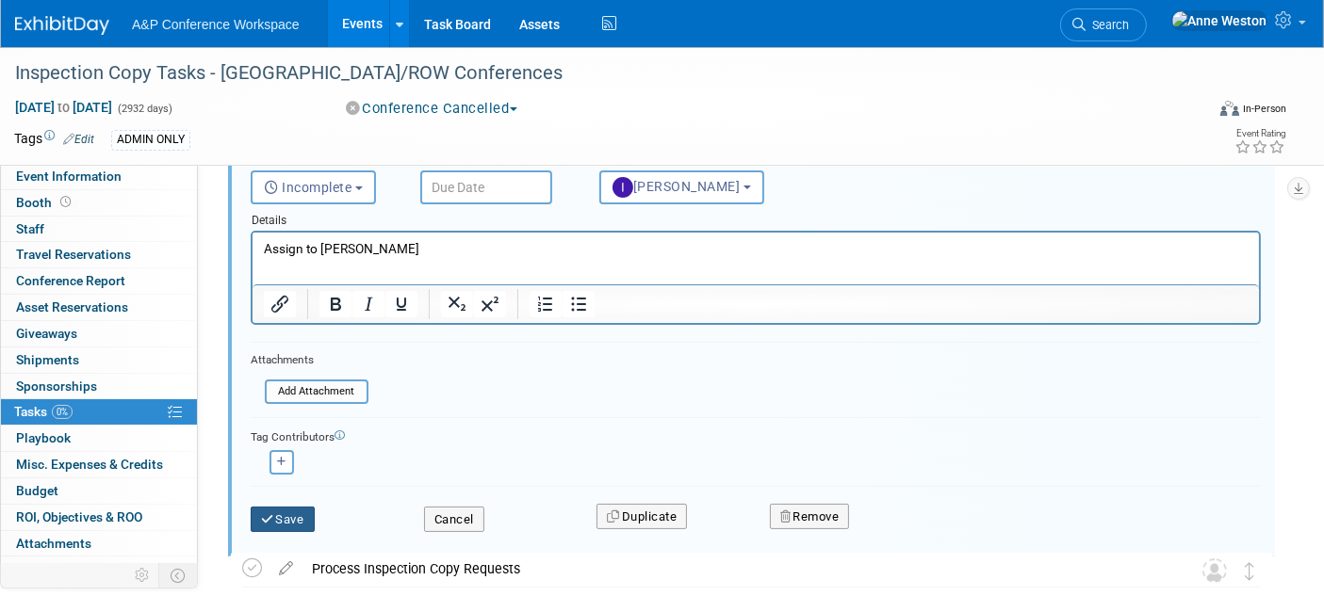
click at [271, 513] on icon "submit" at bounding box center [268, 519] width 15 height 12
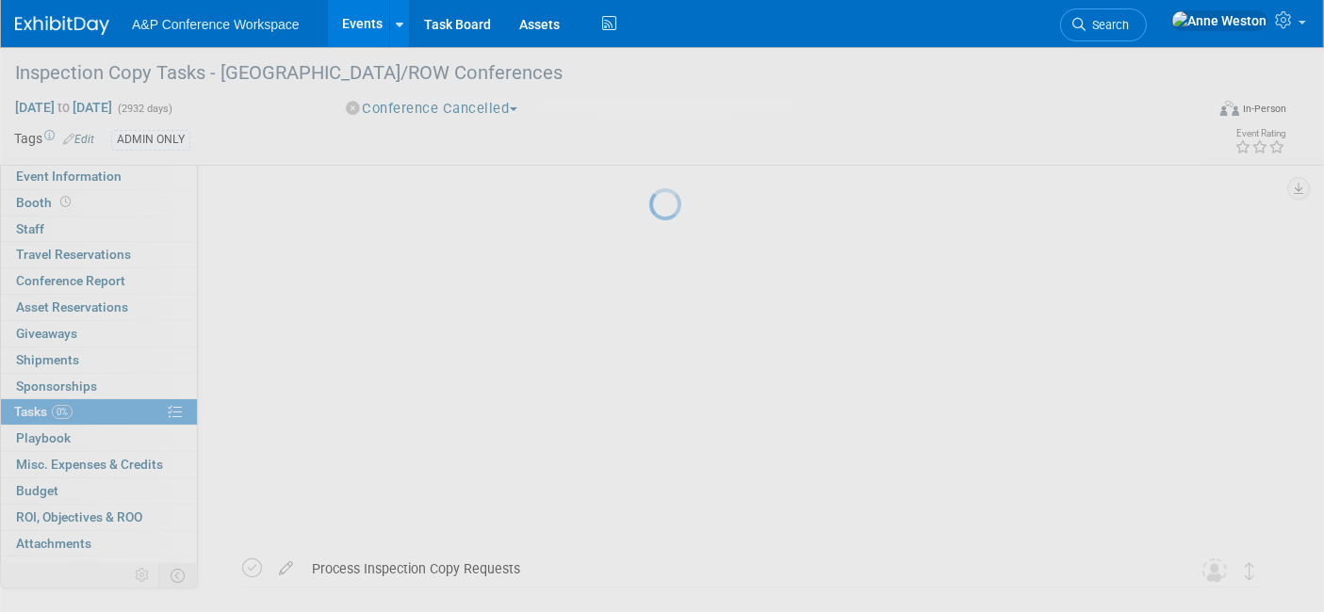
scroll to position [4, 0]
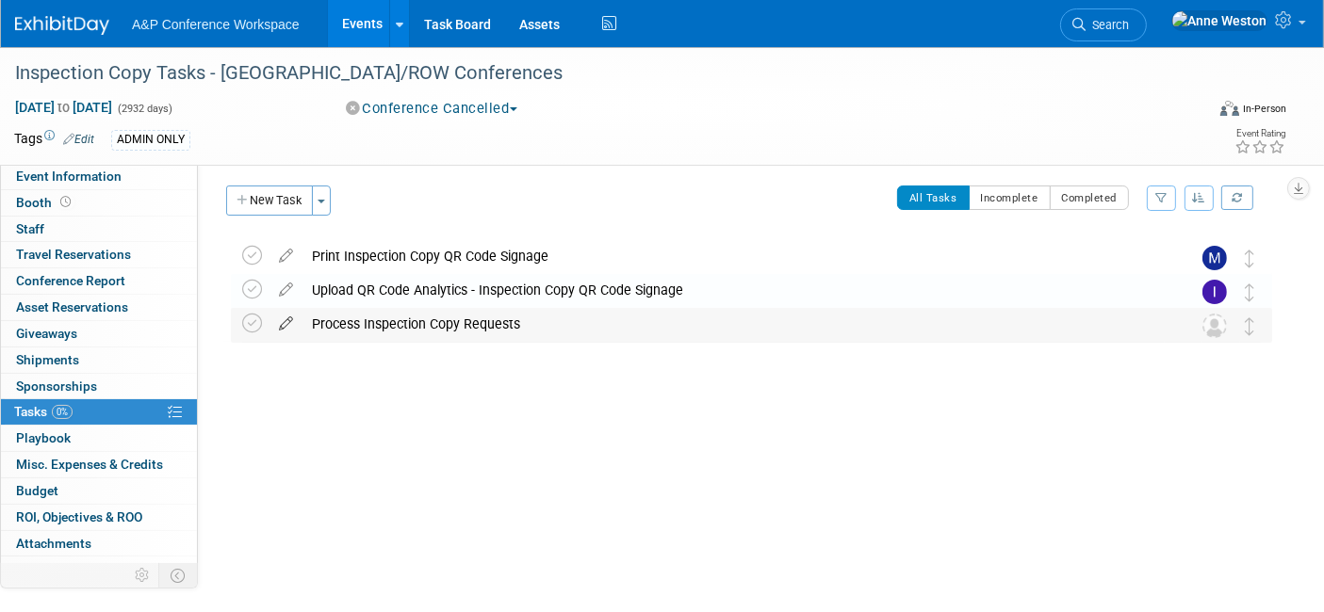
click at [283, 324] on icon at bounding box center [285, 320] width 33 height 24
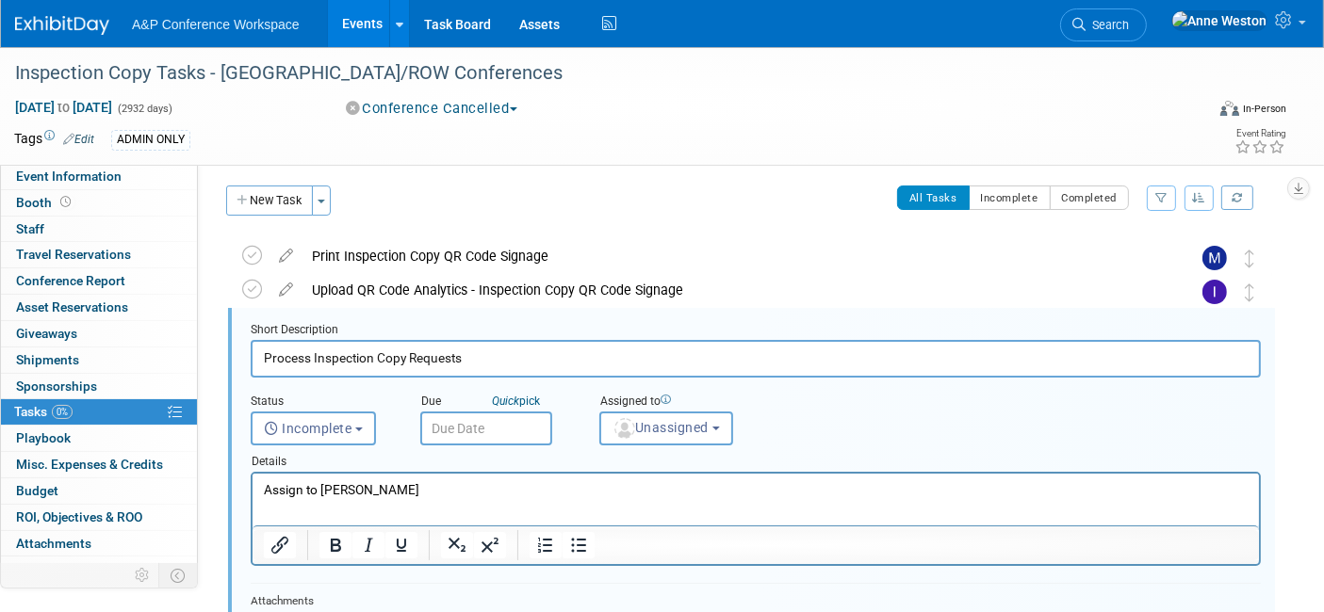
scroll to position [0, 0]
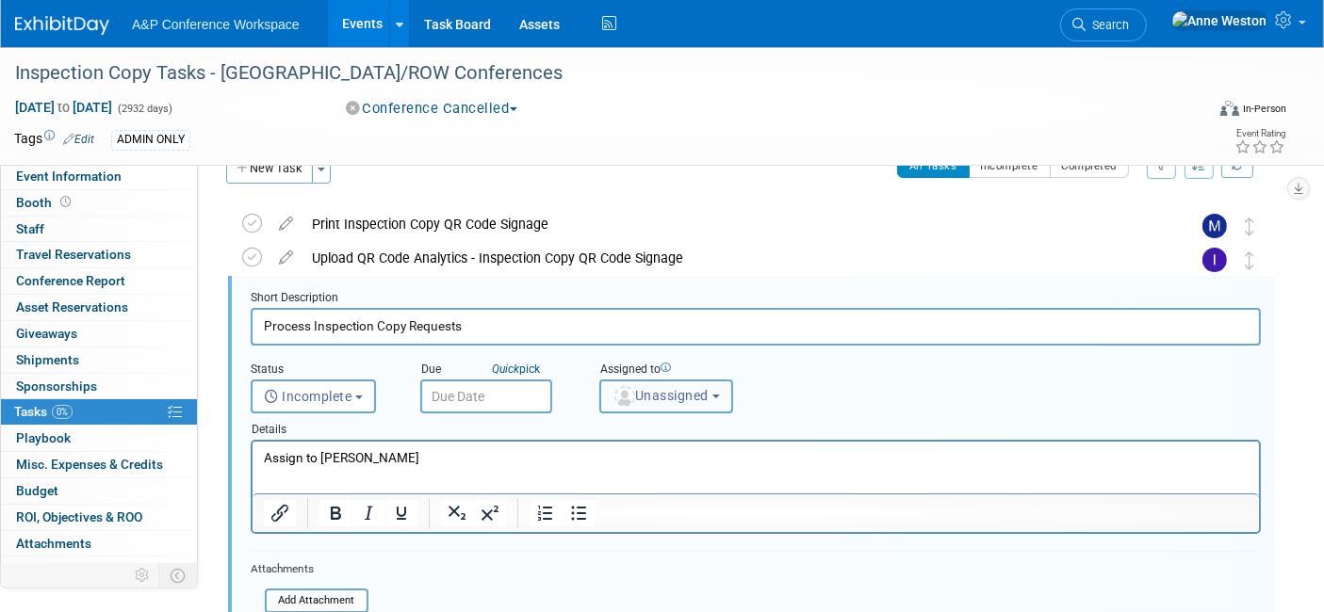
click at [651, 399] on span "Unassigned" at bounding box center [660, 395] width 96 height 15
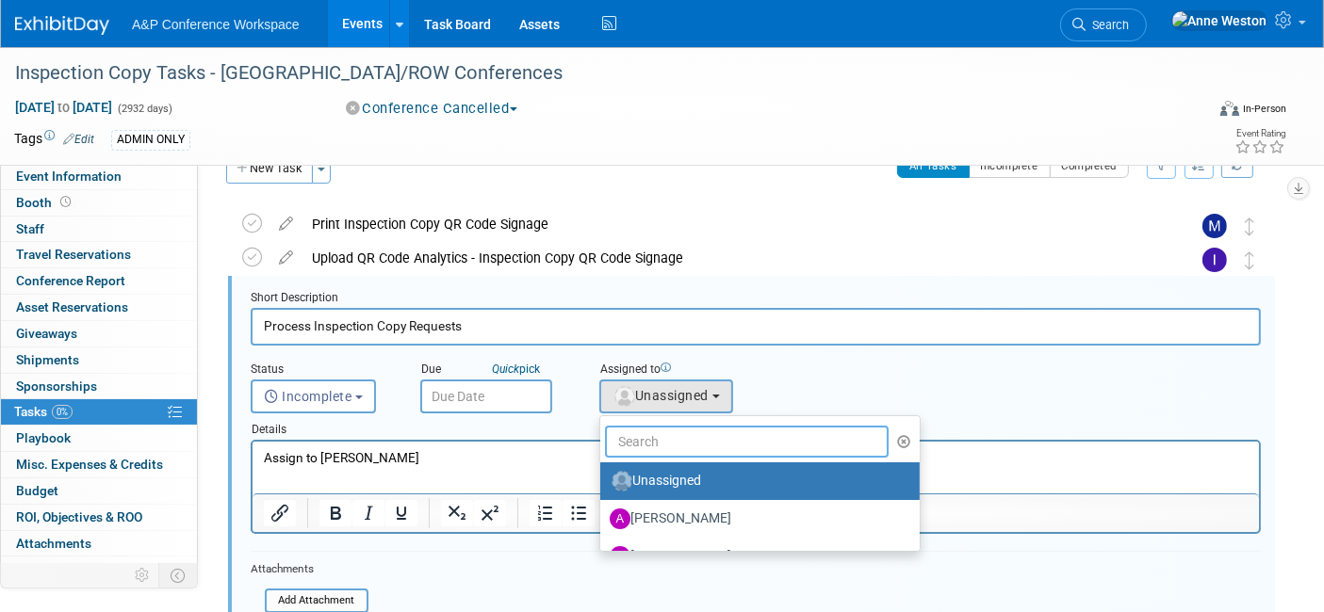
click at [653, 438] on input "text" at bounding box center [747, 442] width 284 height 32
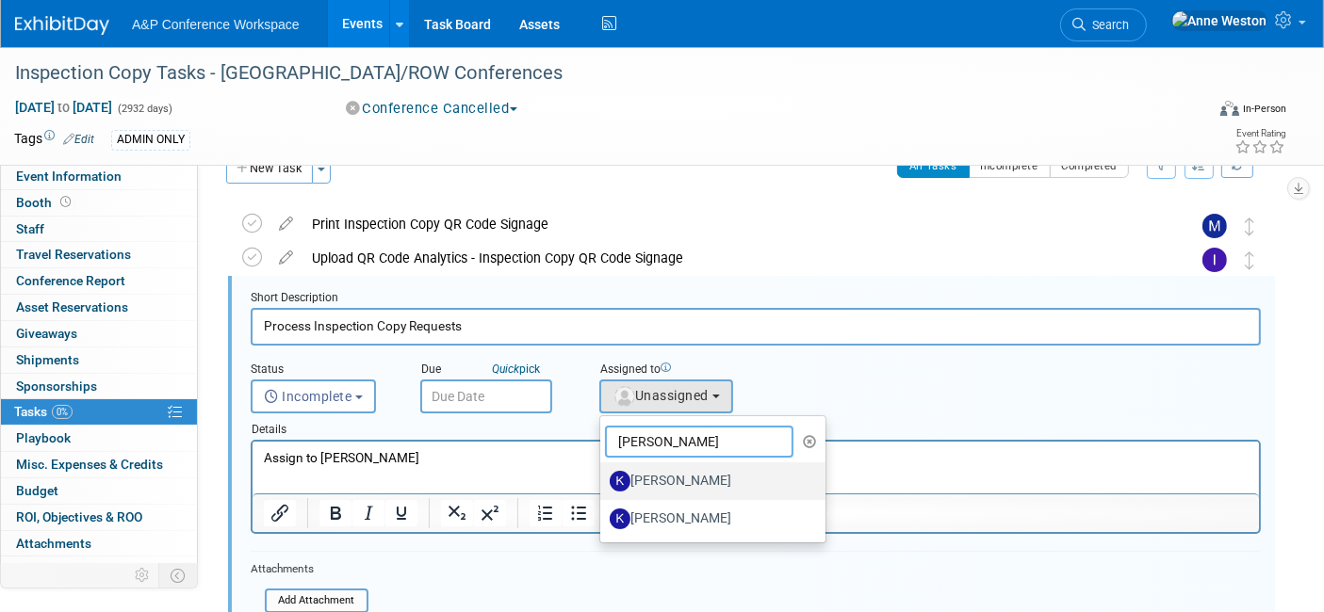
type input "[PERSON_NAME]"
click at [681, 477] on label "[PERSON_NAME]" at bounding box center [708, 481] width 197 height 30
click at [603, 477] on input "[PERSON_NAME]" at bounding box center [597, 479] width 12 height 12
select select "42da1453-af37-4144-8267-4d5776ac68ff"
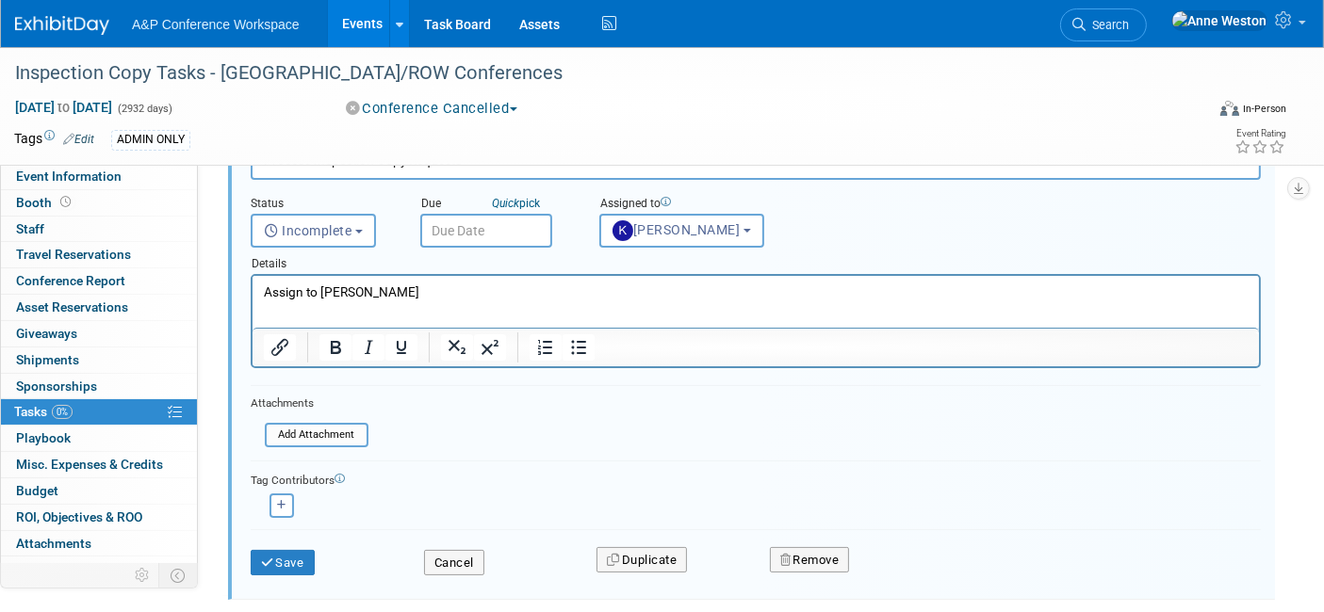
scroll to position [245, 0]
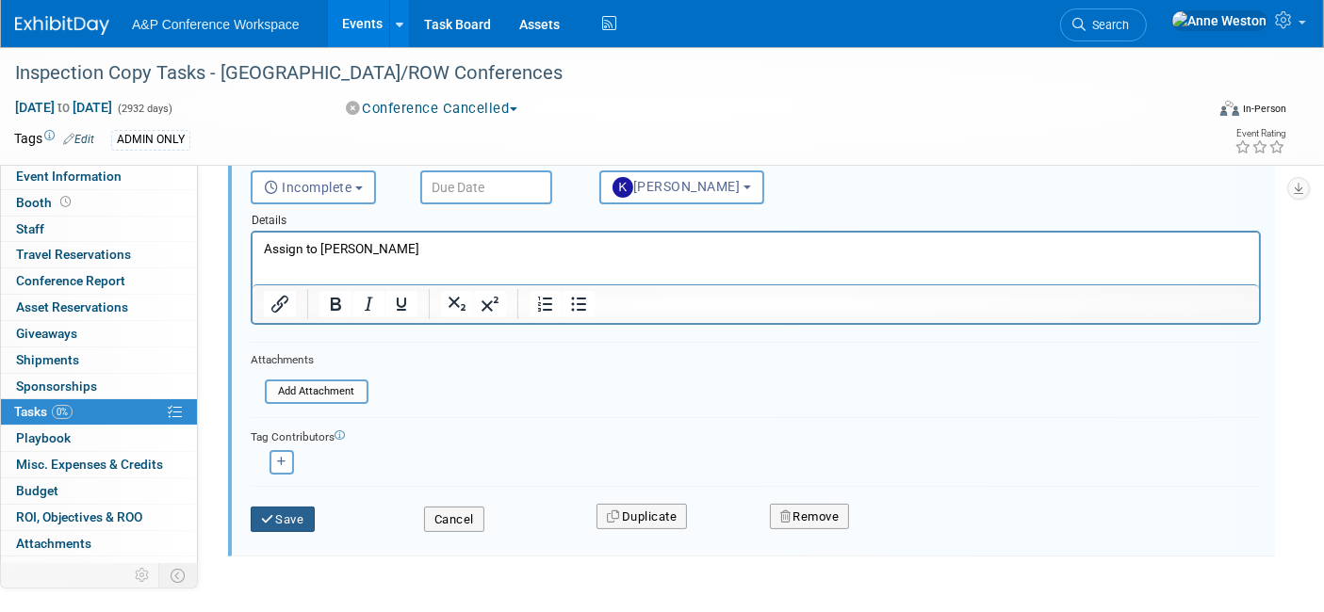
click at [285, 517] on button "Save" at bounding box center [283, 520] width 64 height 26
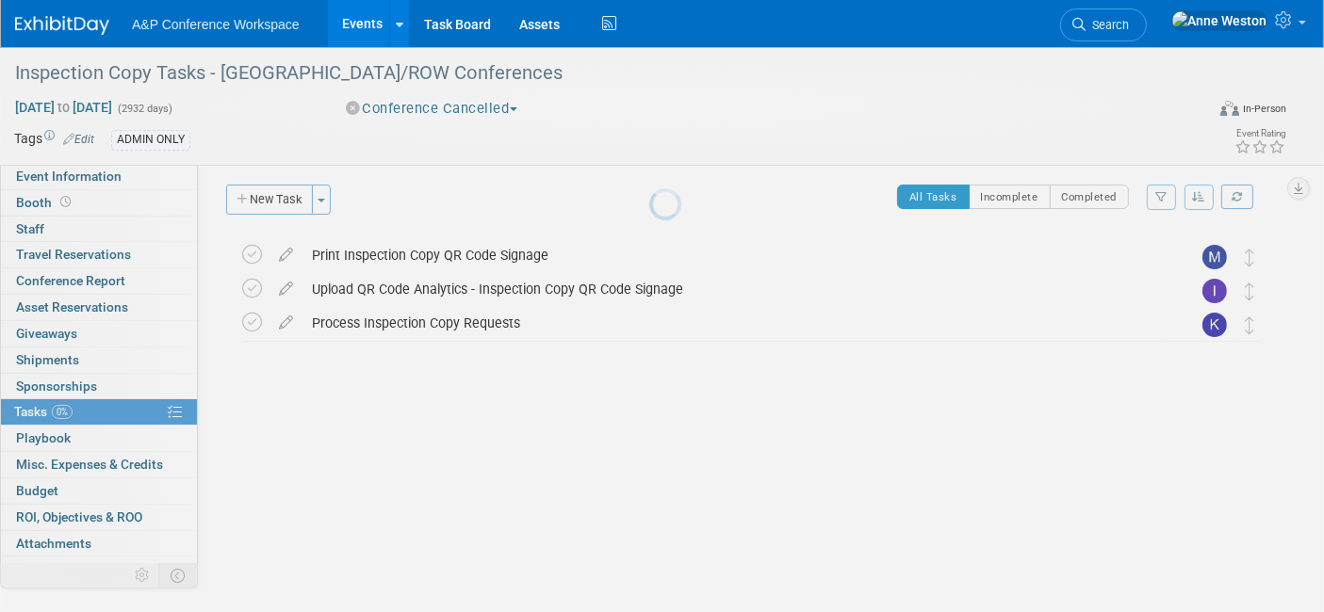
scroll to position [4, 0]
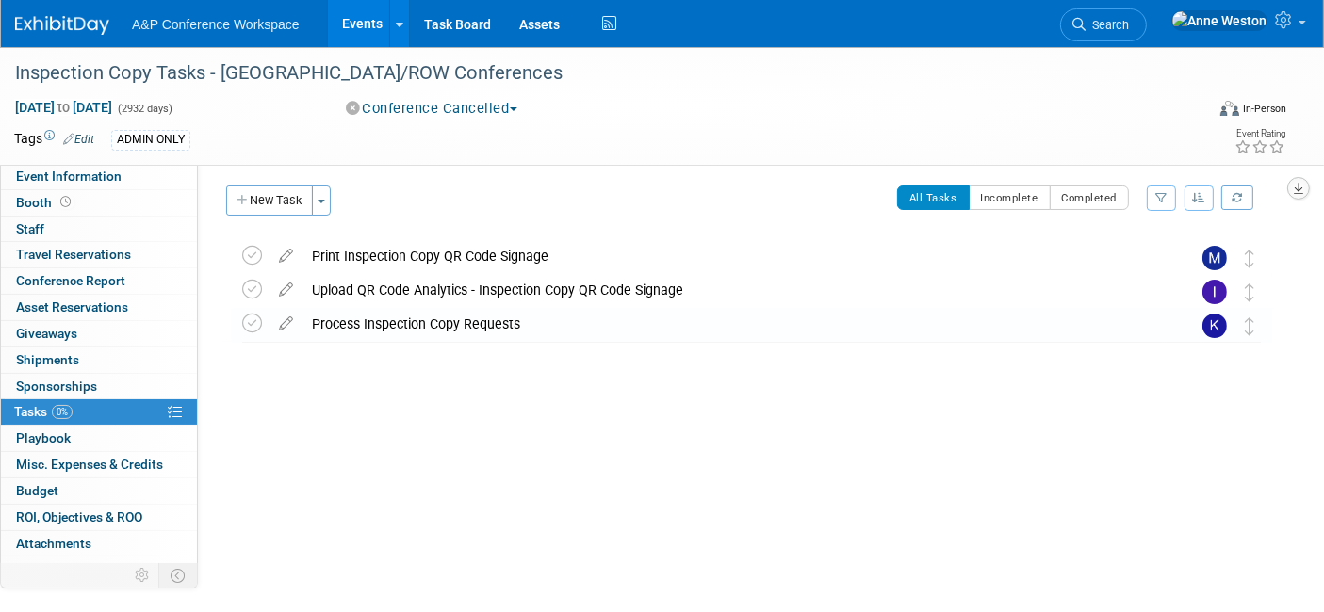
click at [1296, 187] on icon "button" at bounding box center [1298, 189] width 9 height 12
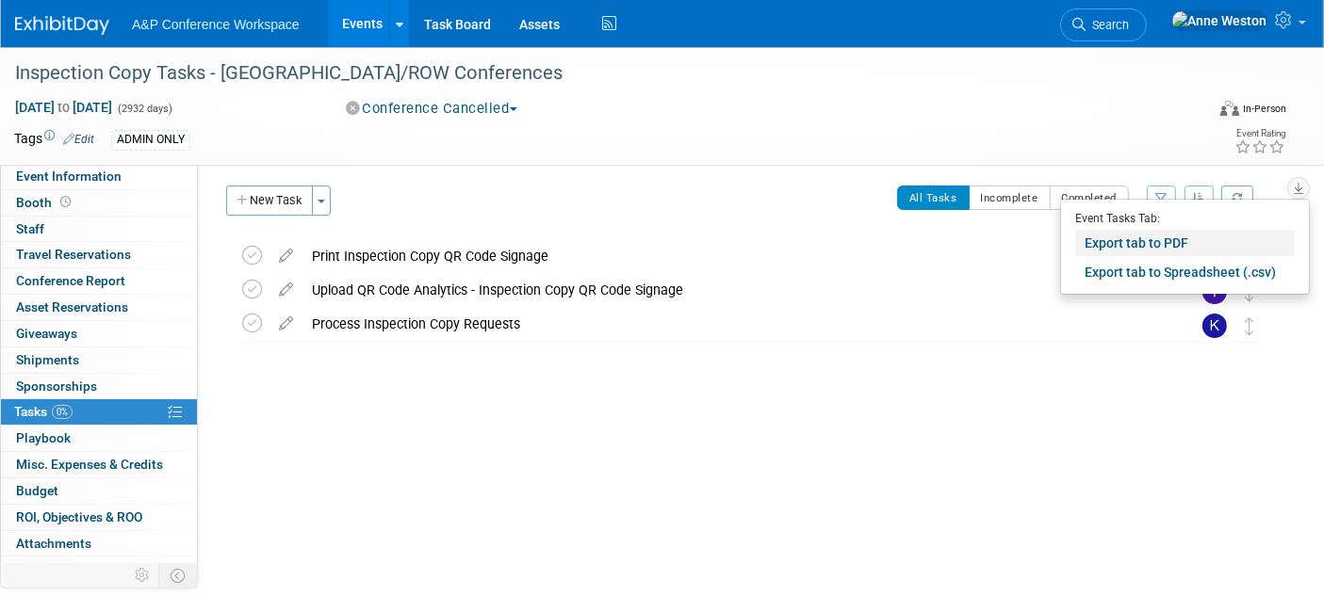
click at [1116, 237] on link "Export tab to PDF" at bounding box center [1185, 243] width 220 height 26
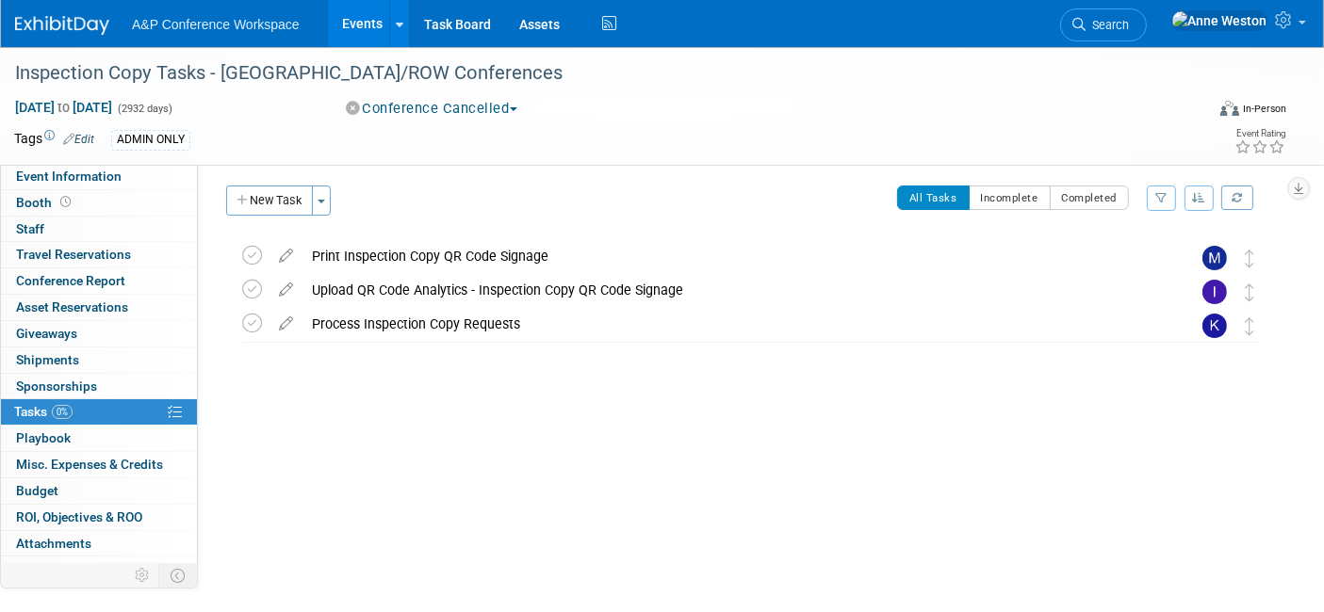
drag, startPoint x: 1147, startPoint y: 16, endPoint x: 1154, endPoint y: 34, distance: 19.4
click at [1147, 16] on link "Search" at bounding box center [1103, 24] width 87 height 33
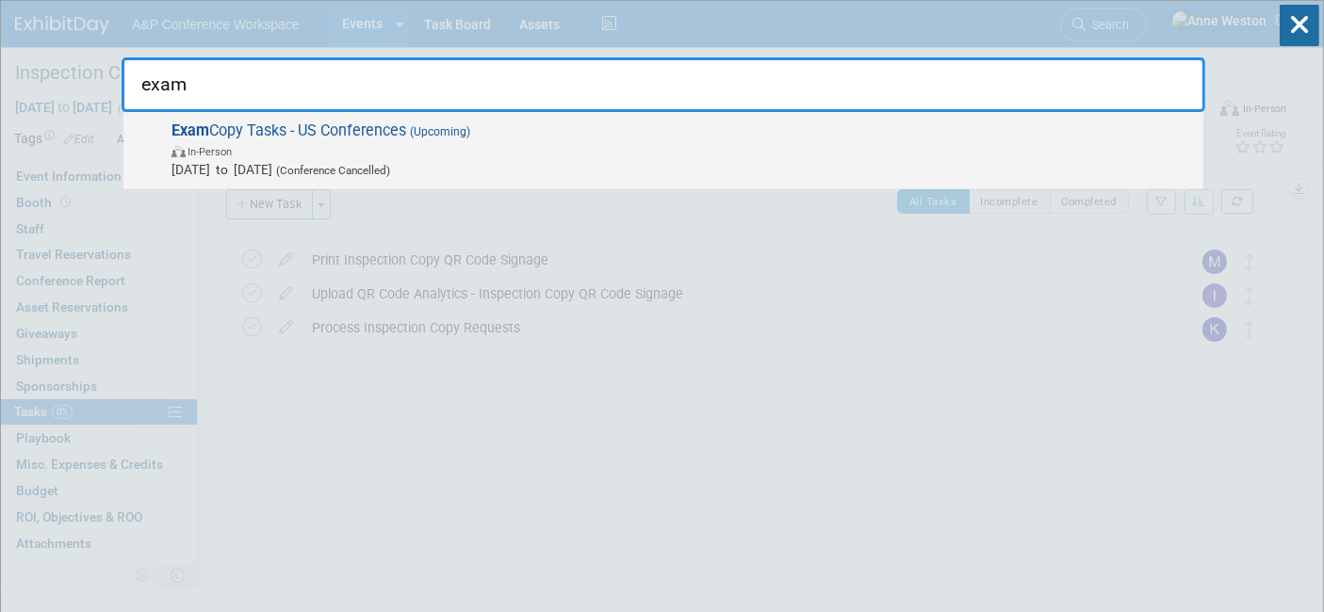
type input "exam"
click at [199, 125] on strong "Exam" at bounding box center [190, 131] width 38 height 18
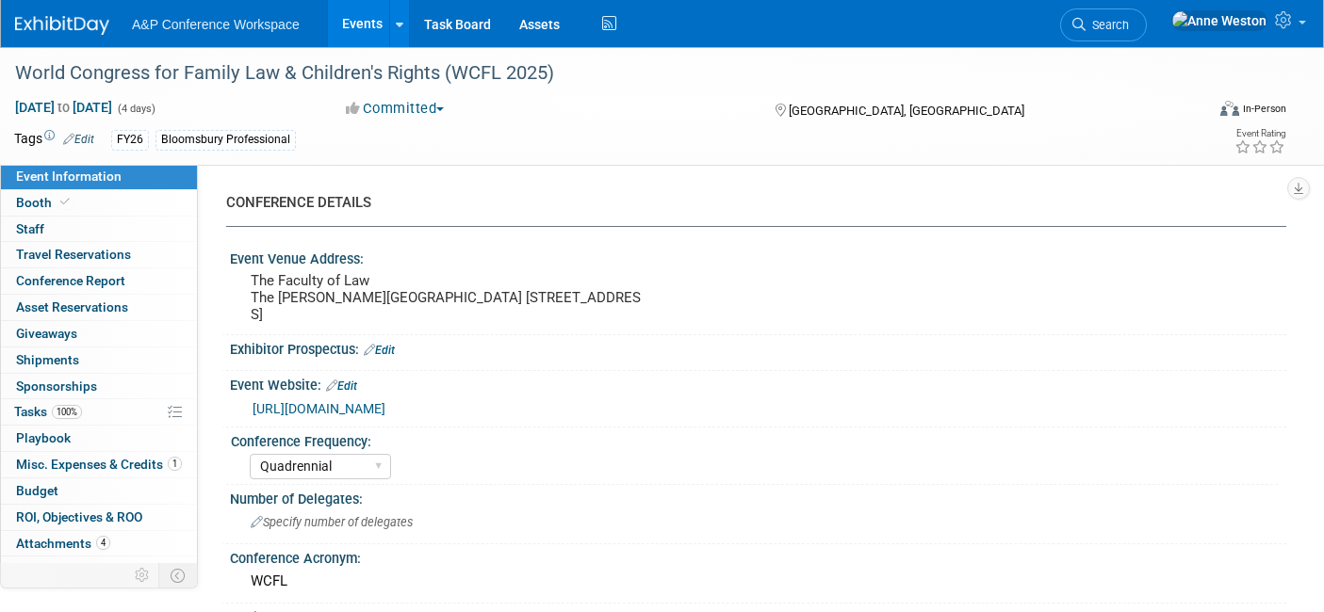
select select "Quadrennial"
select select "Level 3"
select select "Program Advert"
select select "Law"
select select "Bloomsbury Professional"
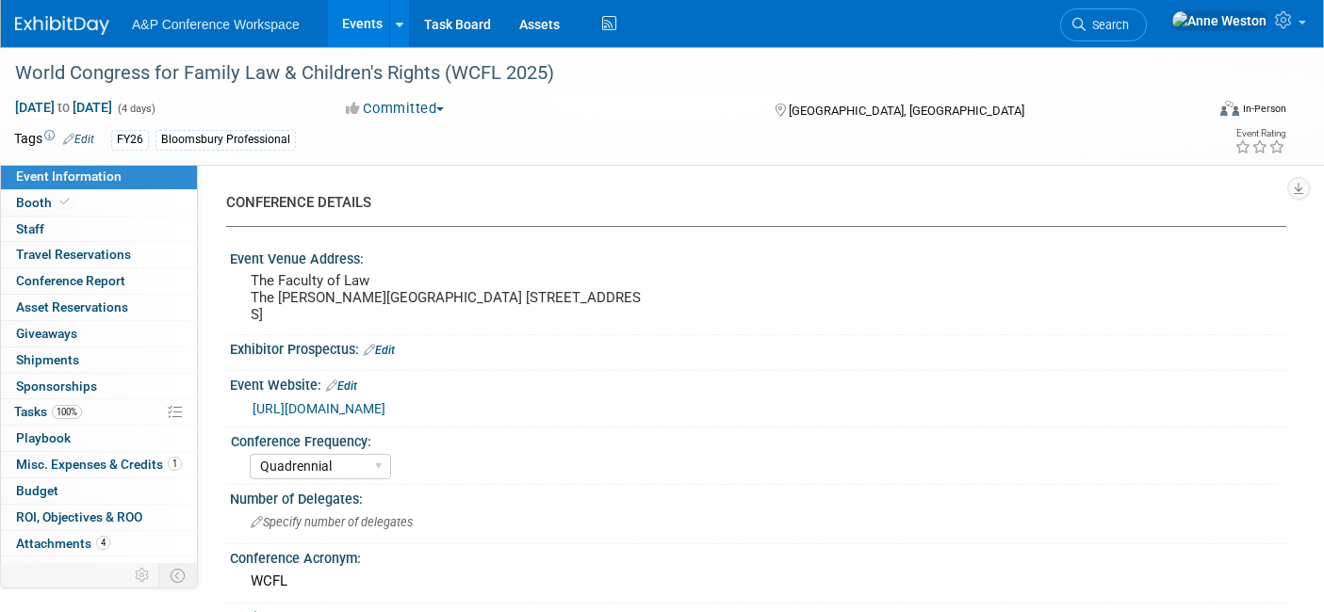
select select "[PERSON_NAME]"
select select "Brand/Subject Presence​"
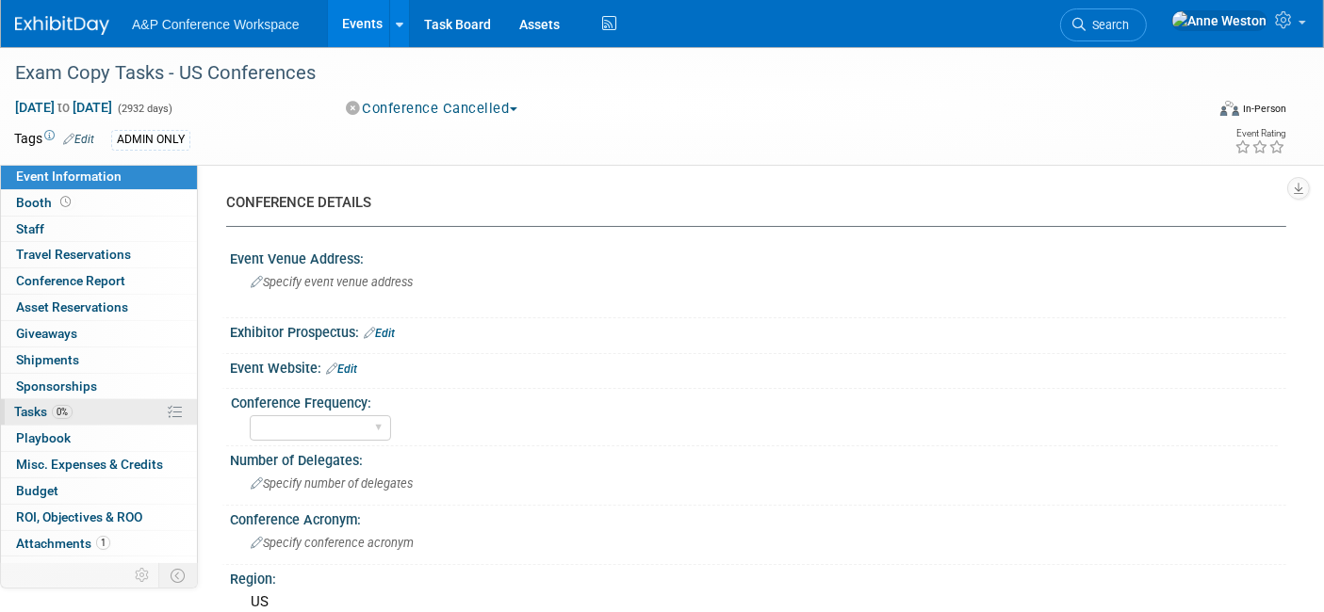
click at [51, 404] on span "Tasks 0%" at bounding box center [43, 411] width 58 height 15
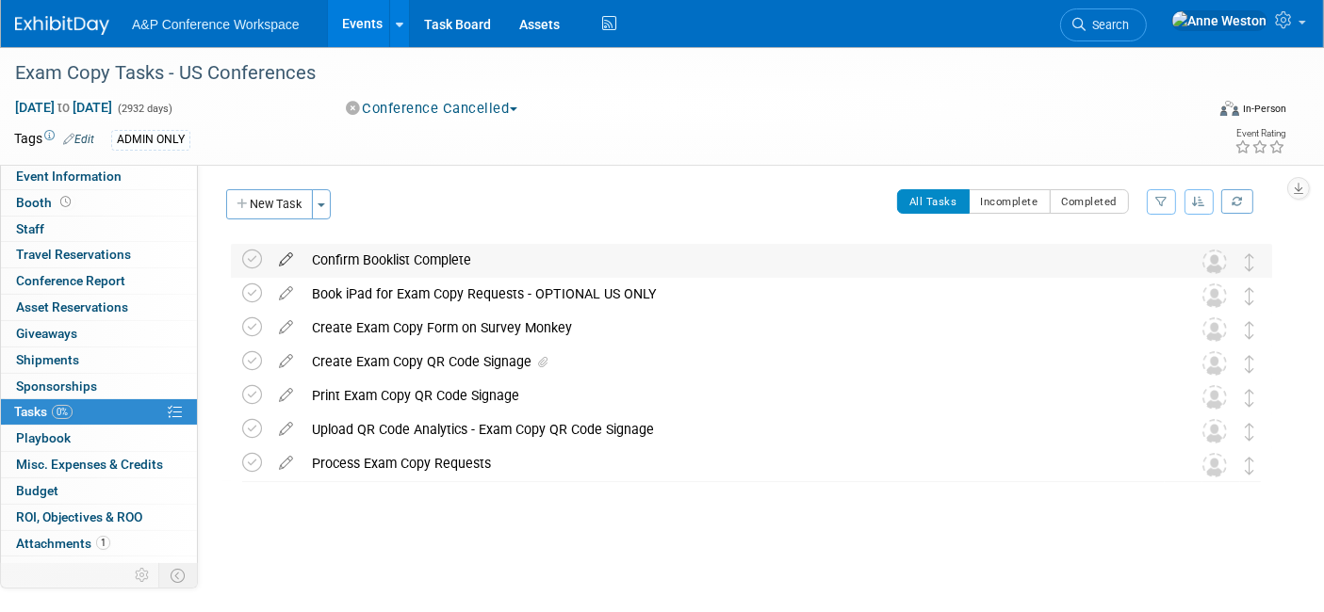
click at [287, 257] on icon at bounding box center [285, 256] width 33 height 24
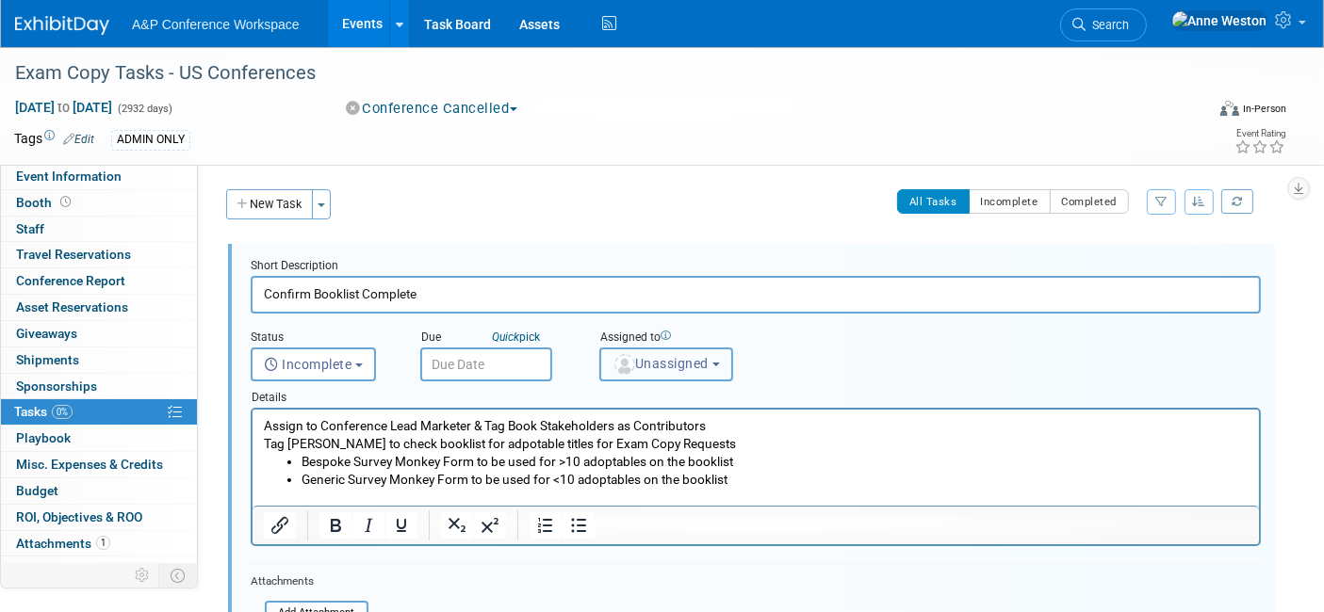
click at [670, 356] on span "Unassigned" at bounding box center [660, 363] width 96 height 15
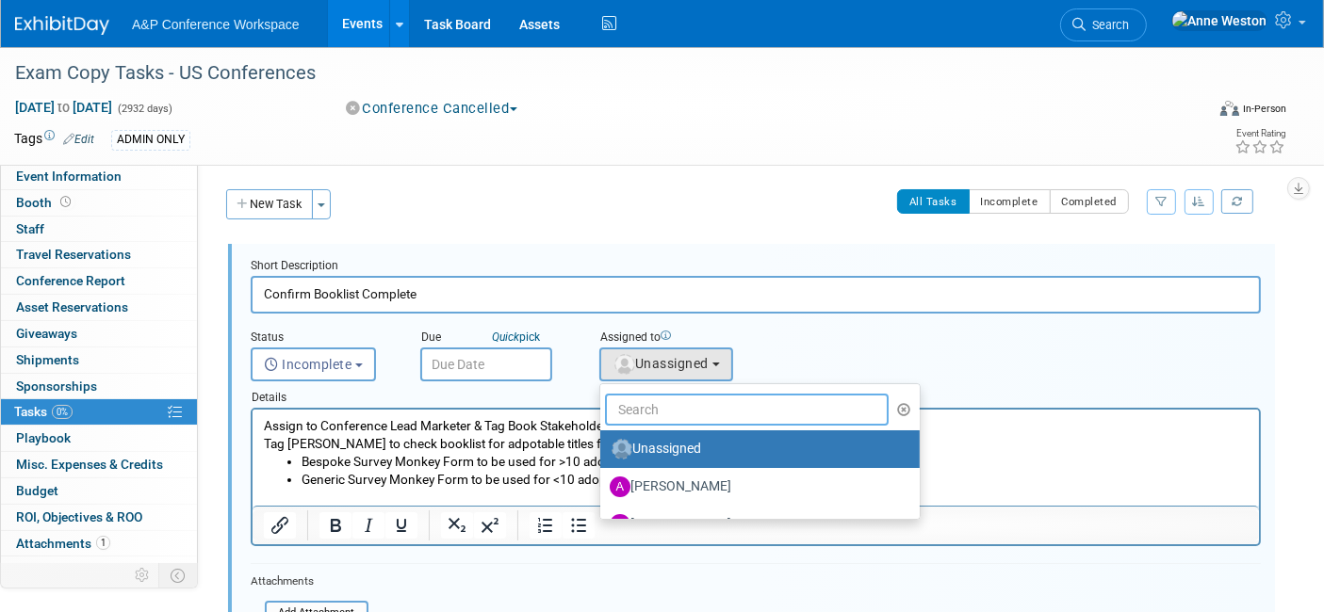
click at [670, 405] on input "text" at bounding box center [747, 410] width 284 height 32
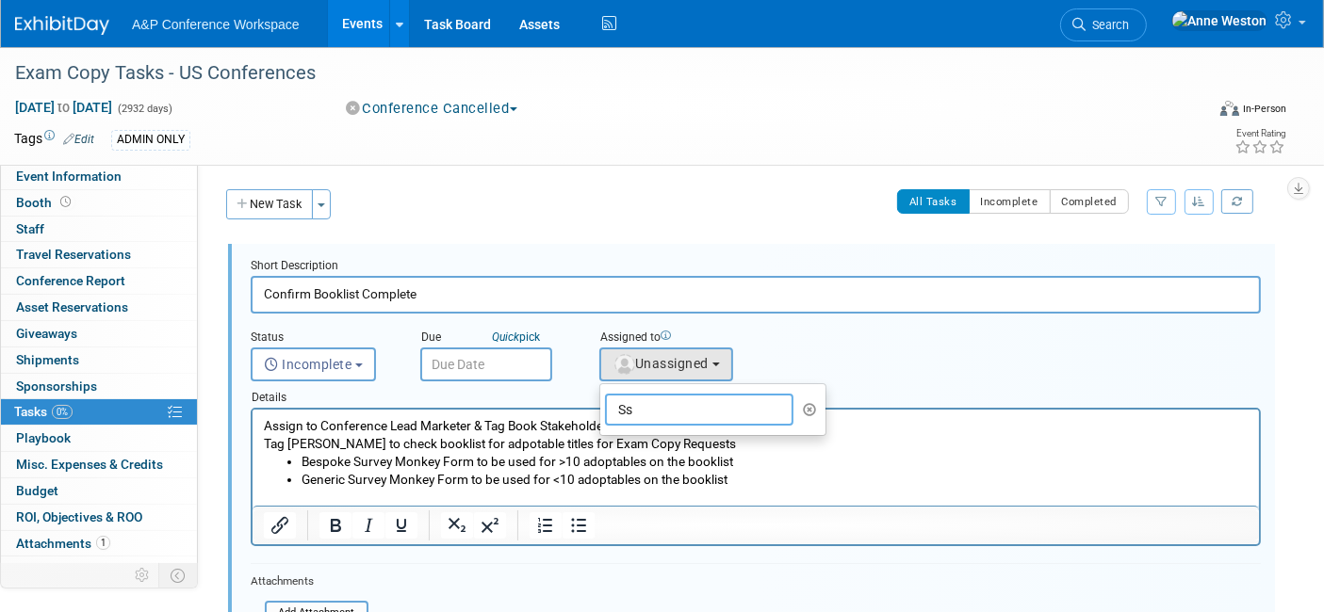
type input "S"
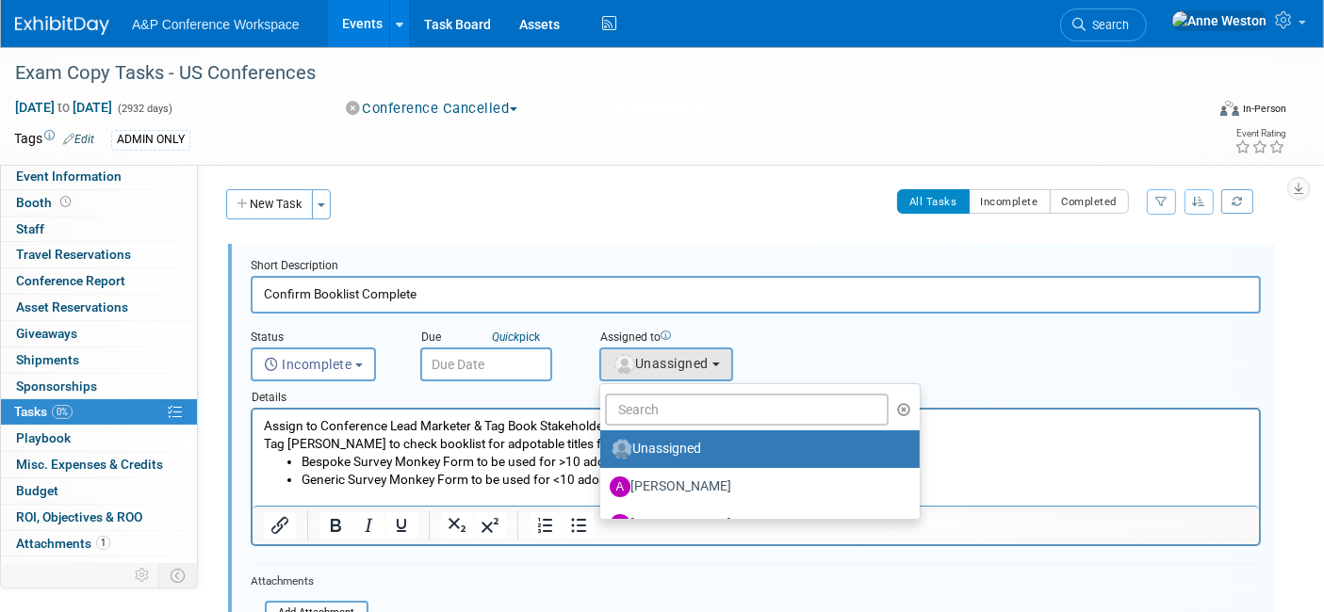
drag, startPoint x: 1033, startPoint y: 469, endPoint x: 1042, endPoint y: 473, distance: 10.1
click at [1038, 470] on ul "Bespoke Survey Monkey Form to be used for >10 adoptables on the booklist Generi…" at bounding box center [755, 471] width 985 height 36
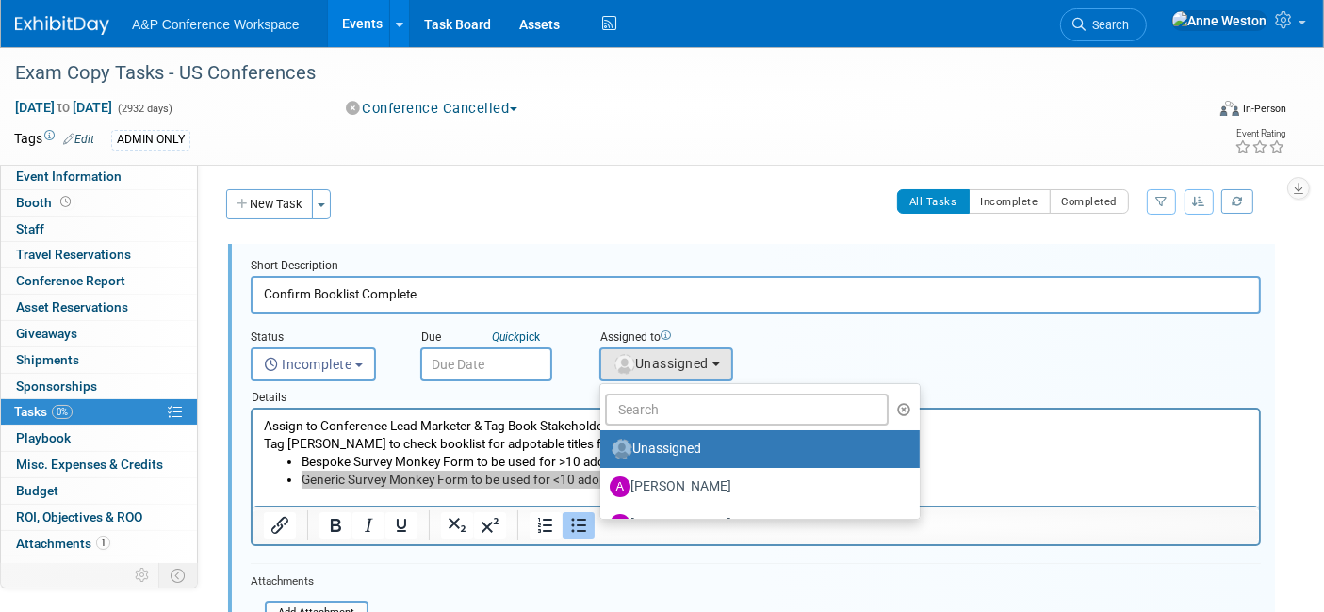
click at [1042, 537] on div at bounding box center [755, 526] width 1006 height 30
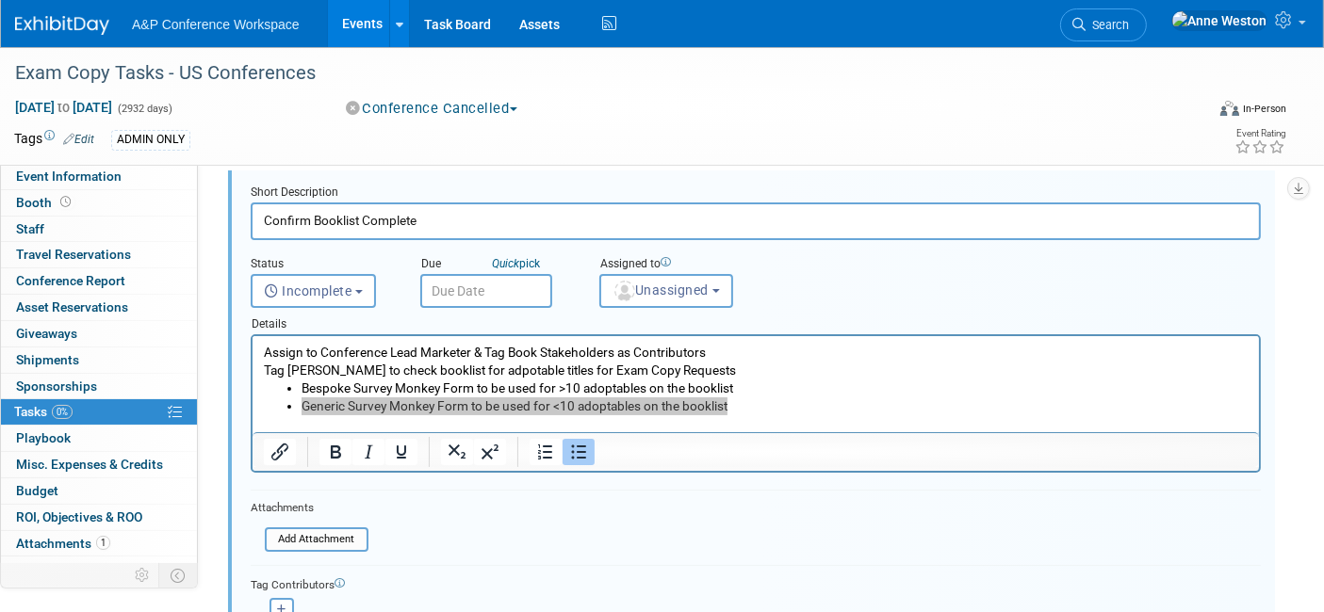
scroll to position [105, 0]
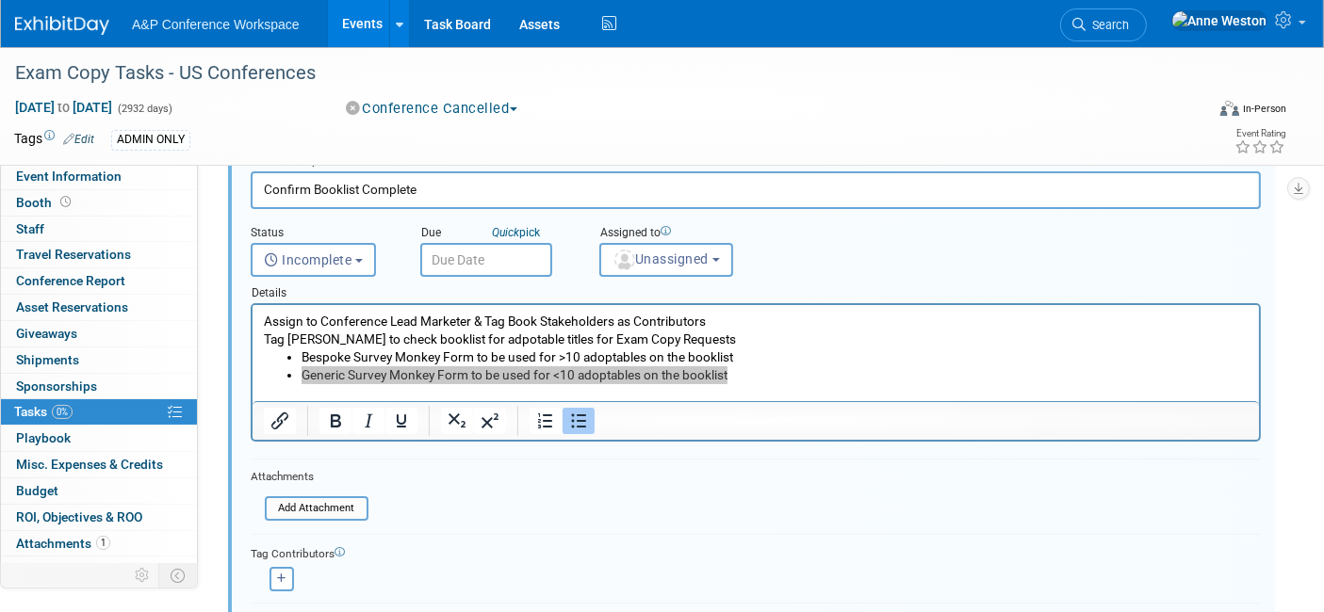
click at [960, 482] on form "Short Description Confirm Booklist Complete Status <i class="far fa-clock" styl…" at bounding box center [755, 411] width 1038 height 514
click at [277, 577] on icon "button" at bounding box center [281, 579] width 9 height 10
select select
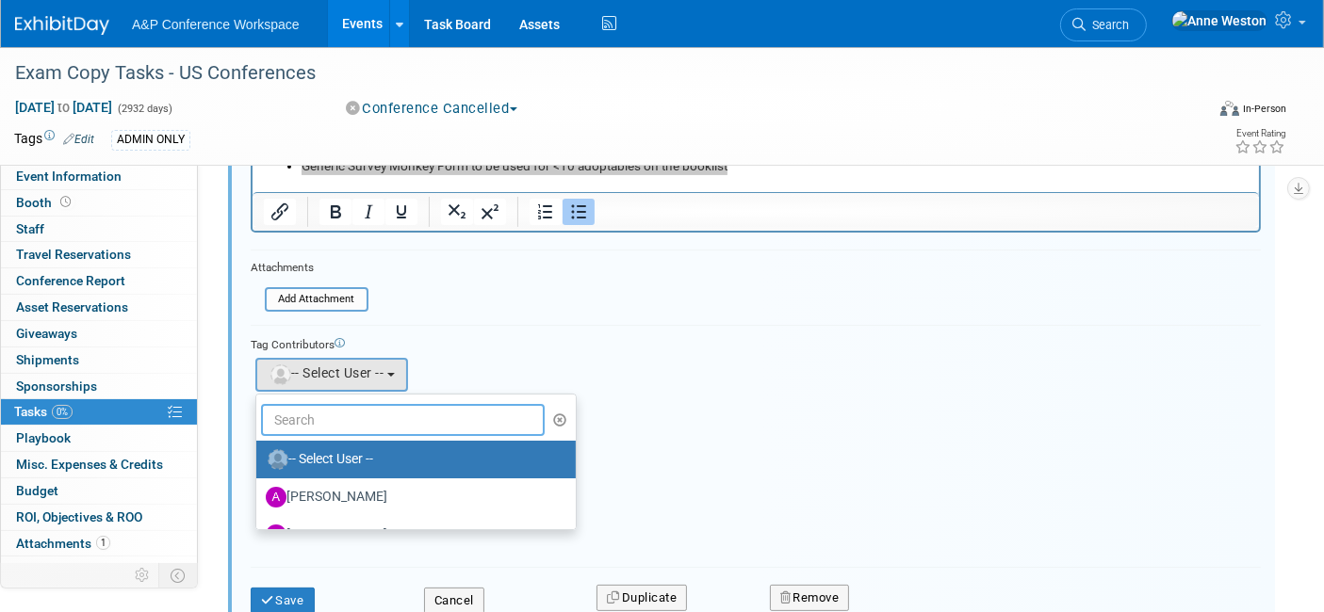
click at [328, 422] on input "text" at bounding box center [403, 420] width 284 height 32
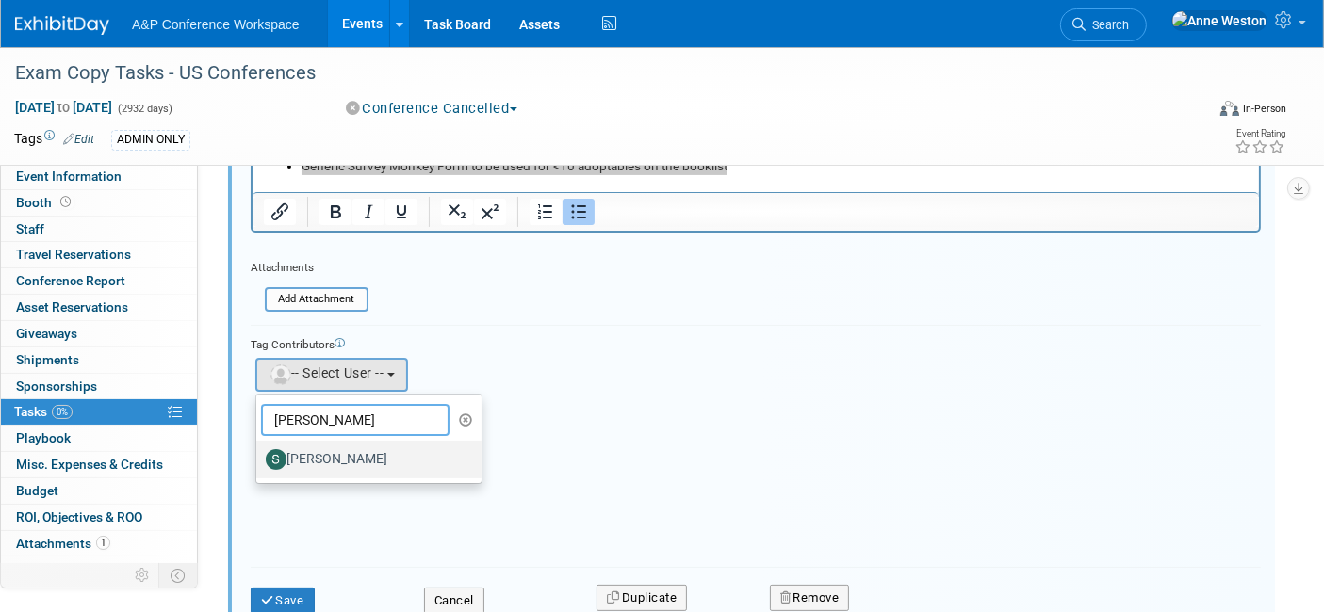
type input "[PERSON_NAME]"
click at [336, 448] on label "[PERSON_NAME]" at bounding box center [364, 460] width 197 height 30
click at [259, 451] on input "[PERSON_NAME]" at bounding box center [253, 457] width 12 height 12
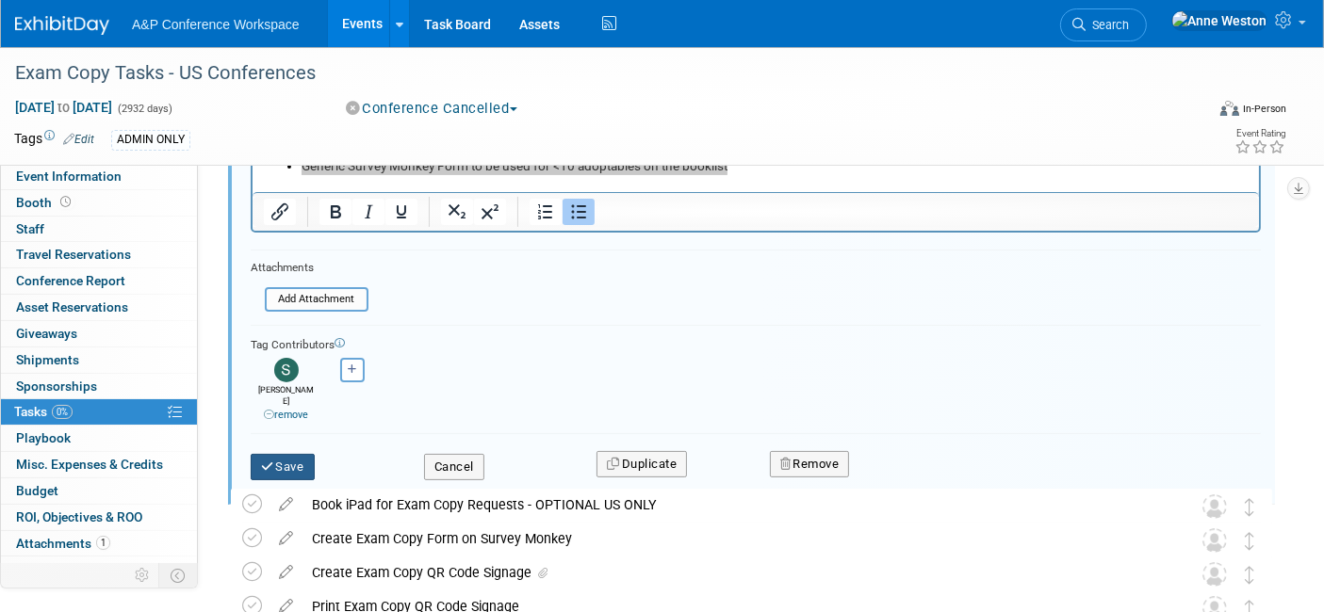
click at [290, 454] on button "Save" at bounding box center [283, 467] width 64 height 26
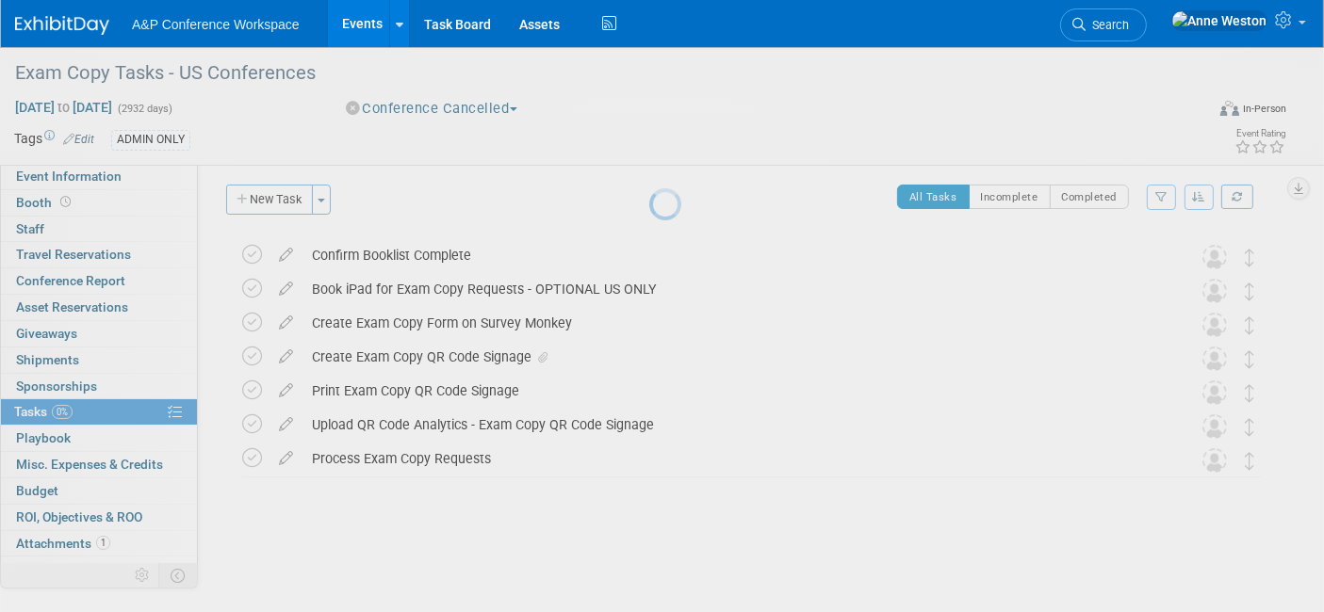
scroll to position [4, 0]
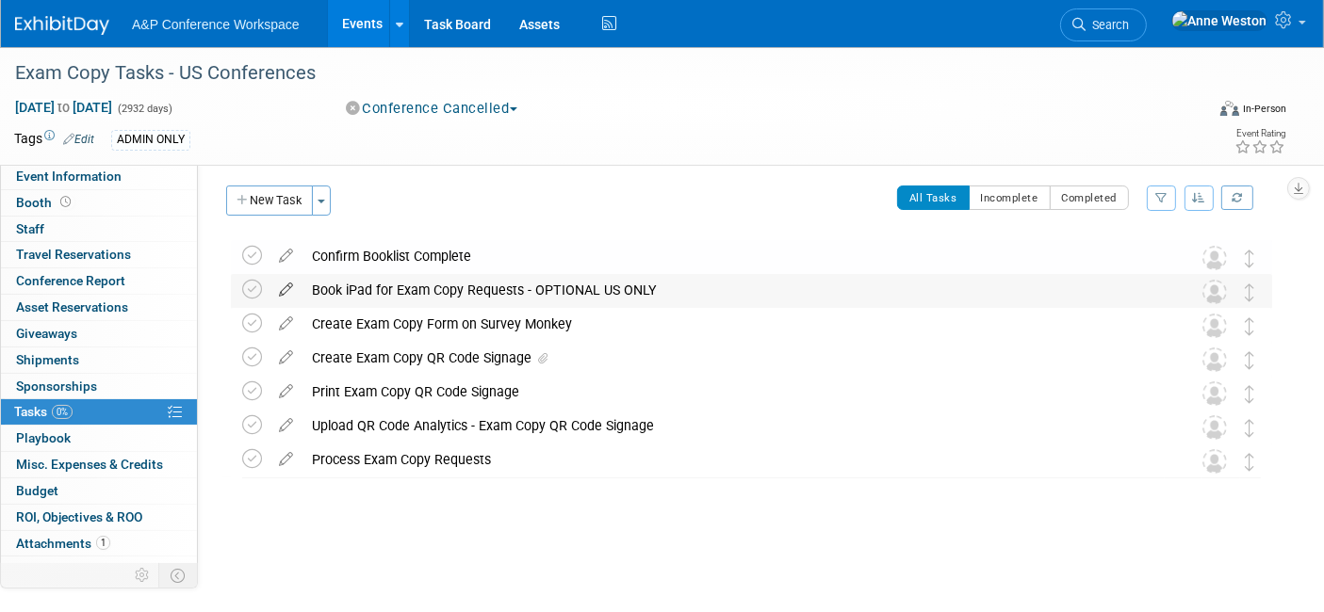
click at [282, 287] on icon at bounding box center [285, 286] width 33 height 24
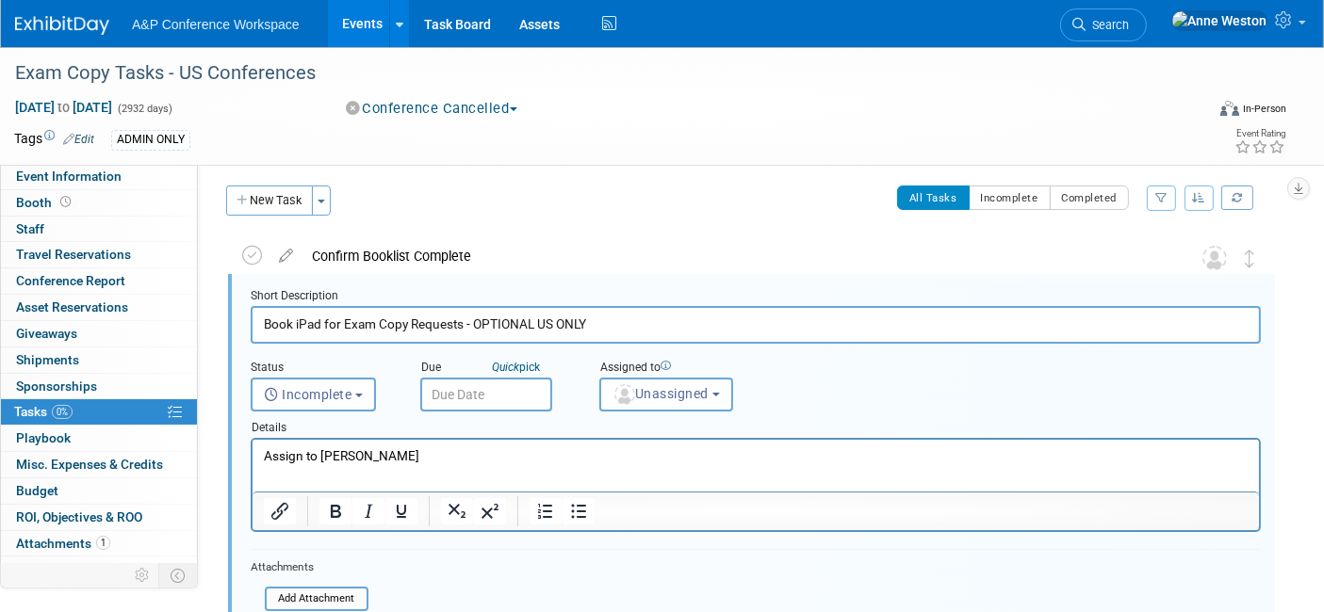
scroll to position [2, 0]
click at [635, 398] on span "Unassigned" at bounding box center [660, 395] width 96 height 15
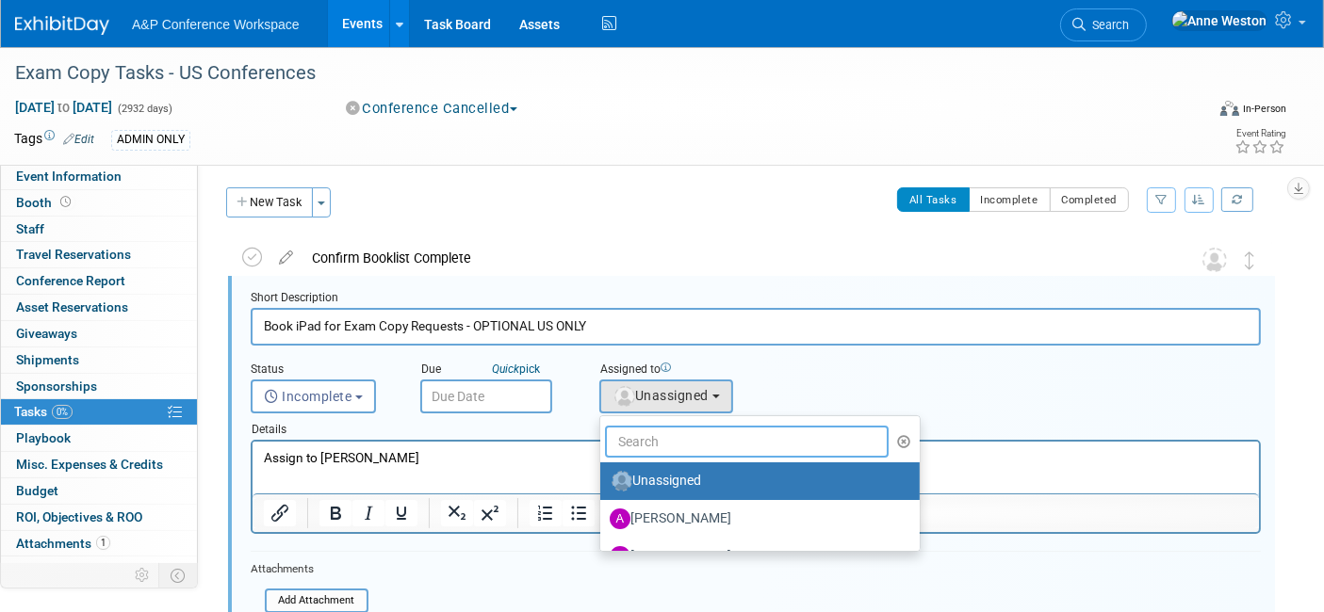
click at [648, 440] on input "text" at bounding box center [747, 442] width 284 height 32
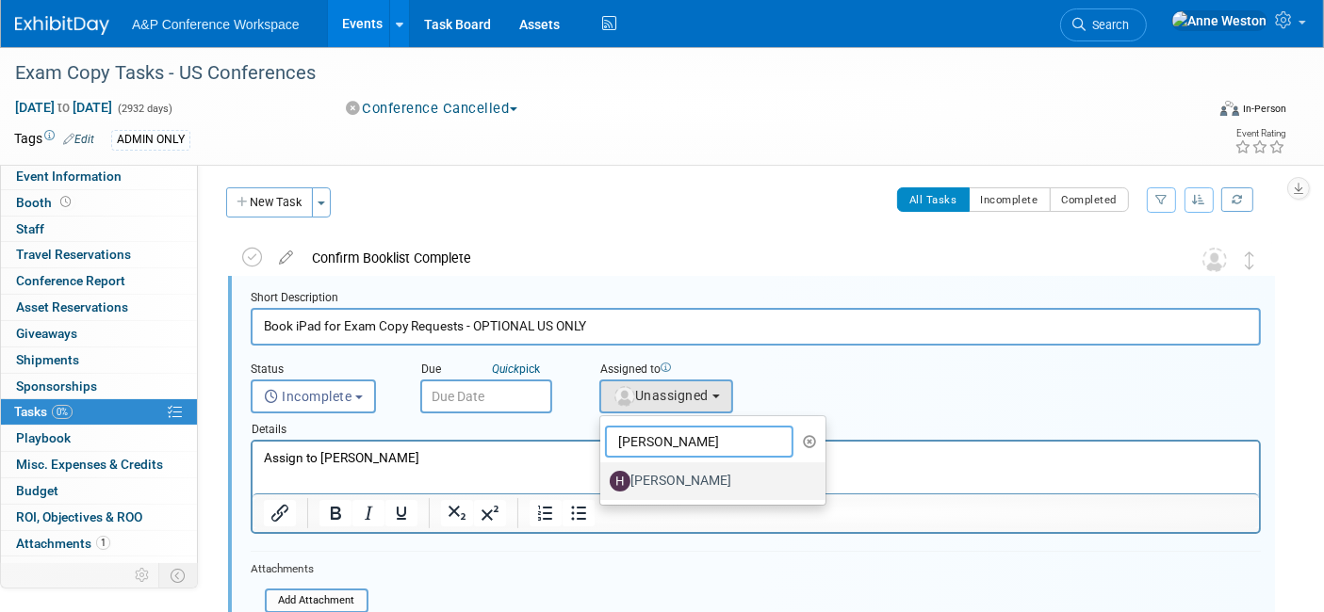
type input "[PERSON_NAME]"
click at [649, 467] on label "[PERSON_NAME]" at bounding box center [708, 481] width 197 height 30
click at [603, 473] on input "[PERSON_NAME]" at bounding box center [597, 479] width 12 height 12
select select "f47d5110-dff9-4952-99f5-c640fdae2d00"
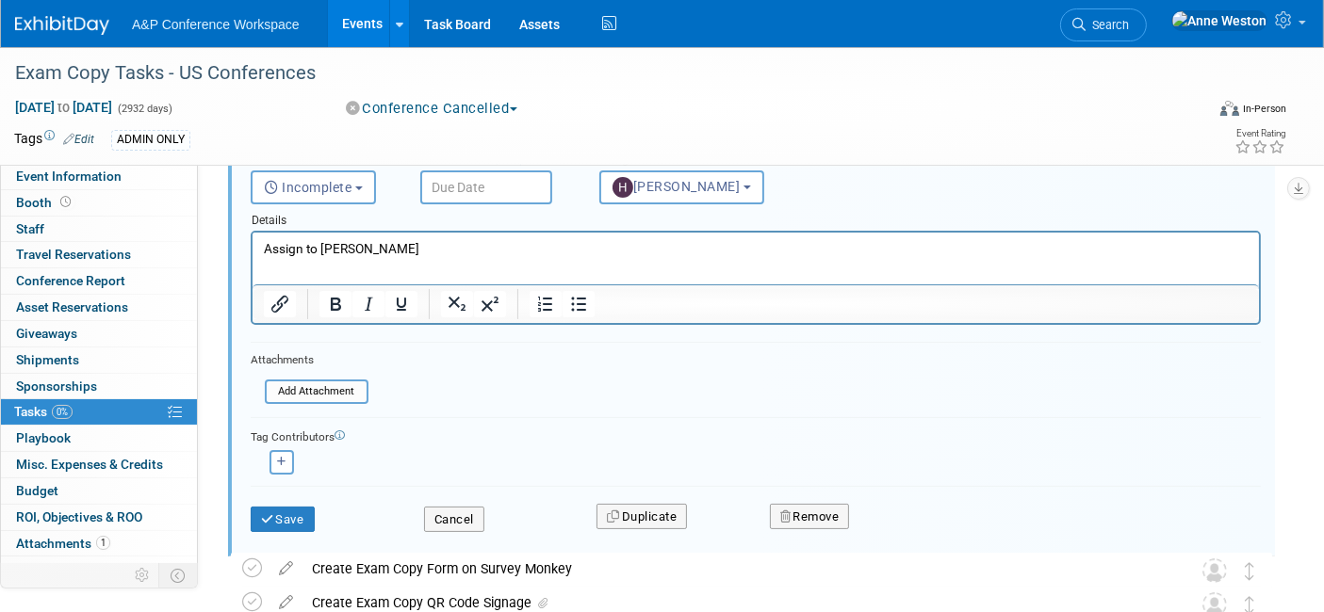
scroll to position [316, 0]
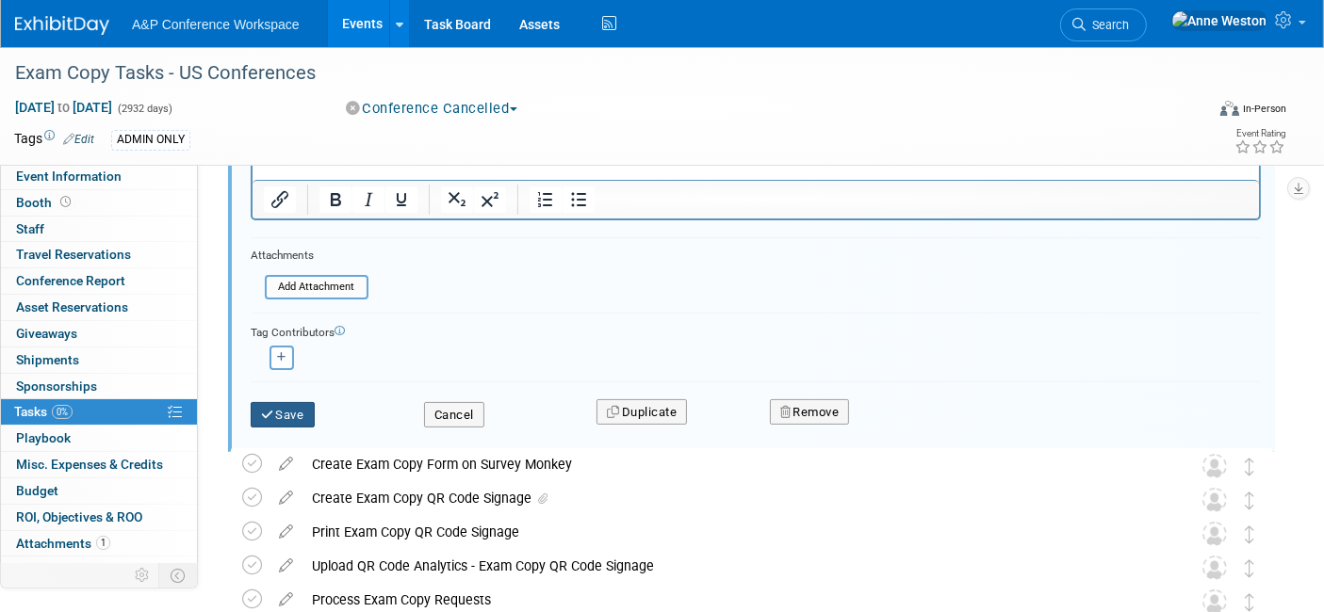
click at [281, 407] on button "Save" at bounding box center [283, 415] width 64 height 26
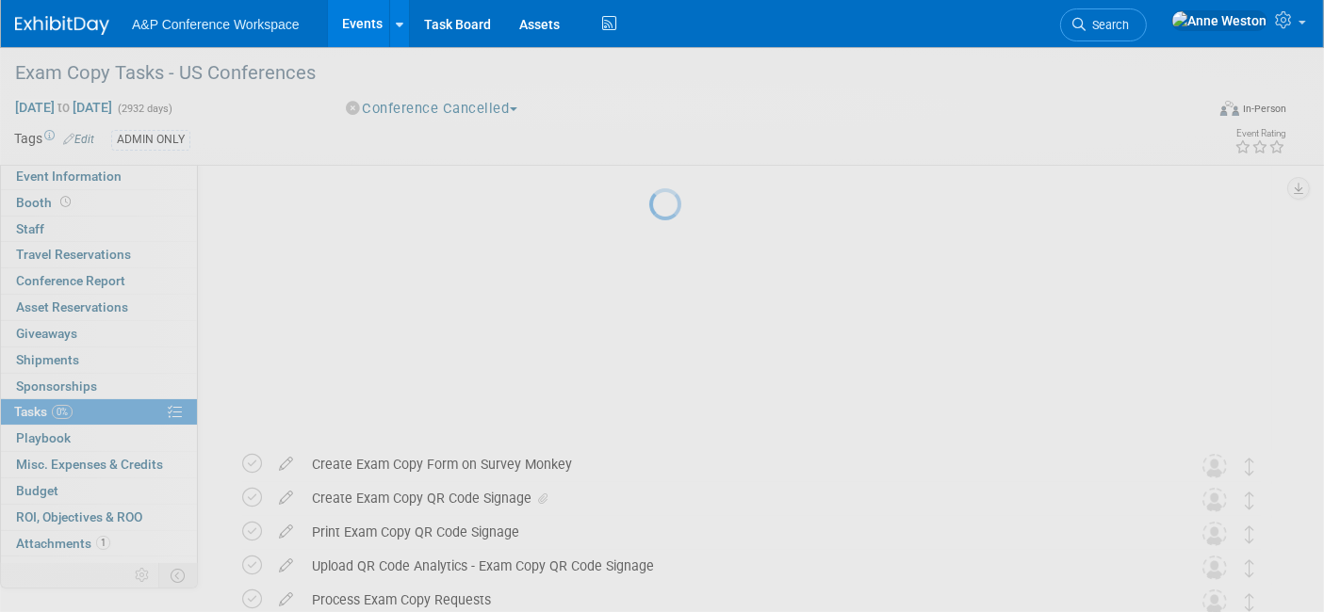
scroll to position [4, 0]
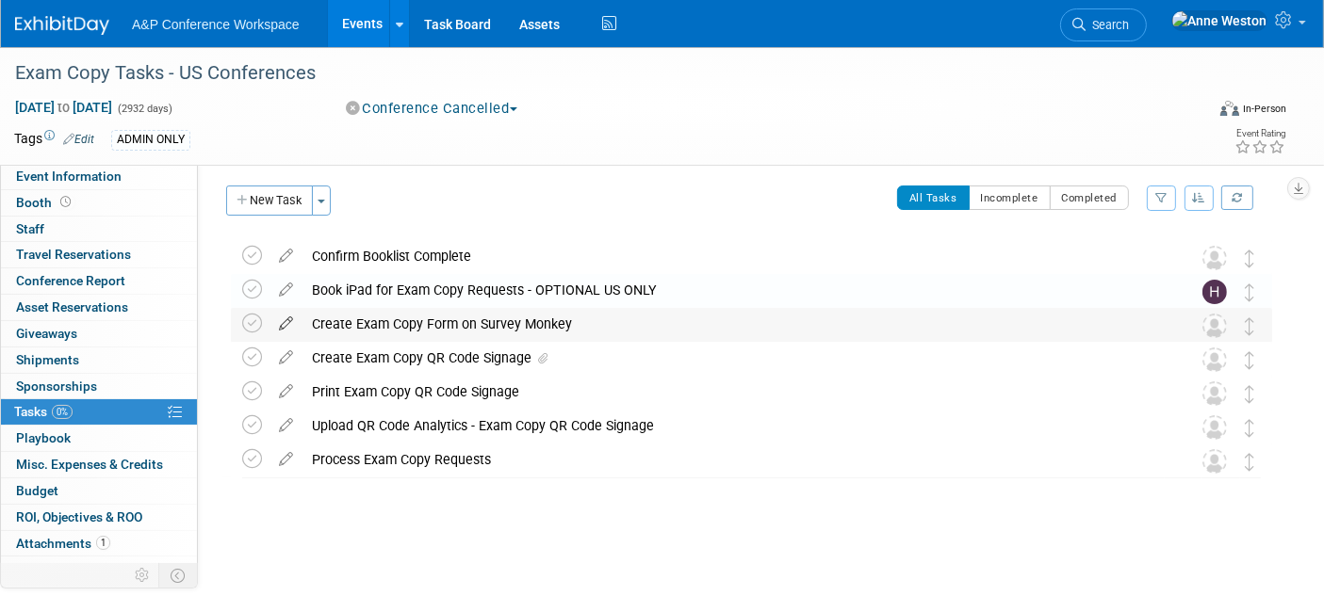
click at [287, 318] on icon at bounding box center [285, 320] width 33 height 24
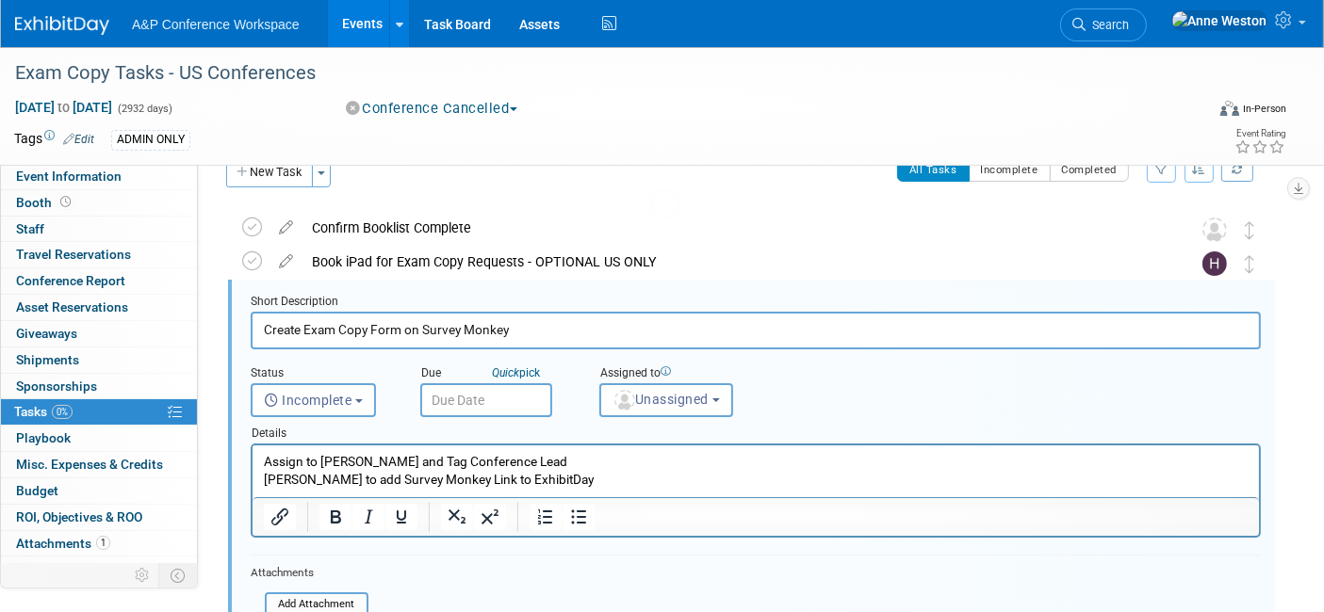
scroll to position [36, 0]
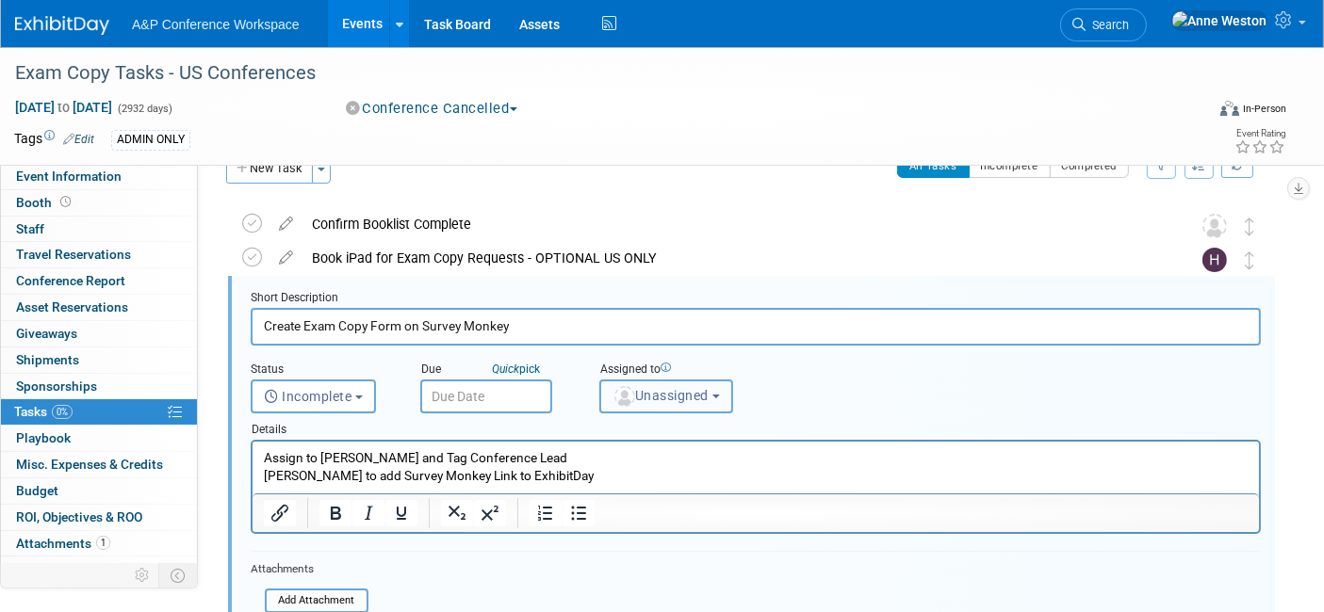
click at [667, 388] on span "Unassigned" at bounding box center [660, 395] width 96 height 15
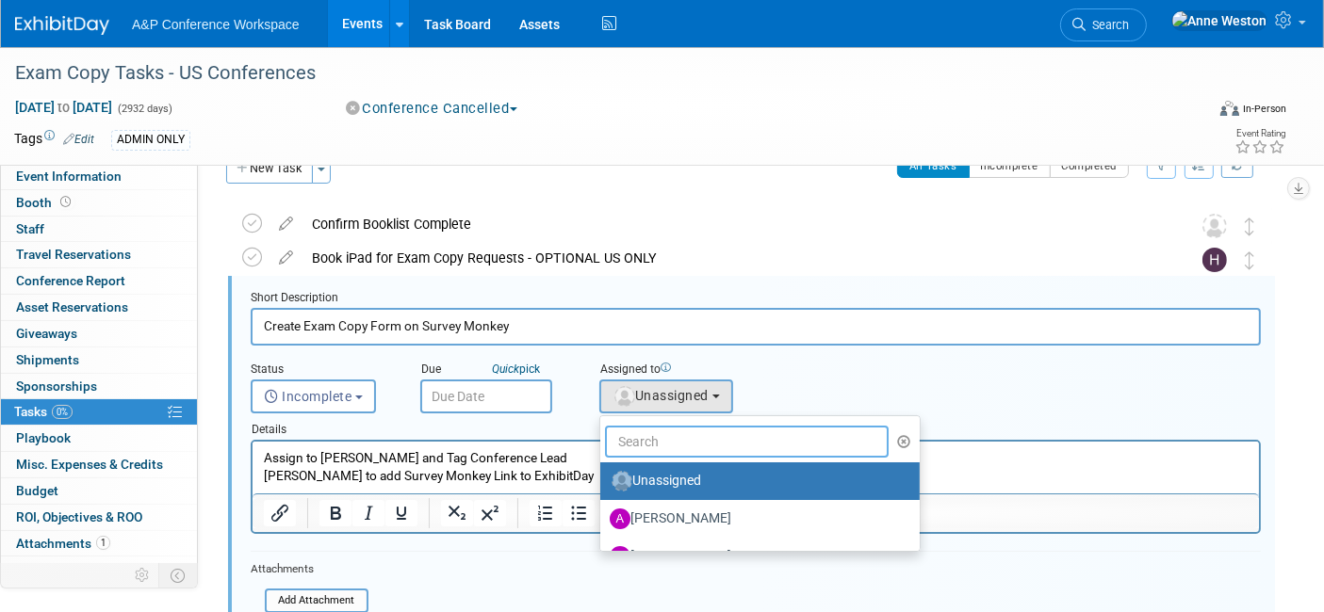
click at [667, 434] on input "text" at bounding box center [747, 442] width 284 height 32
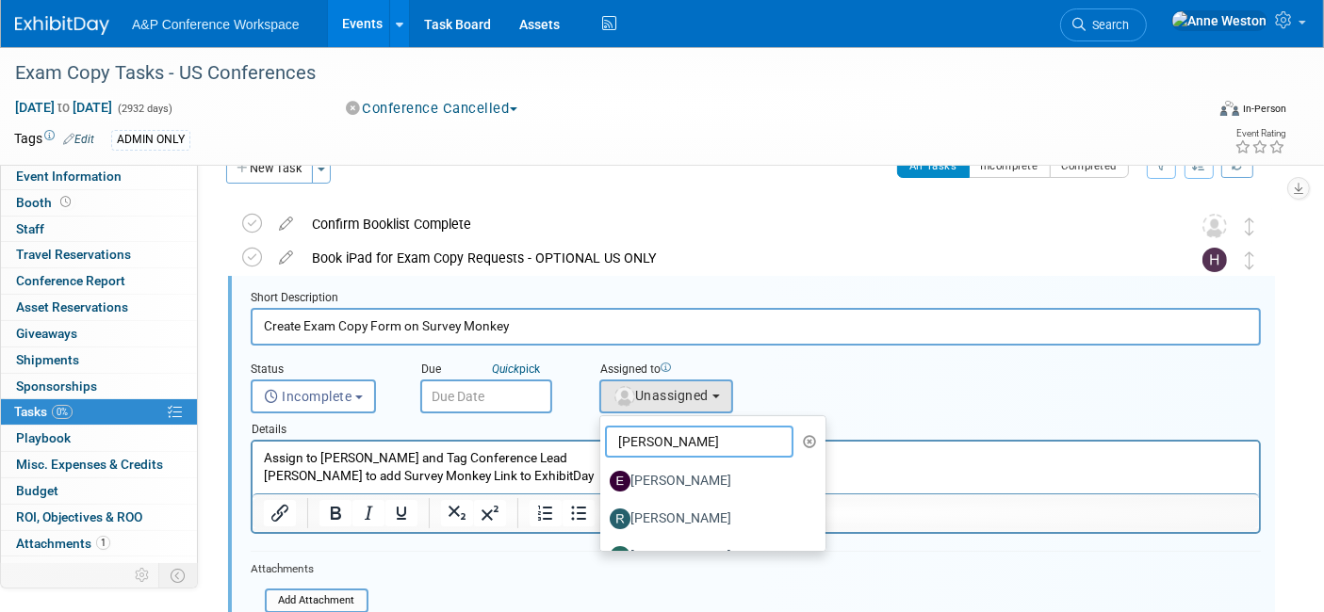
type input "[PERSON_NAME]"
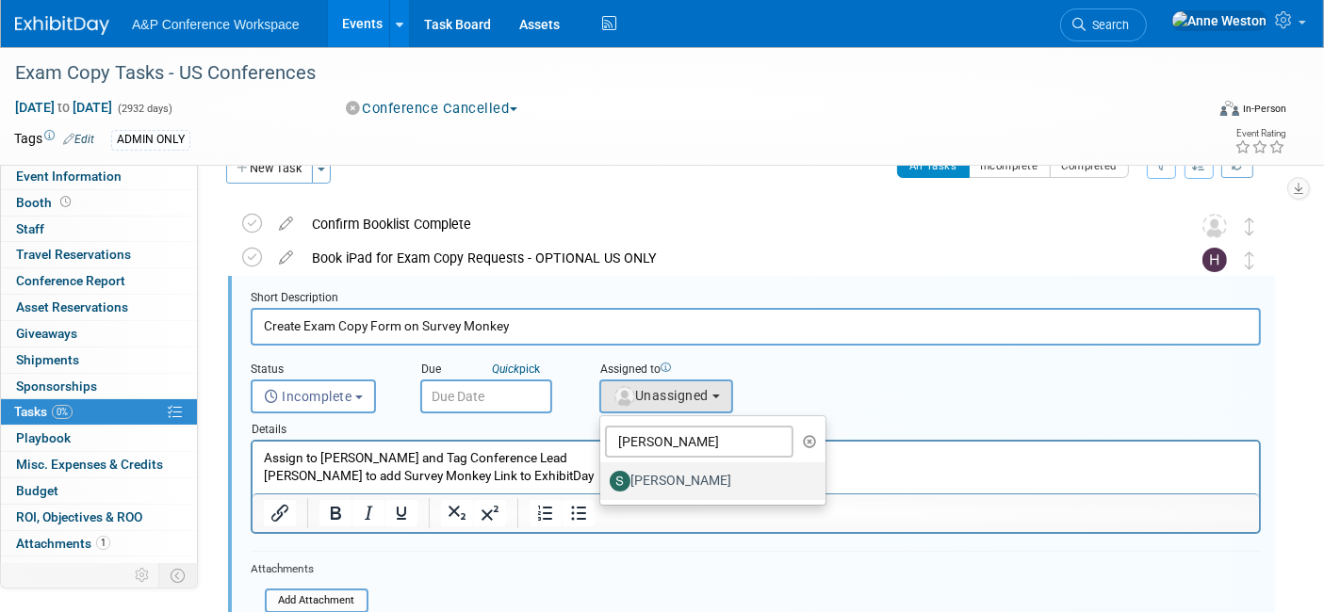
click at [652, 482] on label "[PERSON_NAME]" at bounding box center [708, 481] width 197 height 30
click at [603, 482] on input "[PERSON_NAME]" at bounding box center [597, 479] width 12 height 12
select select "dd475548-7710-49a5-a511-3269a2e33318"
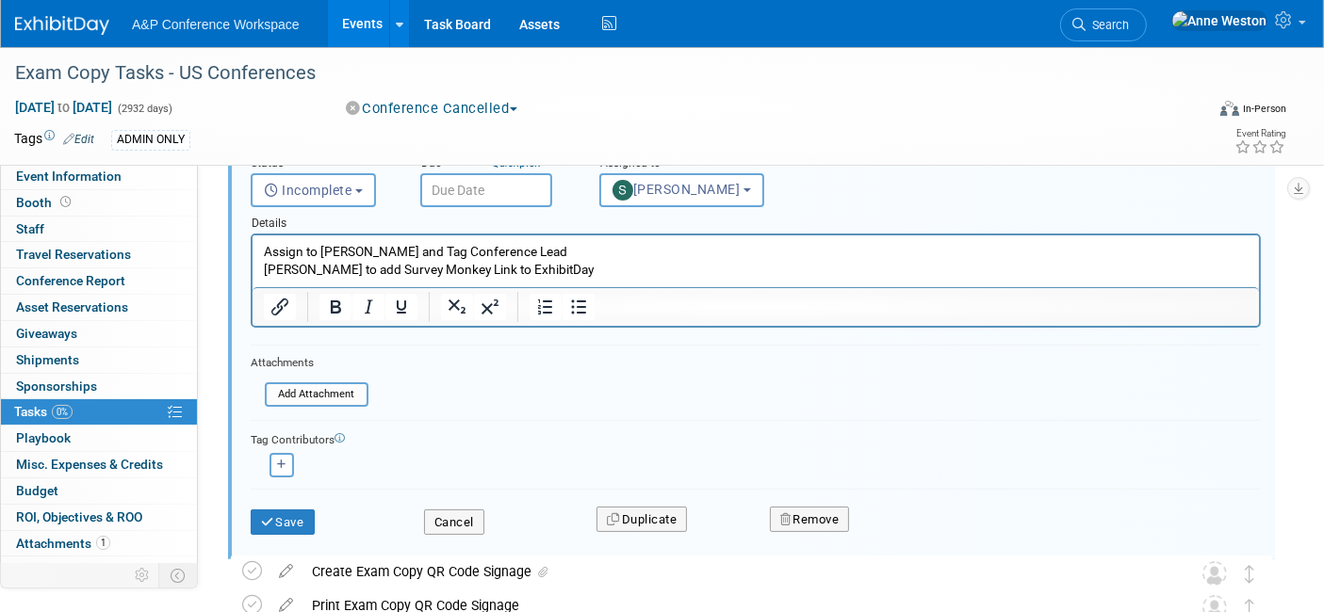
scroll to position [245, 0]
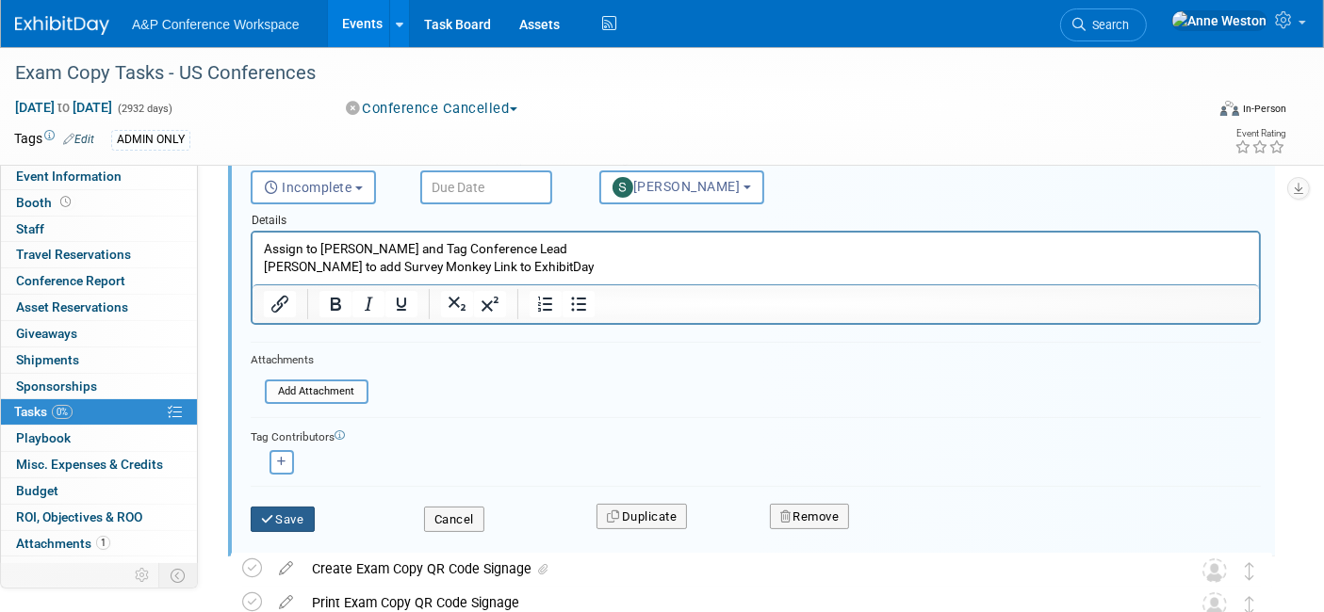
click at [278, 515] on button "Save" at bounding box center [283, 520] width 64 height 26
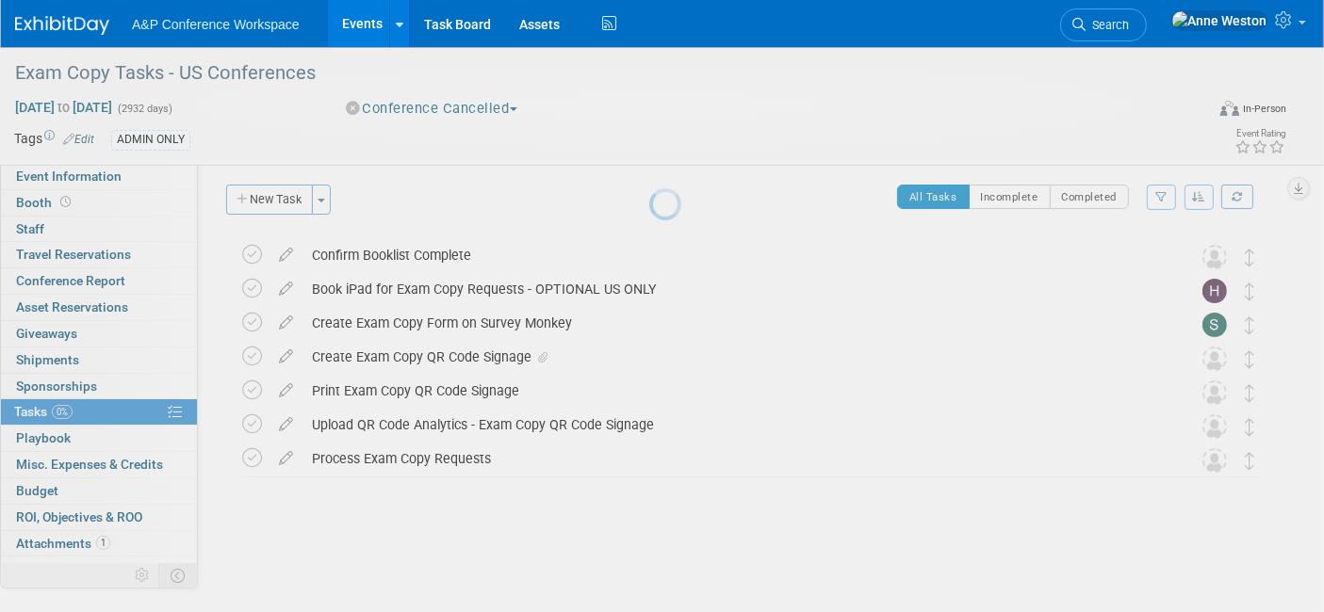
scroll to position [4, 0]
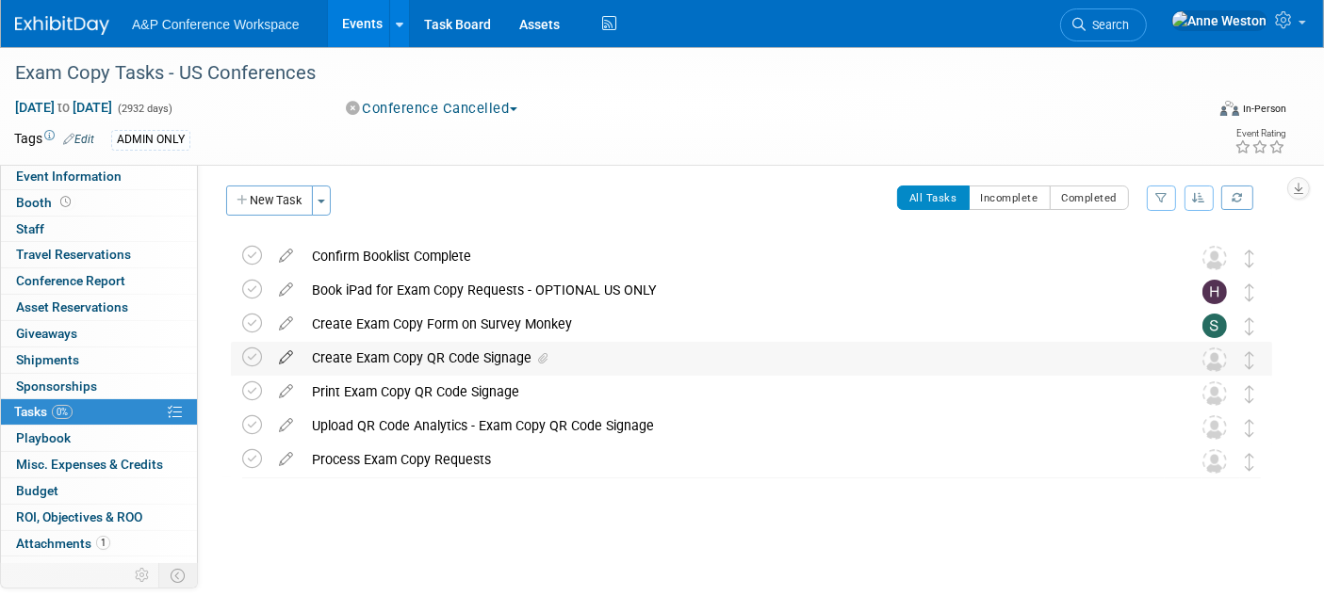
click at [284, 356] on icon at bounding box center [285, 354] width 33 height 24
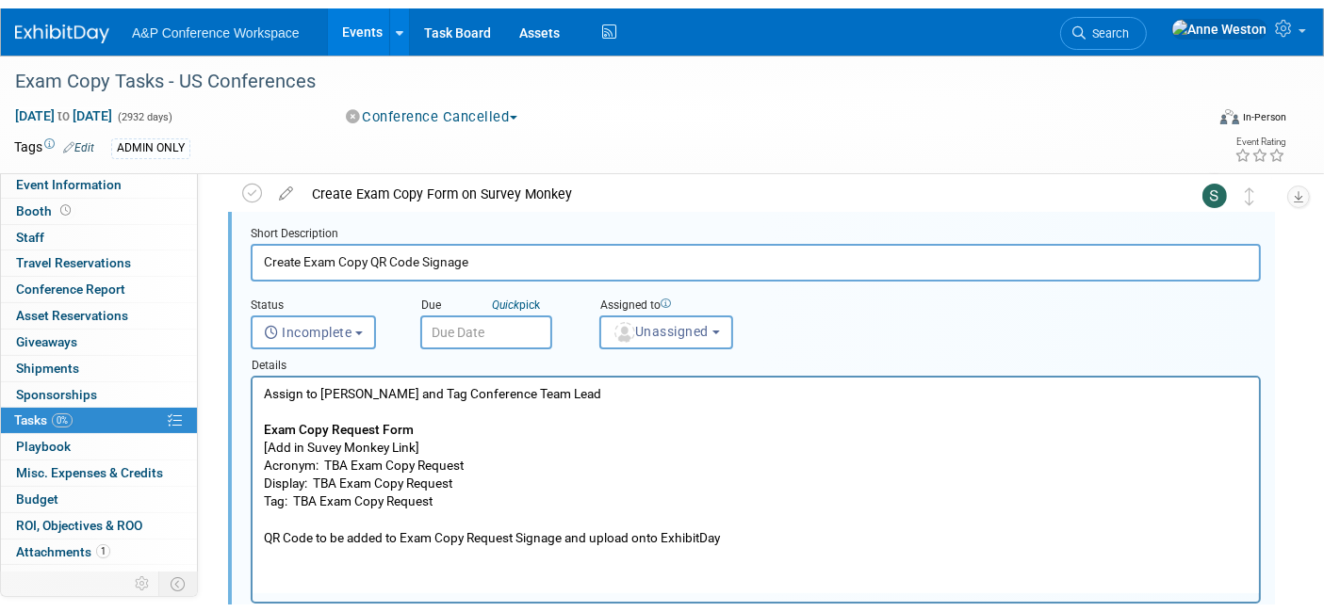
scroll to position [174, 0]
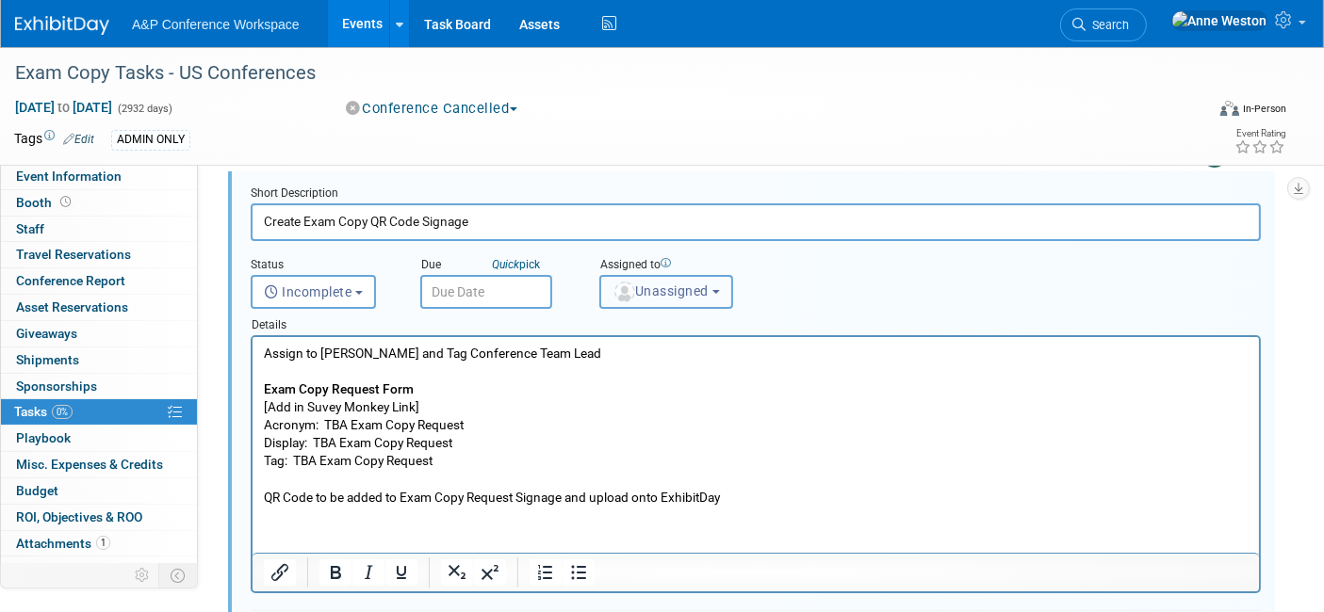
click at [660, 286] on span "Unassigned" at bounding box center [660, 291] width 96 height 15
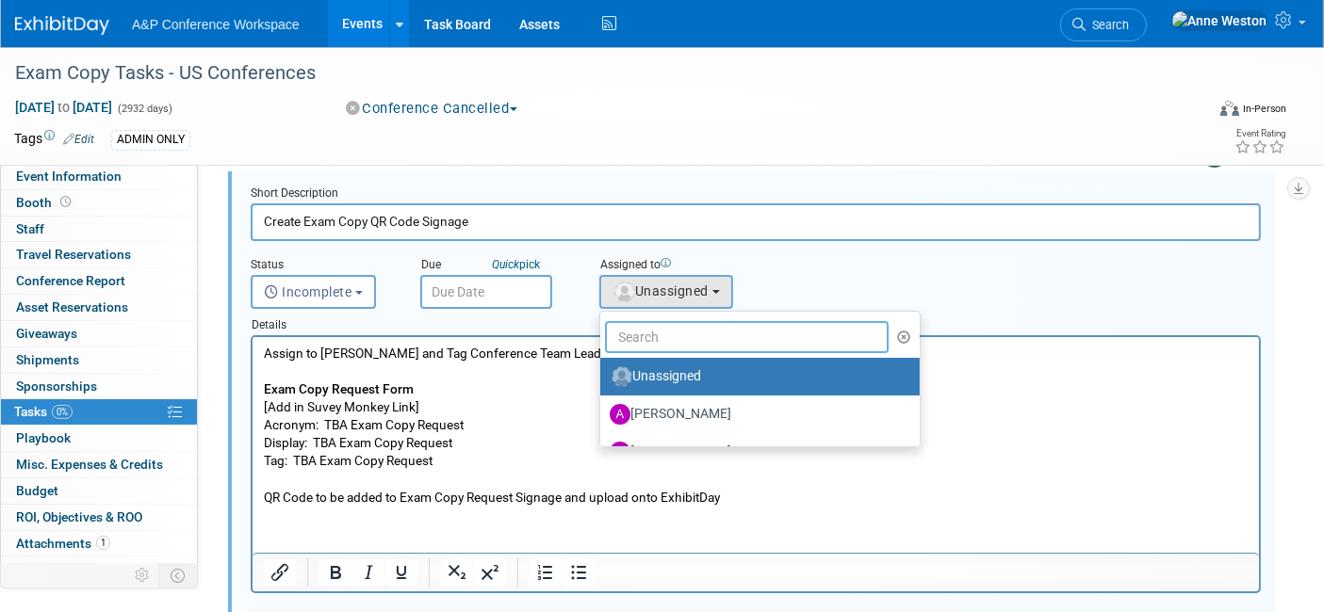
click at [651, 333] on input "text" at bounding box center [747, 337] width 284 height 32
click at [651, 334] on input "text" at bounding box center [747, 337] width 284 height 32
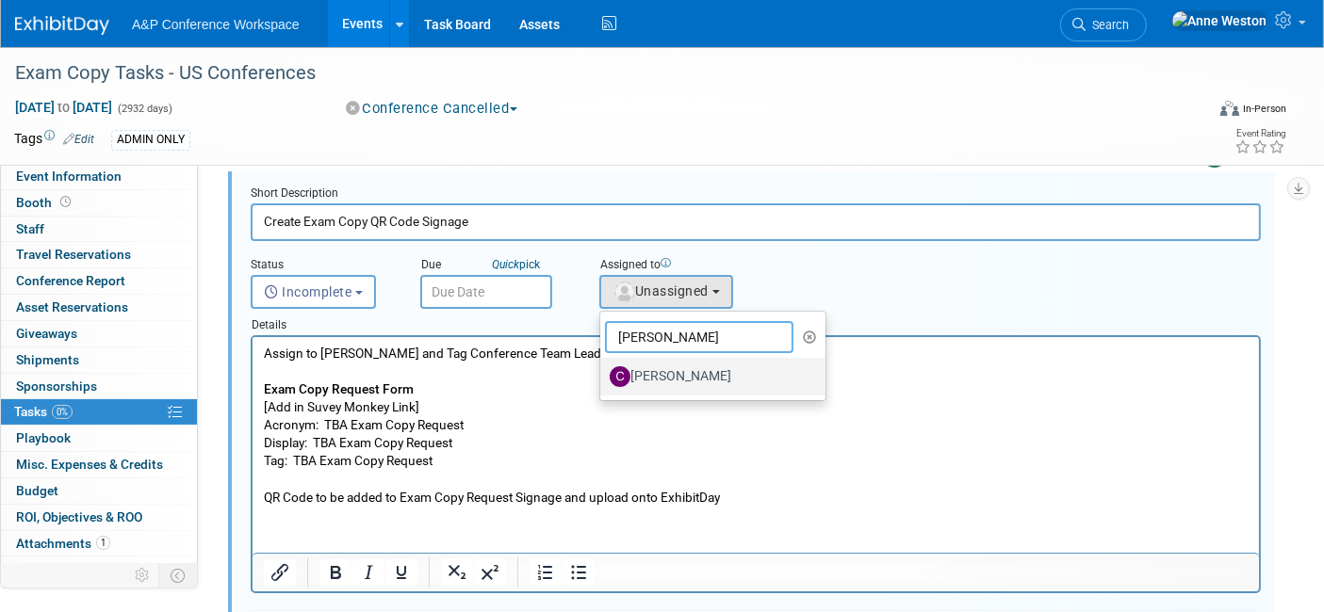
type input "[PERSON_NAME]"
click at [683, 372] on label "[PERSON_NAME]" at bounding box center [708, 377] width 197 height 30
click at [603, 372] on input "[PERSON_NAME]" at bounding box center [597, 374] width 12 height 12
select select "1a58e6ac-2dfa-429d-b54a-9dc2e557f424"
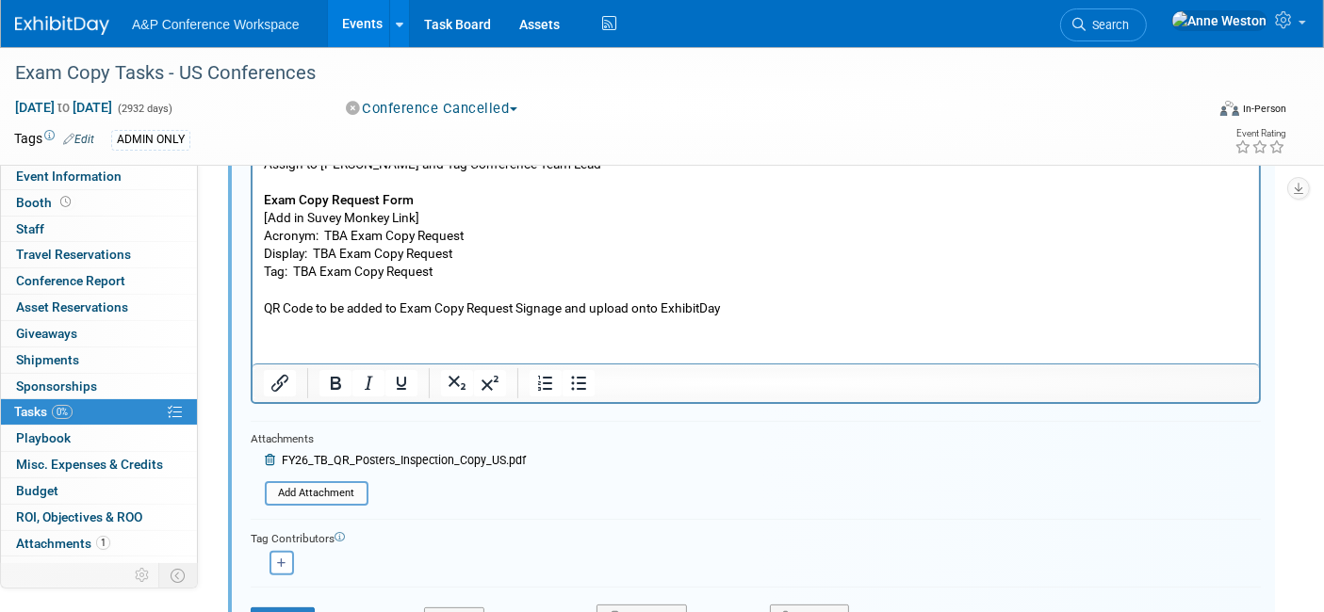
scroll to position [383, 0]
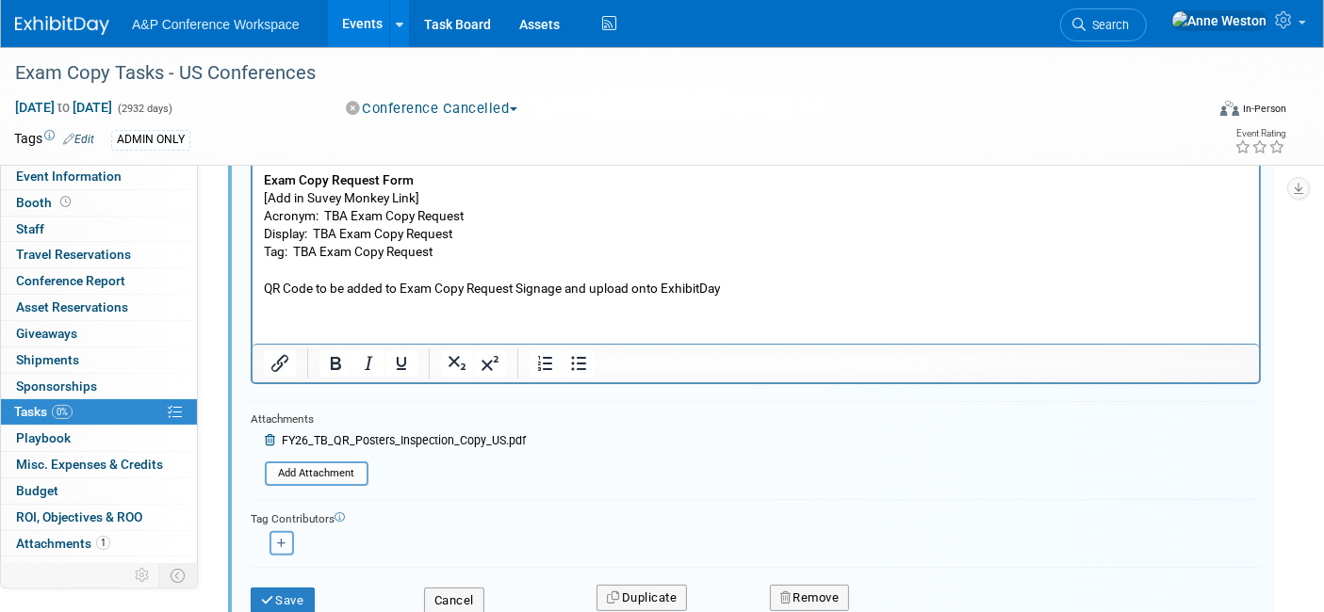
click at [285, 539] on icon "button" at bounding box center [281, 544] width 9 height 10
select select
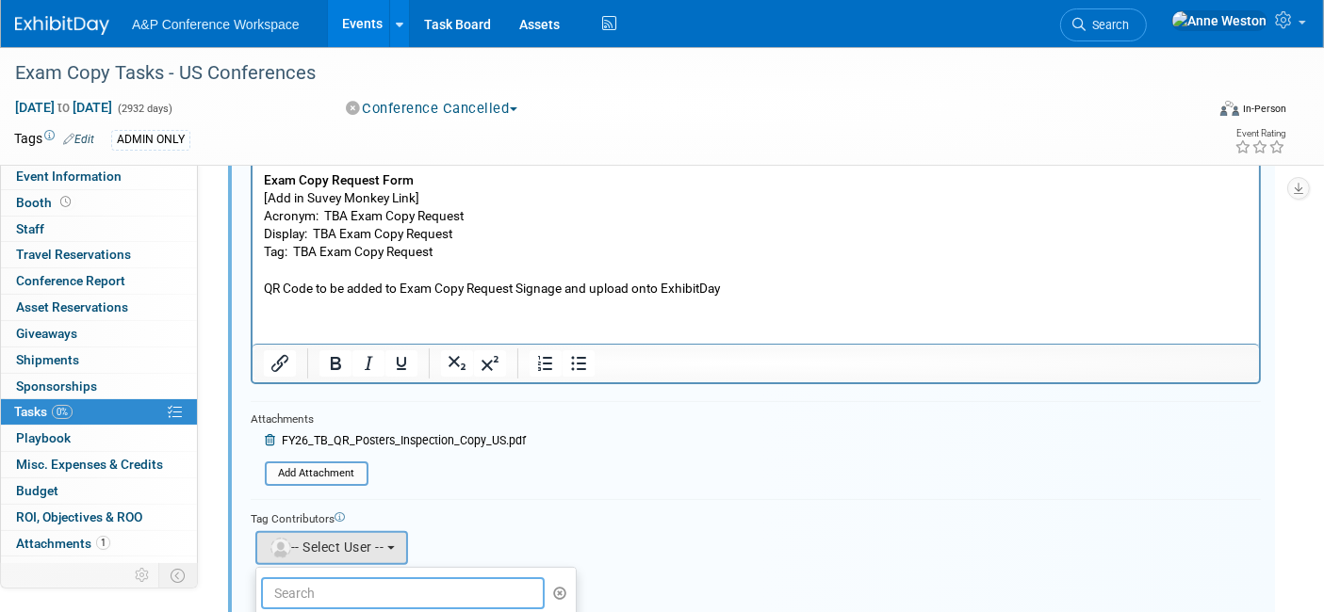
click at [371, 595] on input "text" at bounding box center [403, 594] width 284 height 32
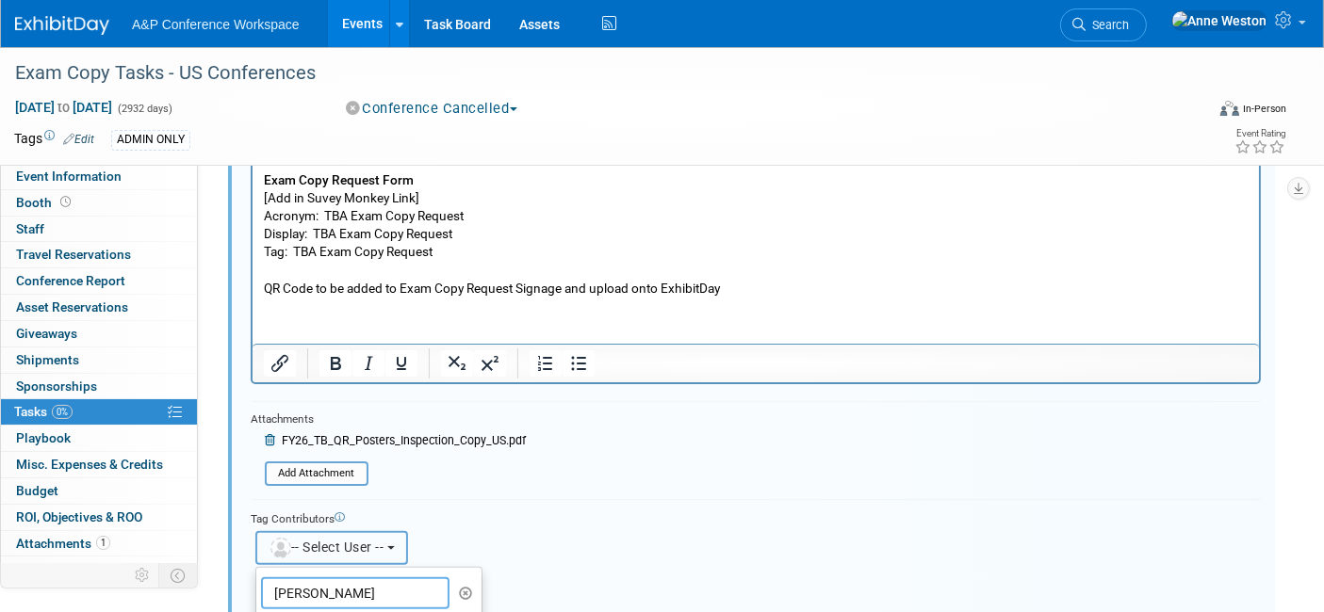
scroll to position [488, 0]
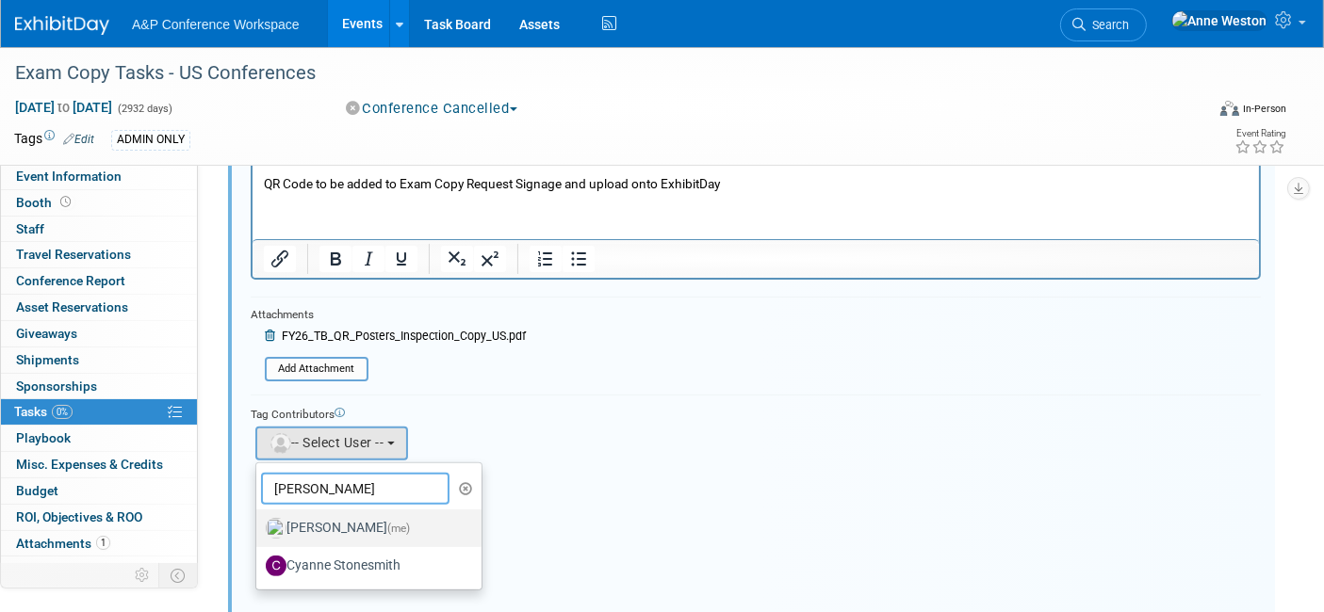
type input "[PERSON_NAME]"
click at [348, 522] on label "[PERSON_NAME] (me)" at bounding box center [364, 528] width 197 height 30
click at [259, 522] on input "[PERSON_NAME] (me)" at bounding box center [253, 526] width 12 height 12
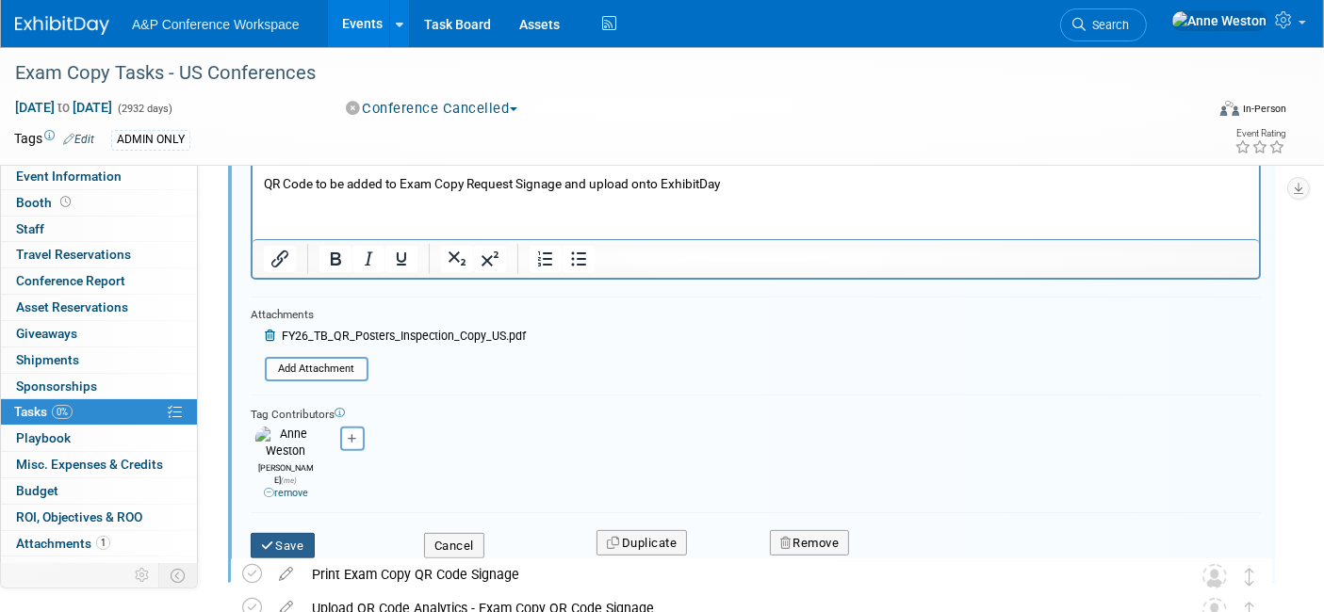
click at [279, 533] on button "Save" at bounding box center [283, 546] width 64 height 26
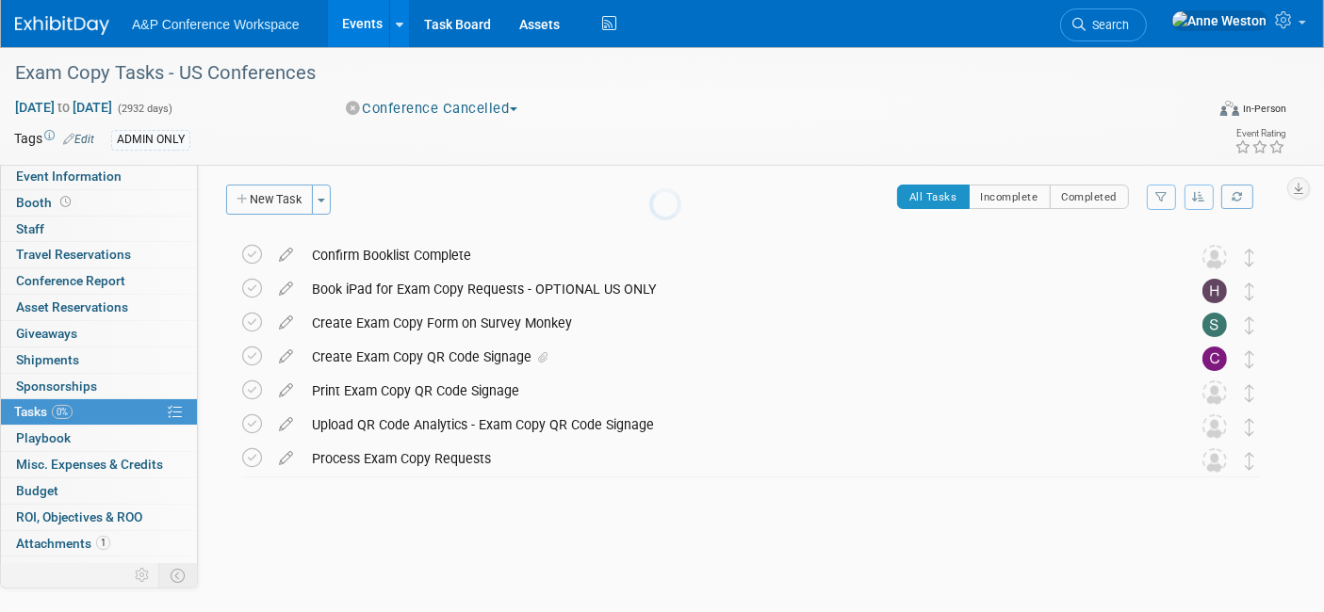
scroll to position [4, 0]
click at [284, 393] on icon at bounding box center [285, 388] width 33 height 24
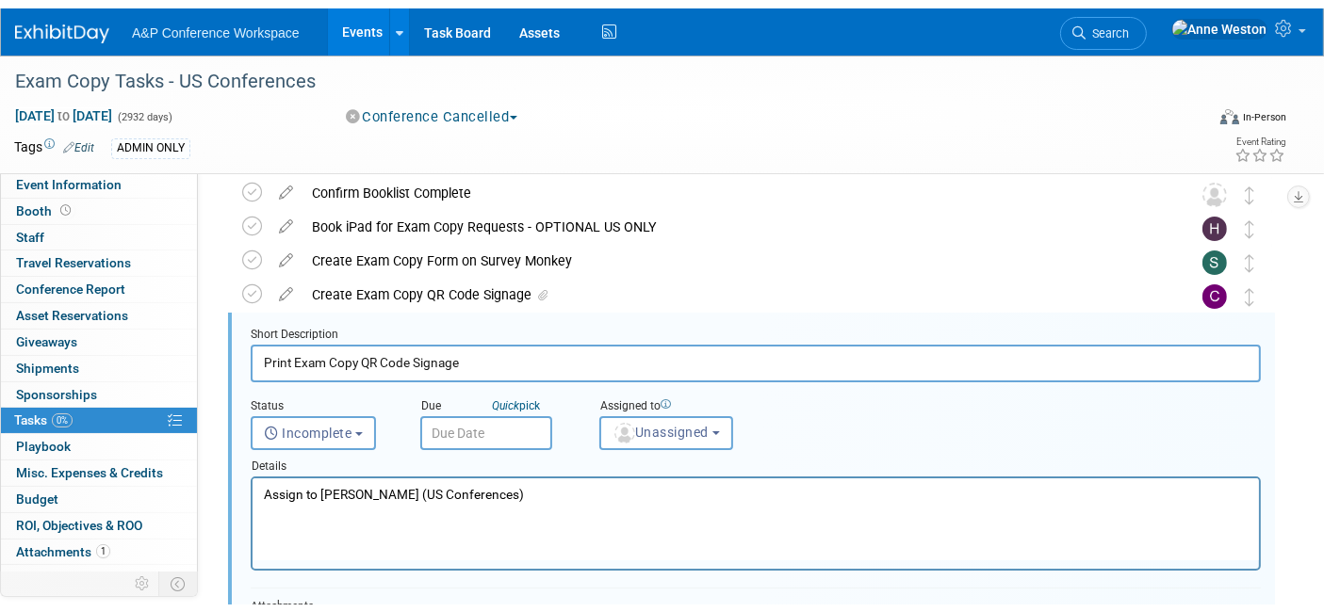
scroll to position [104, 0]
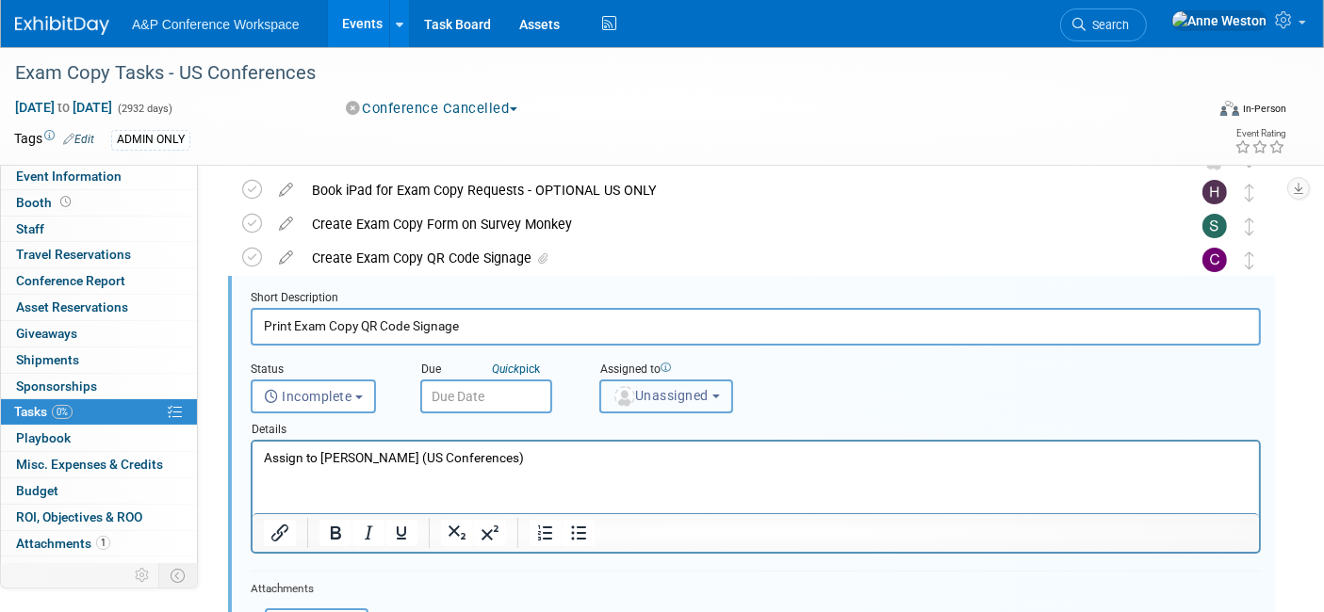
click at [641, 401] on button "Unassigned" at bounding box center [666, 397] width 134 height 34
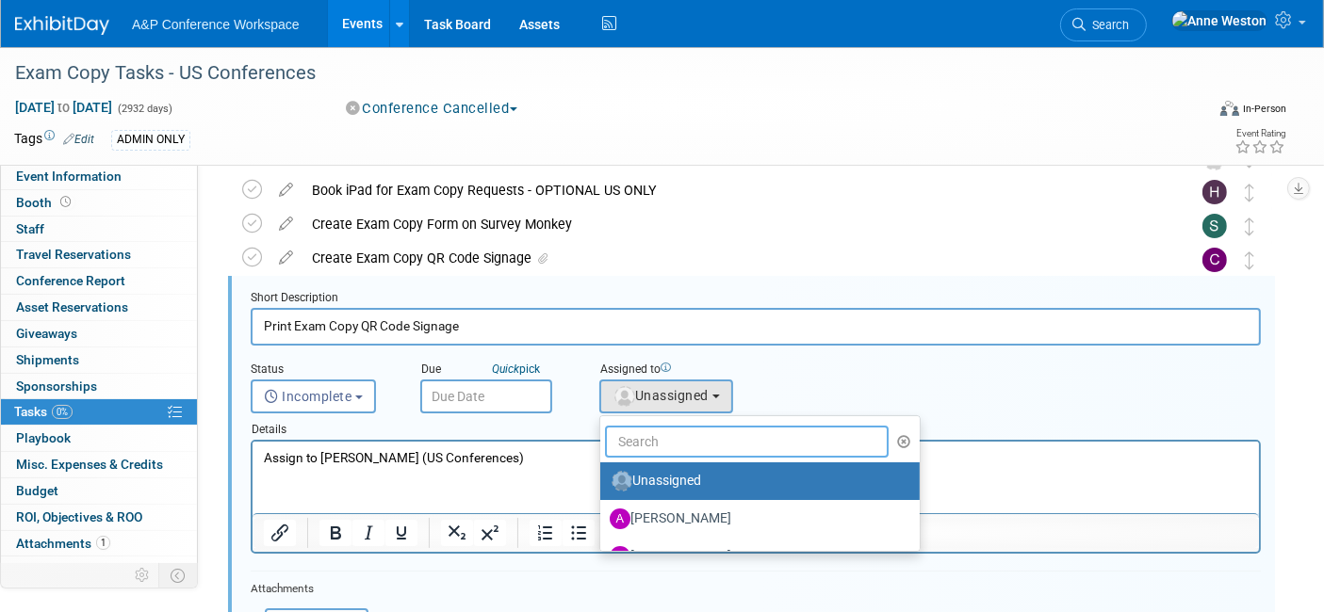
click at [670, 441] on input "text" at bounding box center [747, 442] width 284 height 32
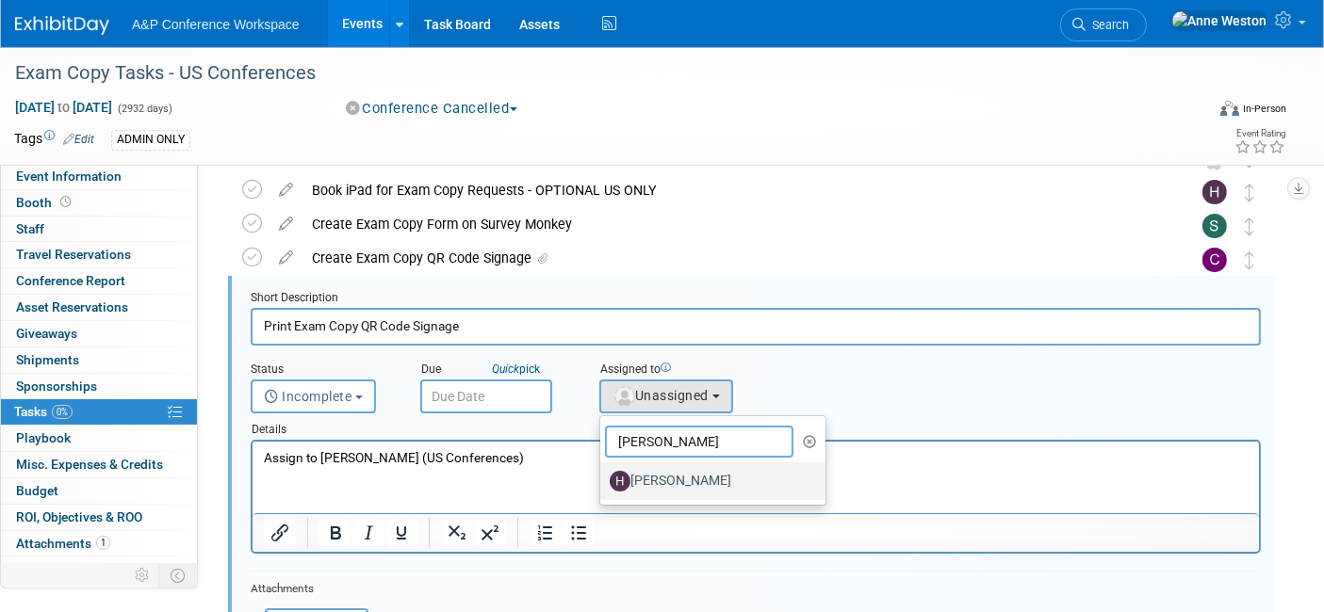
type input "[PERSON_NAME]"
click at [674, 470] on label "[PERSON_NAME]" at bounding box center [708, 481] width 197 height 30
click at [603, 473] on input "[PERSON_NAME]" at bounding box center [597, 479] width 12 height 12
select select "f47d5110-dff9-4952-99f5-c640fdae2d00"
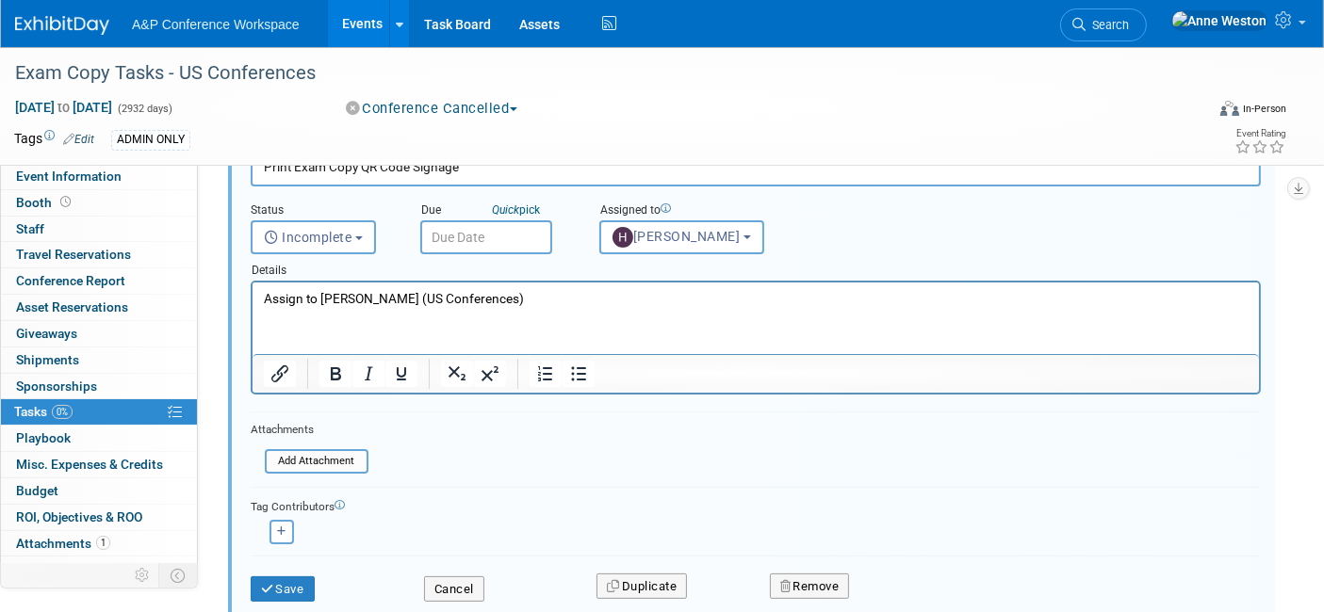
scroll to position [313, 0]
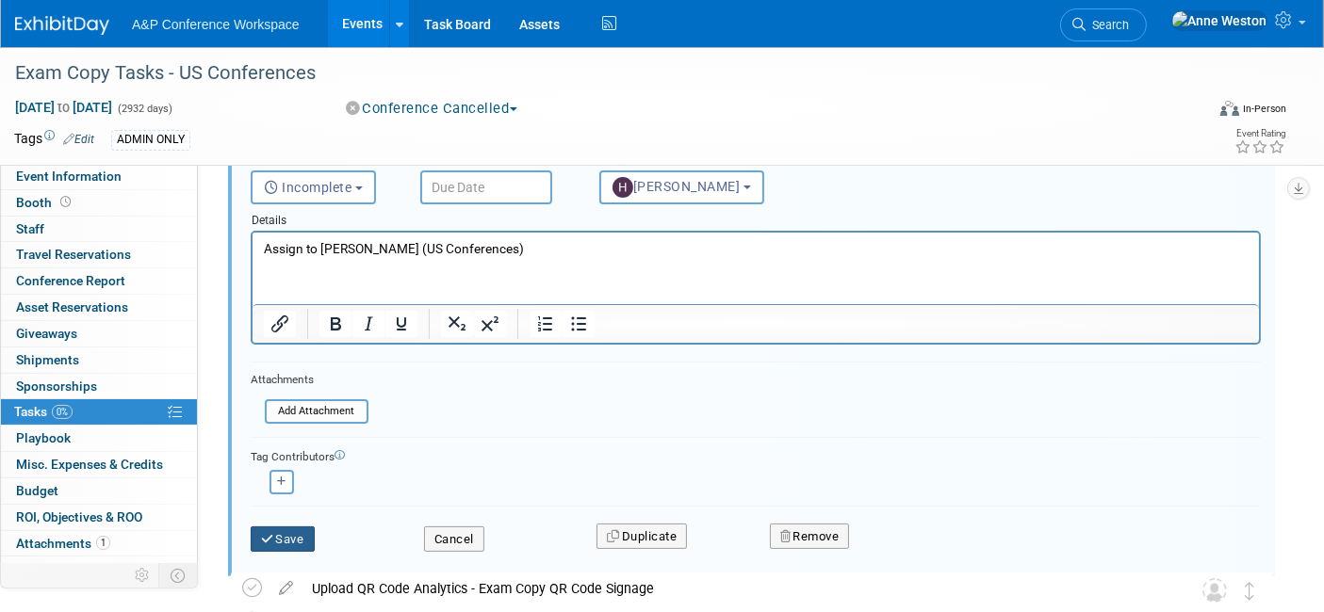
click at [274, 536] on button "Save" at bounding box center [283, 540] width 64 height 26
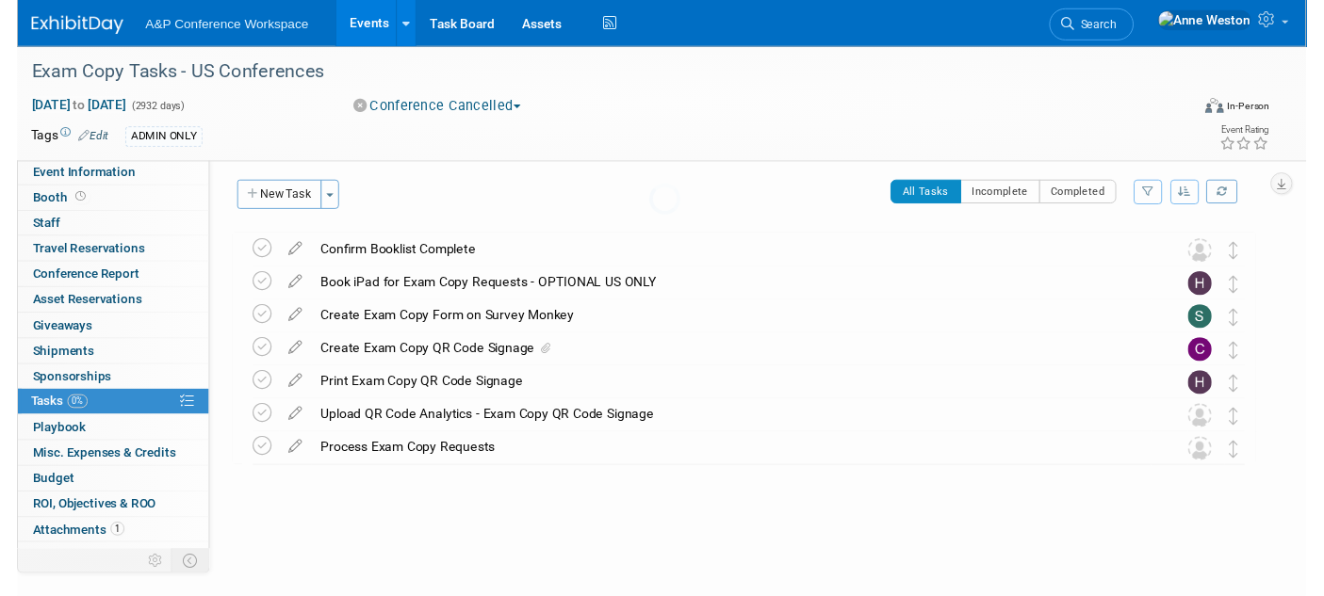
scroll to position [4, 0]
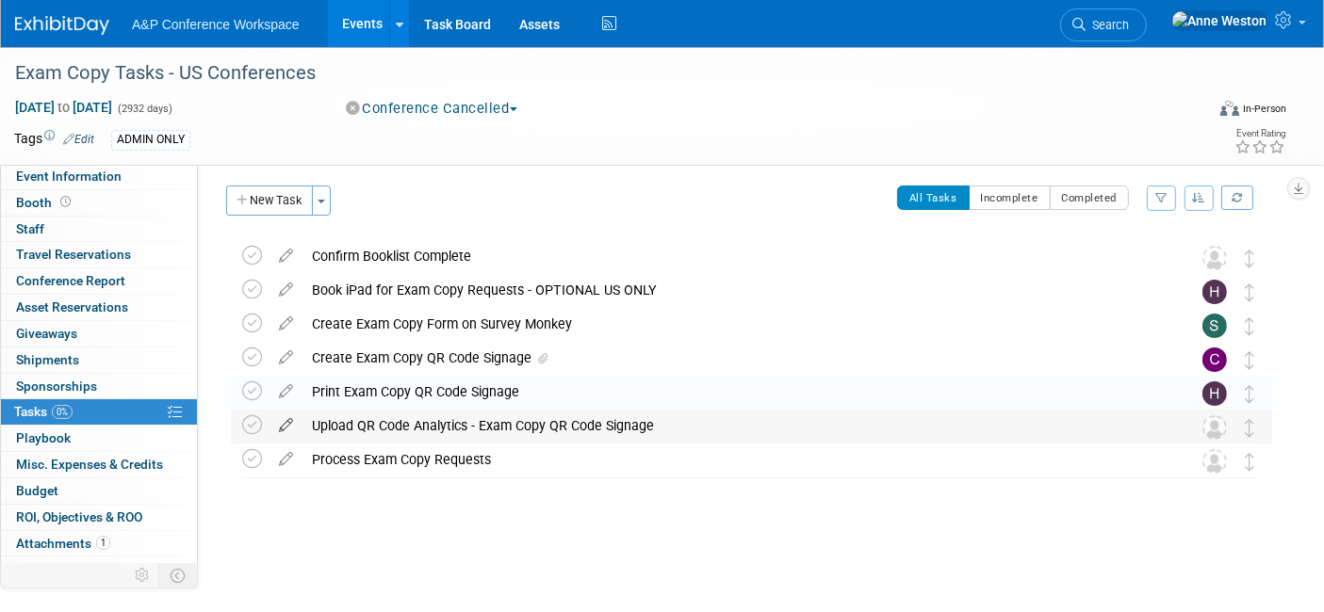
click at [281, 421] on icon at bounding box center [285, 422] width 33 height 24
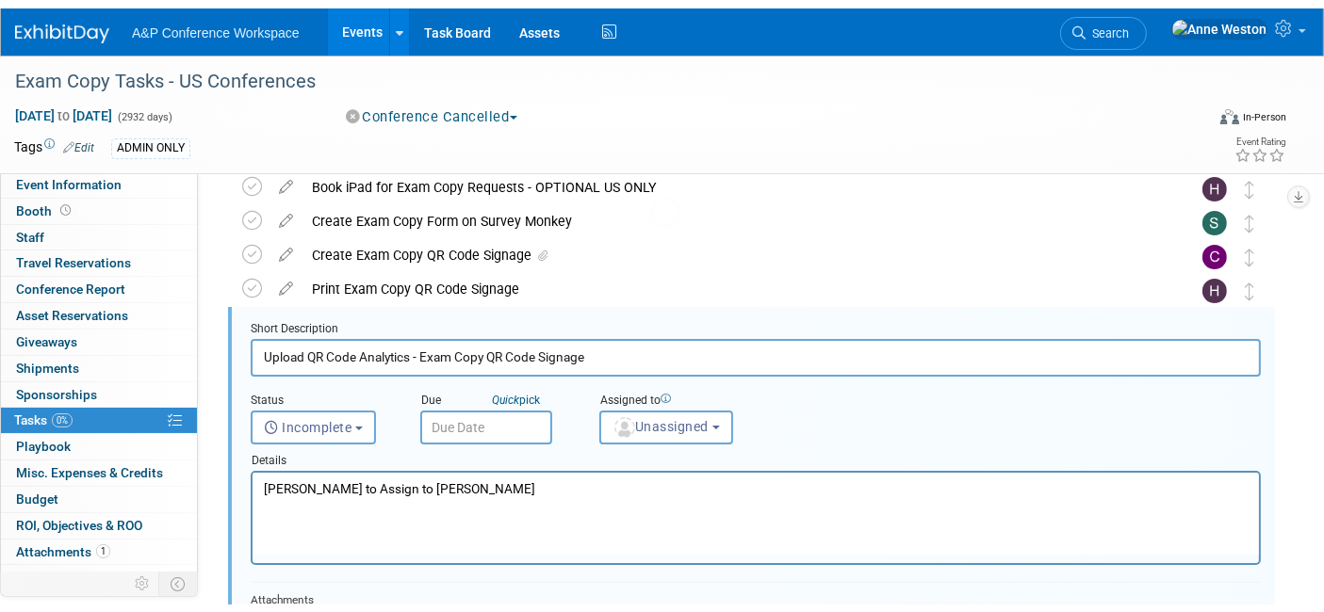
scroll to position [0, 0]
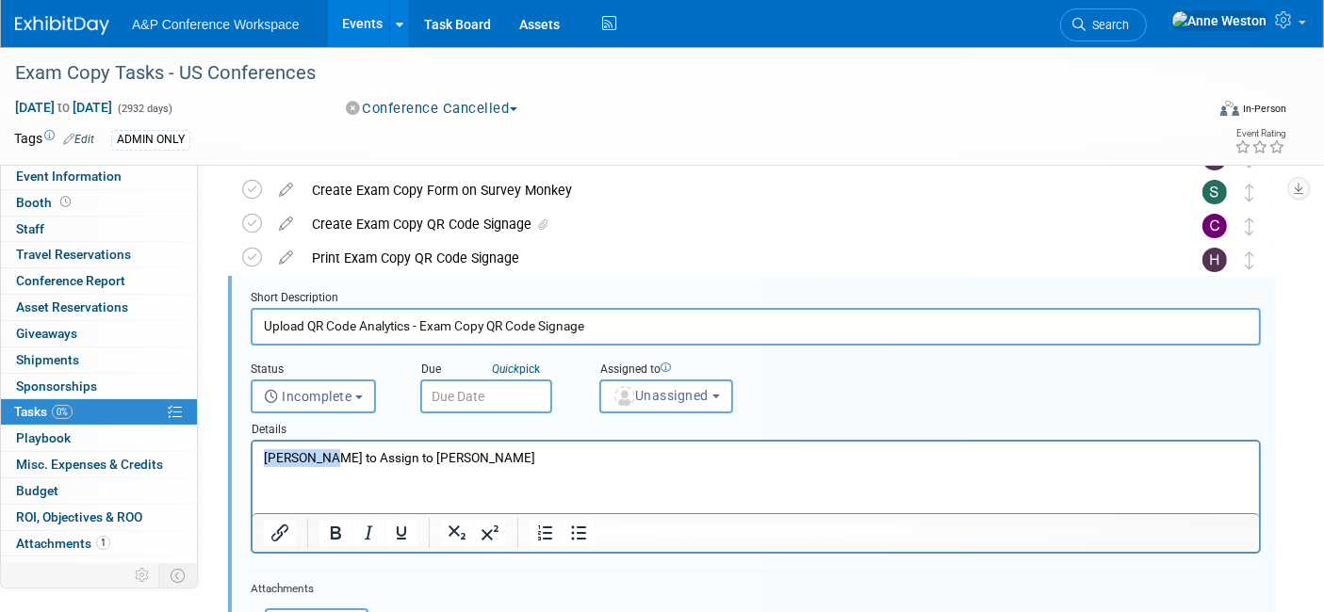
drag, startPoint x: 325, startPoint y: 462, endPoint x: 501, endPoint y: 901, distance: 473.1
click at [252, 461] on html "[PERSON_NAME] to Assign to [PERSON_NAME]" at bounding box center [755, 454] width 1006 height 25
click at [646, 391] on span "Unassigned" at bounding box center [660, 395] width 96 height 15
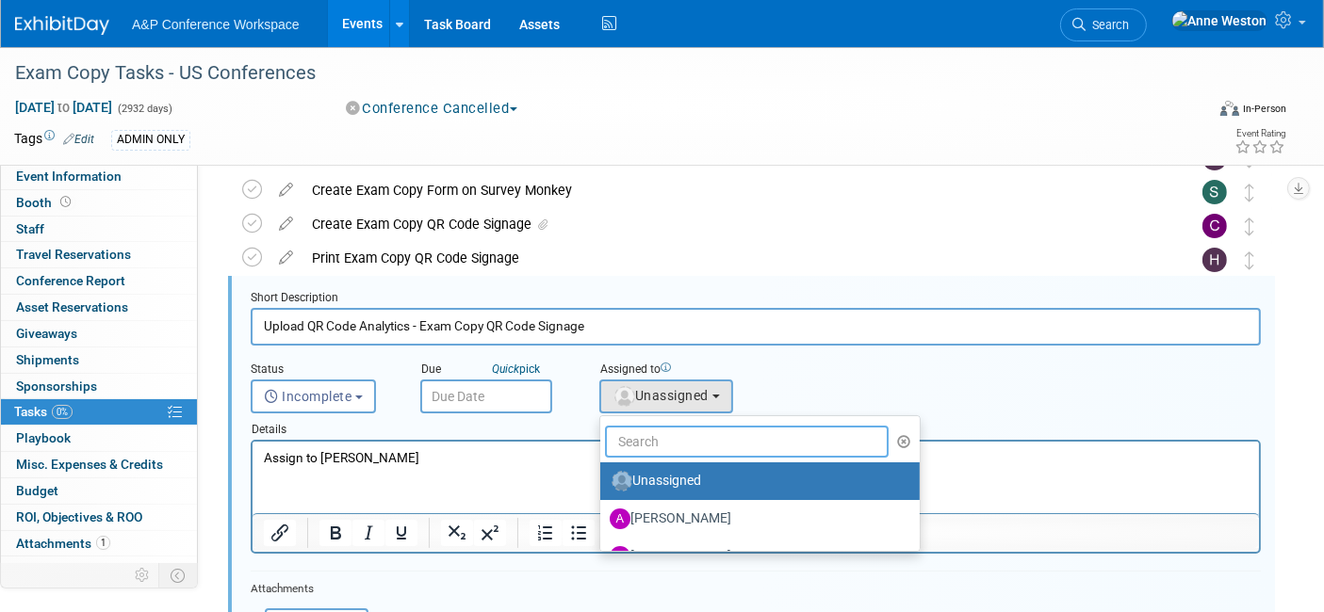
click at [657, 436] on input "text" at bounding box center [747, 442] width 284 height 32
drag, startPoint x: 416, startPoint y: 461, endPoint x: 494, endPoint y: 471, distance: 77.9
click at [317, 466] on p "Assign to [PERSON_NAME]" at bounding box center [755, 458] width 985 height 18
click at [628, 443] on input "text" at bounding box center [747, 442] width 284 height 32
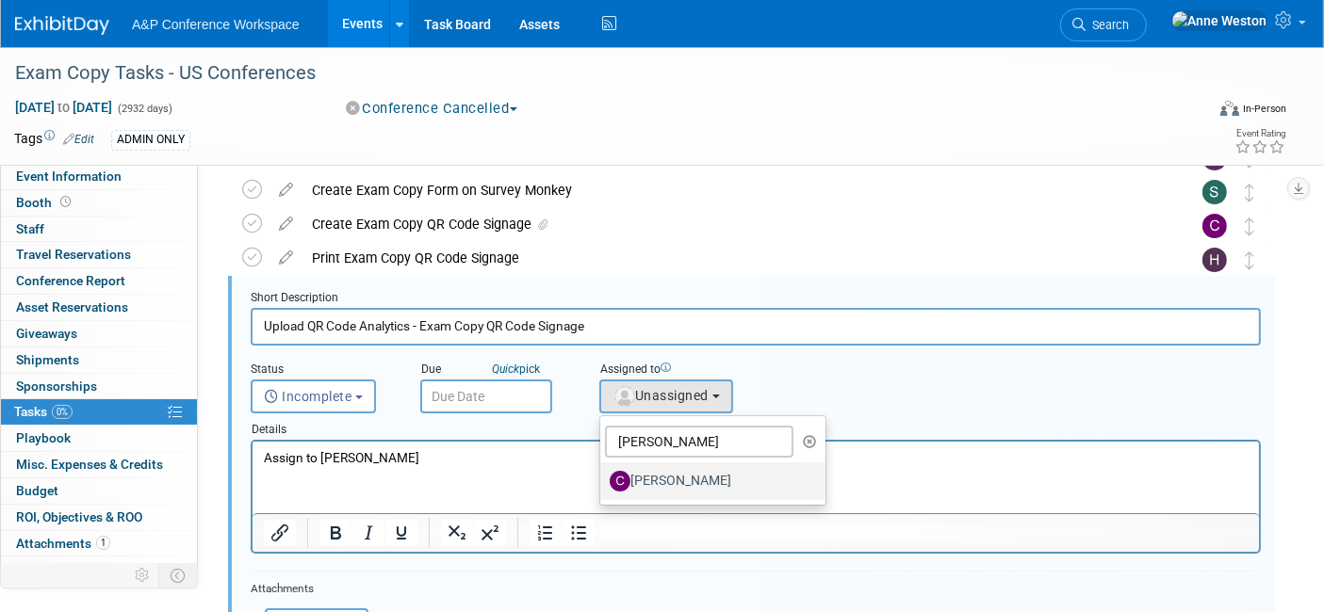
type input "[PERSON_NAME]"
click at [645, 473] on label "[PERSON_NAME]" at bounding box center [708, 481] width 197 height 30
click at [603, 473] on input "[PERSON_NAME]" at bounding box center [597, 479] width 12 height 12
select select "1a58e6ac-2dfa-429d-b54a-9dc2e557f424"
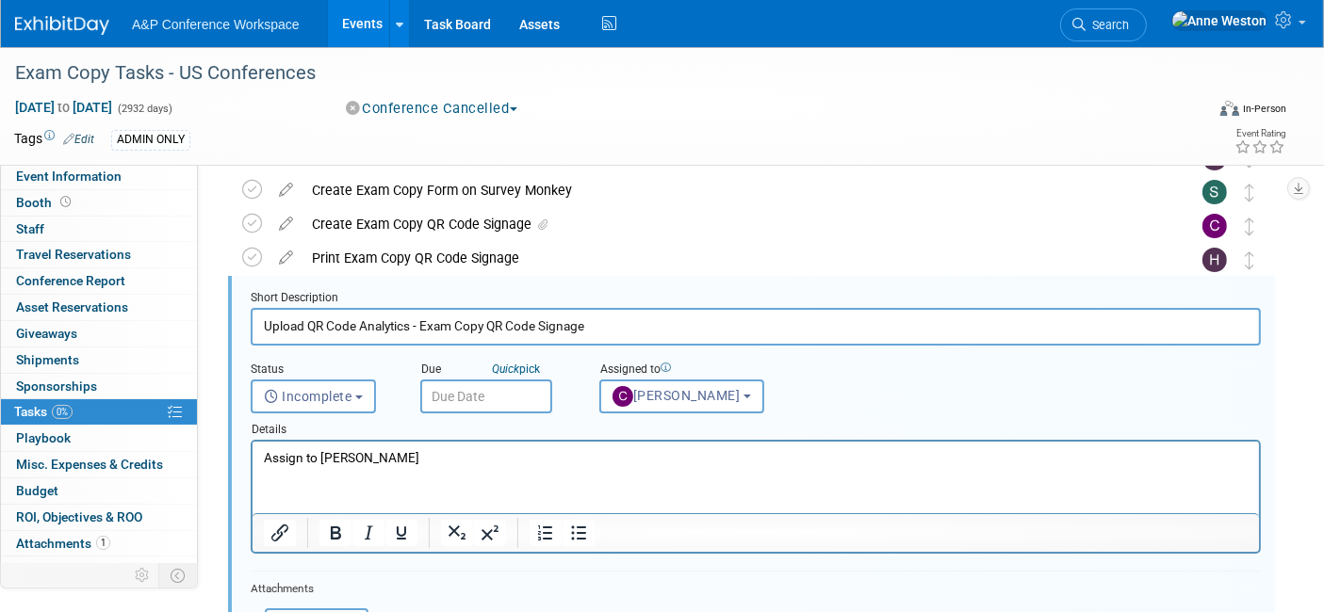
click at [414, 459] on p "Assign to [PERSON_NAME]" at bounding box center [755, 458] width 985 height 18
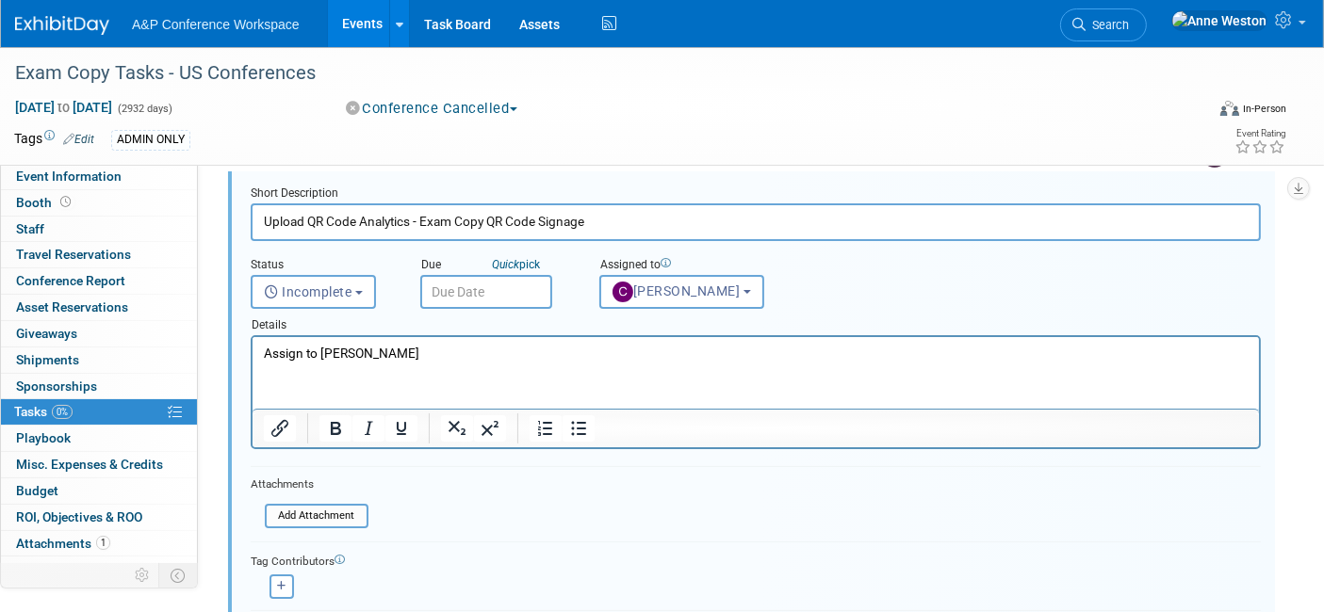
scroll to position [347, 0]
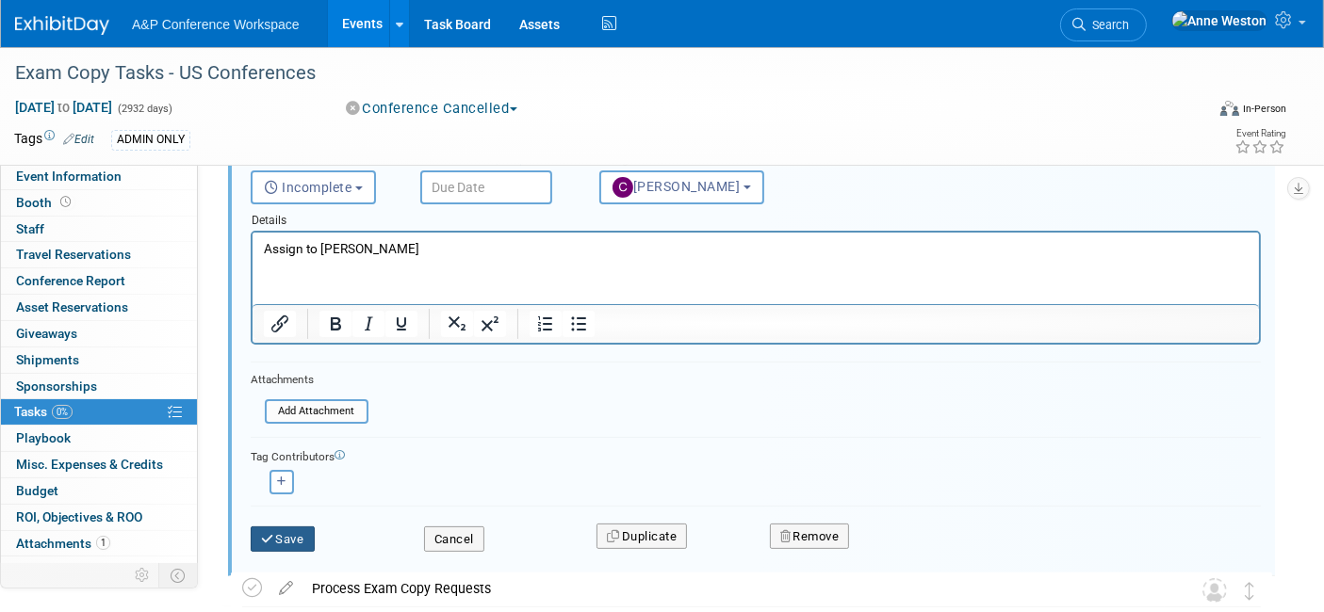
click at [288, 528] on button "Save" at bounding box center [283, 540] width 64 height 26
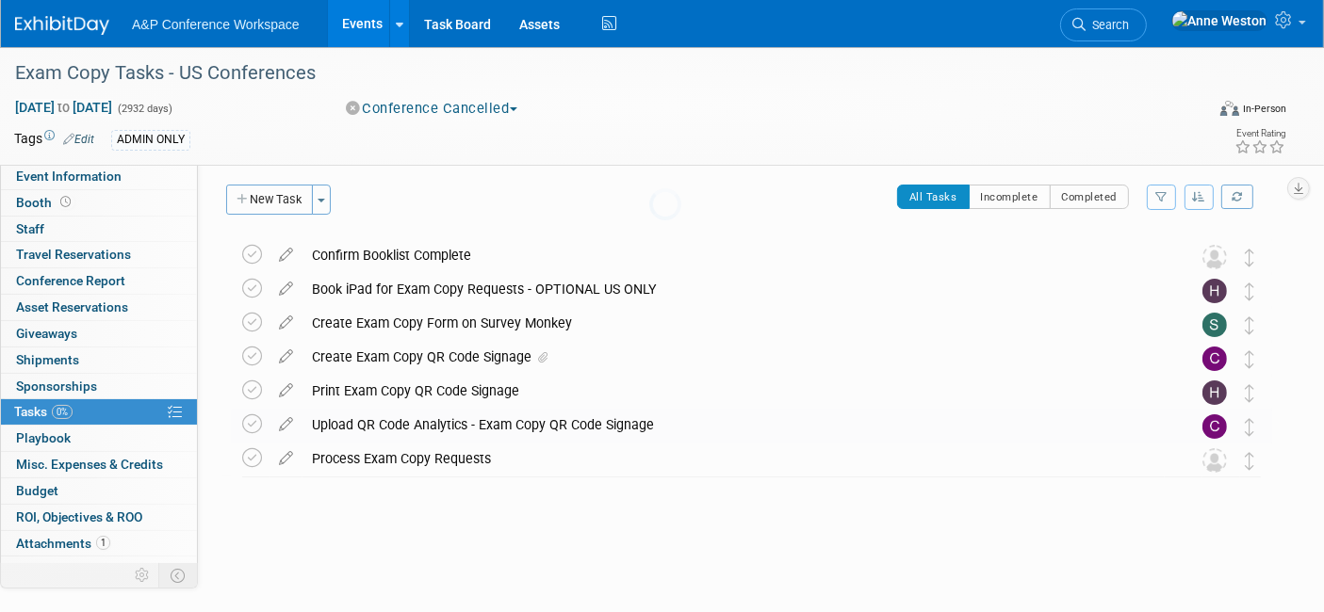
scroll to position [4, 0]
click at [293, 456] on icon at bounding box center [285, 456] width 33 height 24
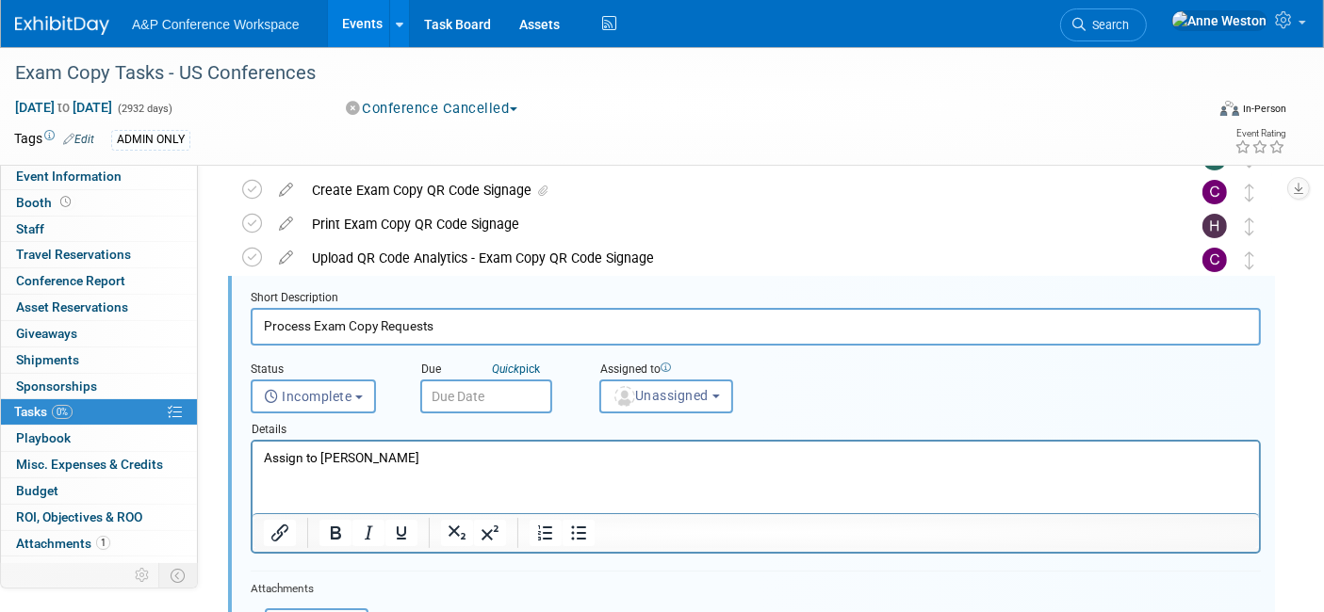
scroll to position [276, 0]
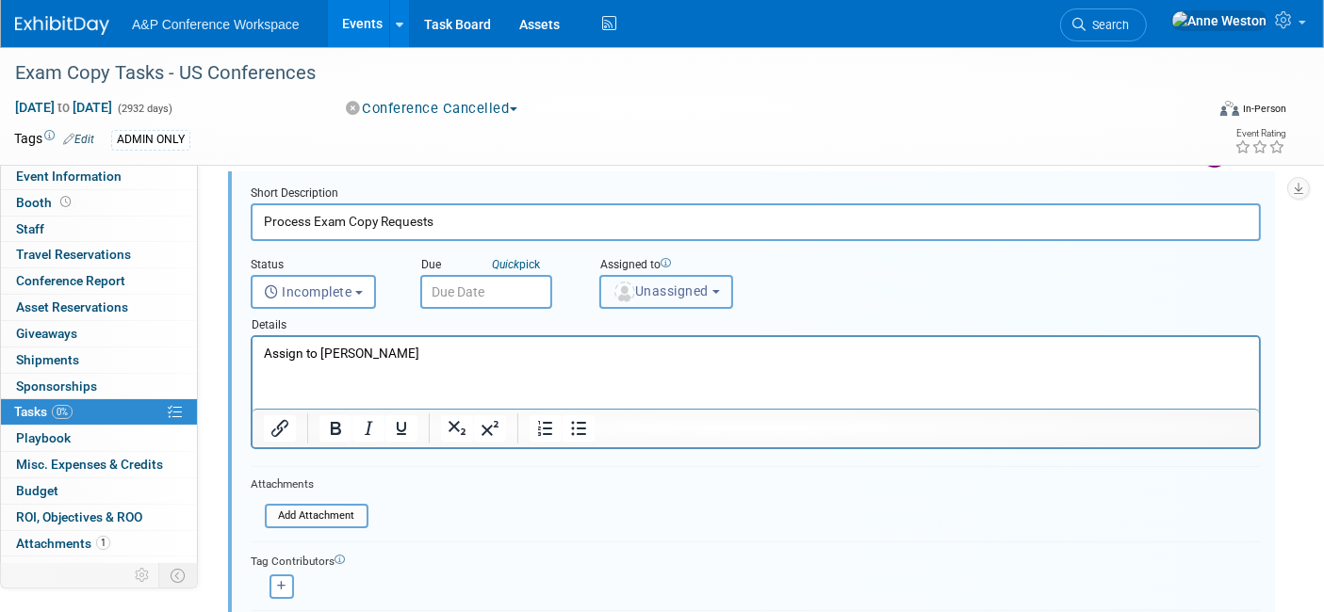
click at [659, 297] on button "Unassigned" at bounding box center [666, 292] width 134 height 34
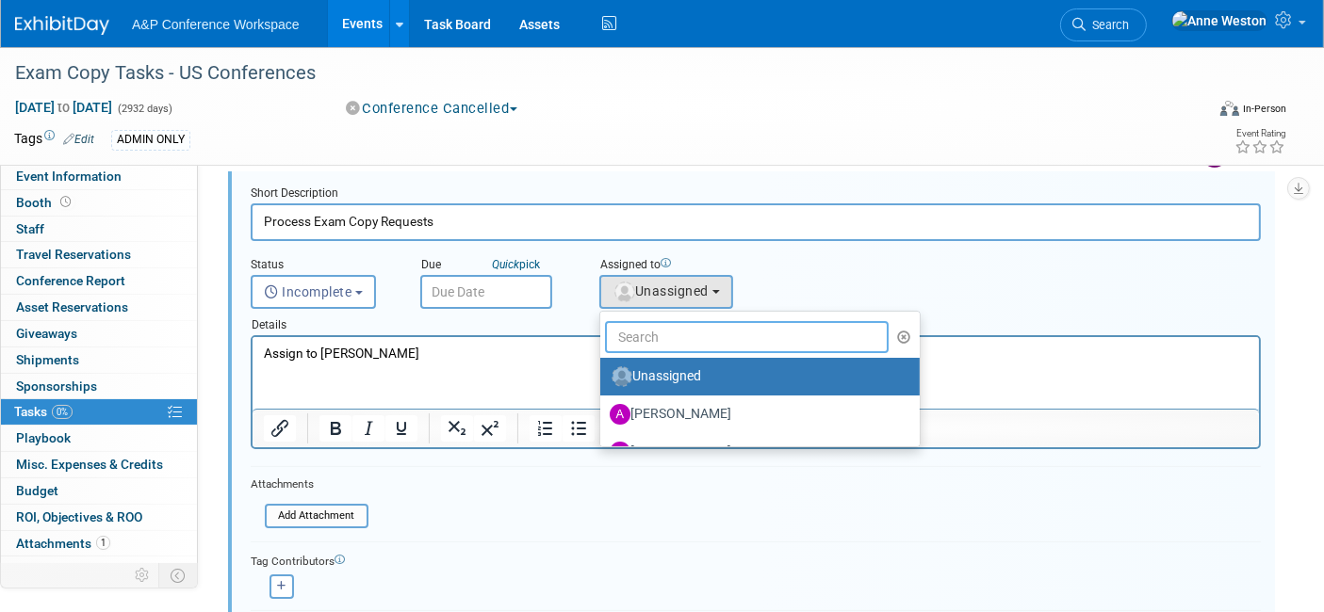
click at [665, 337] on input "text" at bounding box center [747, 337] width 284 height 32
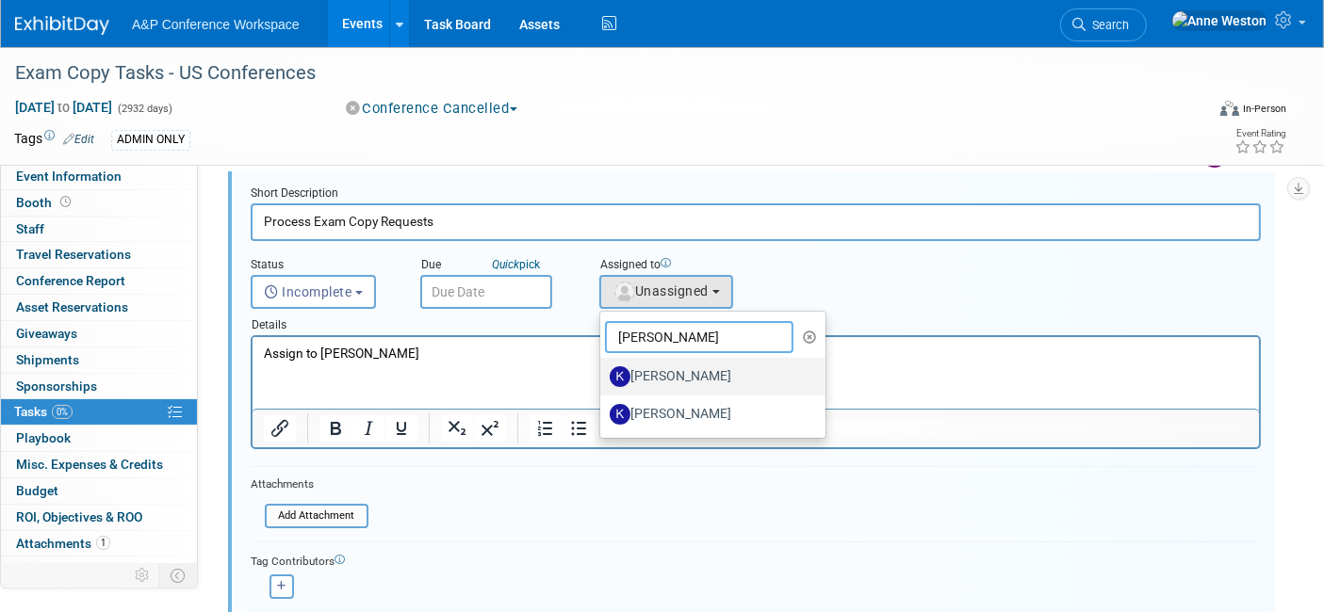
type input "[PERSON_NAME]"
click at [687, 368] on label "[PERSON_NAME]" at bounding box center [708, 377] width 197 height 30
click at [603, 368] on input "[PERSON_NAME]" at bounding box center [597, 374] width 12 height 12
select select "42da1453-af37-4144-8267-4d5776ac68ff"
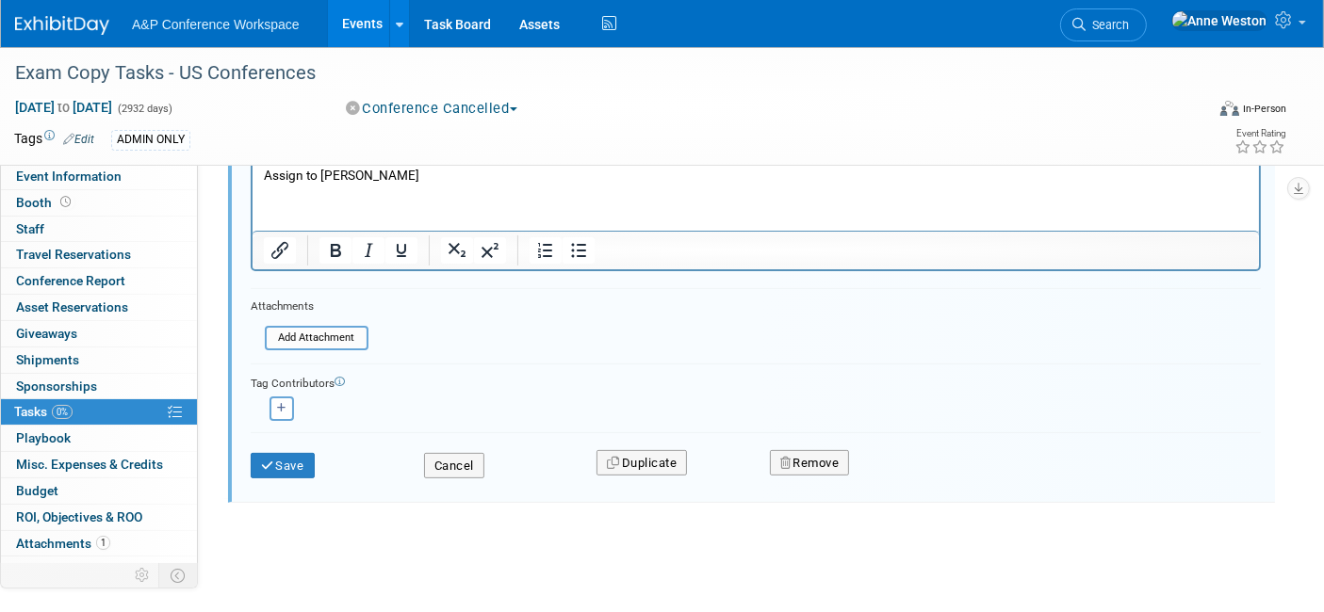
scroll to position [454, 0]
click at [301, 456] on button "Save" at bounding box center [283, 466] width 64 height 26
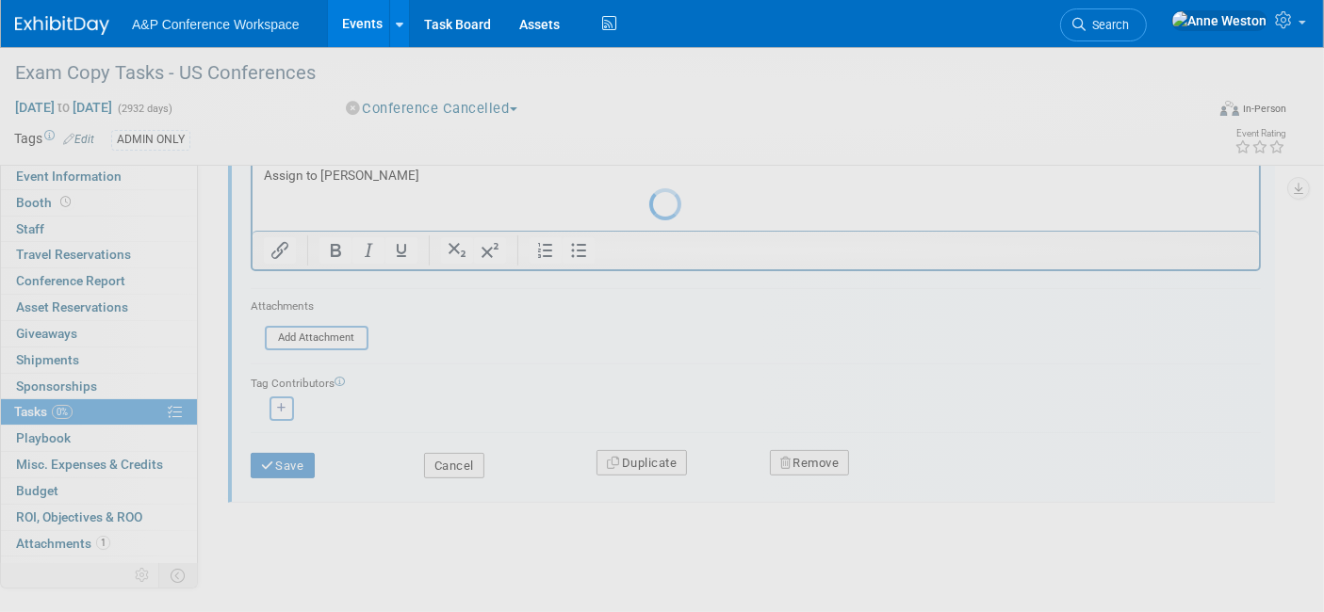
scroll to position [4, 0]
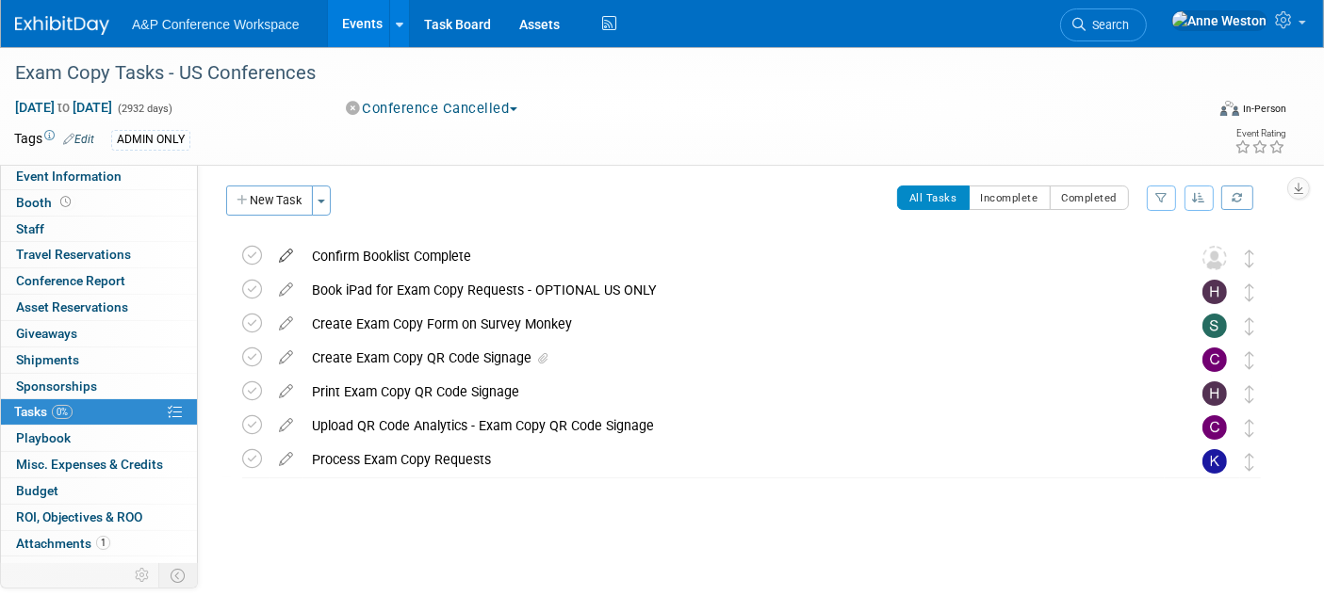
click at [285, 250] on icon at bounding box center [285, 252] width 33 height 24
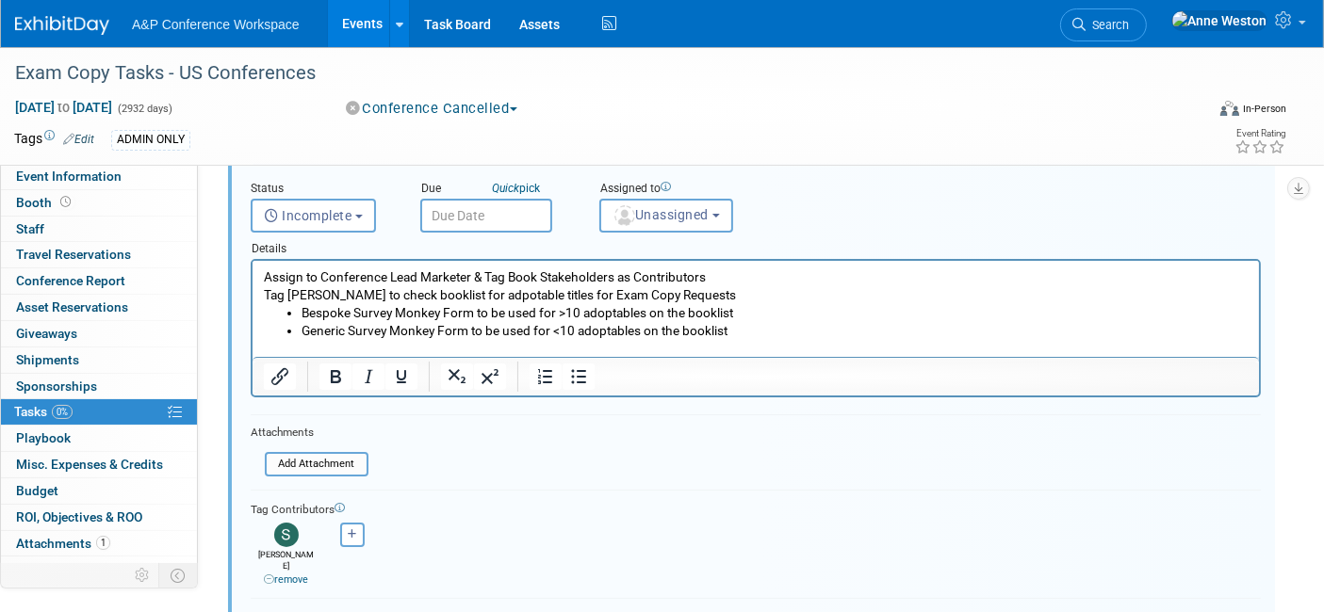
scroll to position [105, 0]
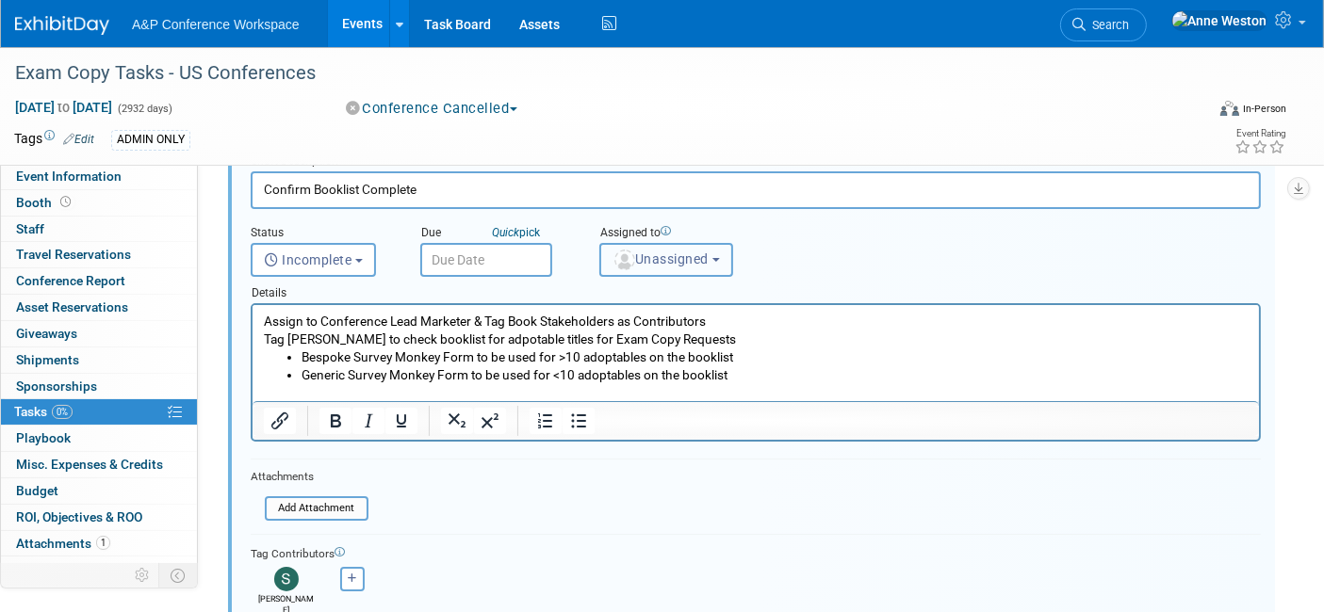
click at [643, 262] on span "Unassigned" at bounding box center [660, 259] width 96 height 15
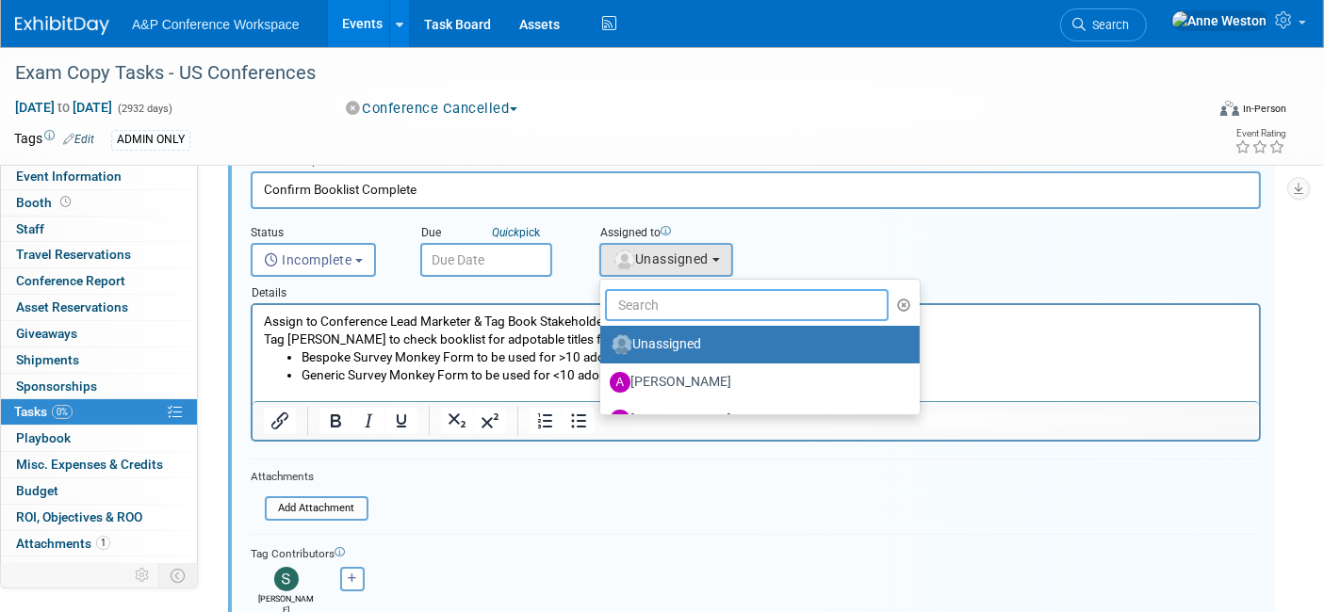
click at [667, 304] on input "text" at bounding box center [747, 305] width 284 height 32
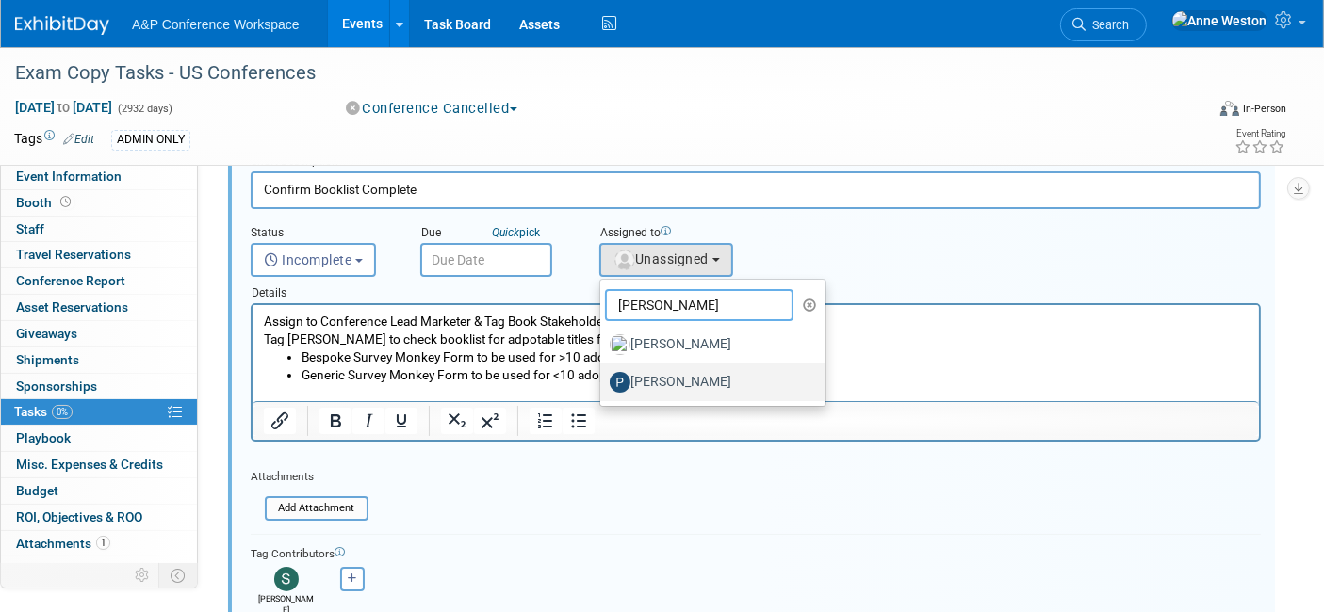
type input "[PERSON_NAME]"
click at [696, 380] on label "[PERSON_NAME]" at bounding box center [708, 382] width 197 height 30
click at [603, 380] on input "[PERSON_NAME]" at bounding box center [597, 380] width 12 height 12
select select "6cbbb403-c4cb-4691-9596-7ba0b45cfbd6"
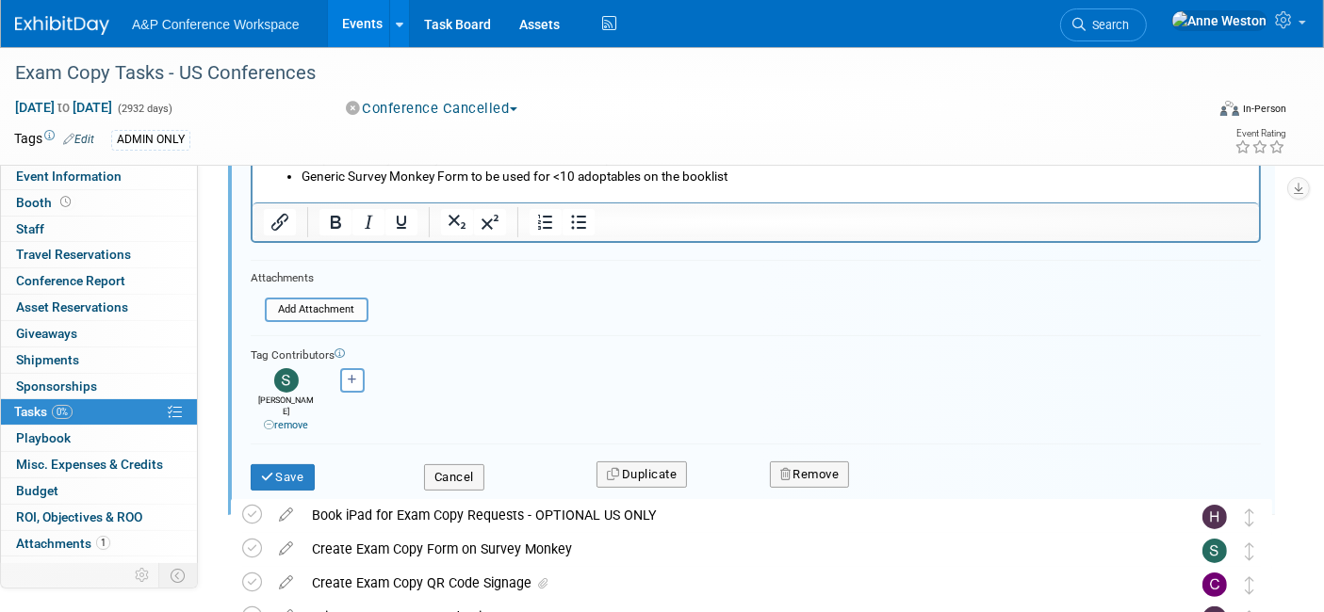
scroll to position [314, 0]
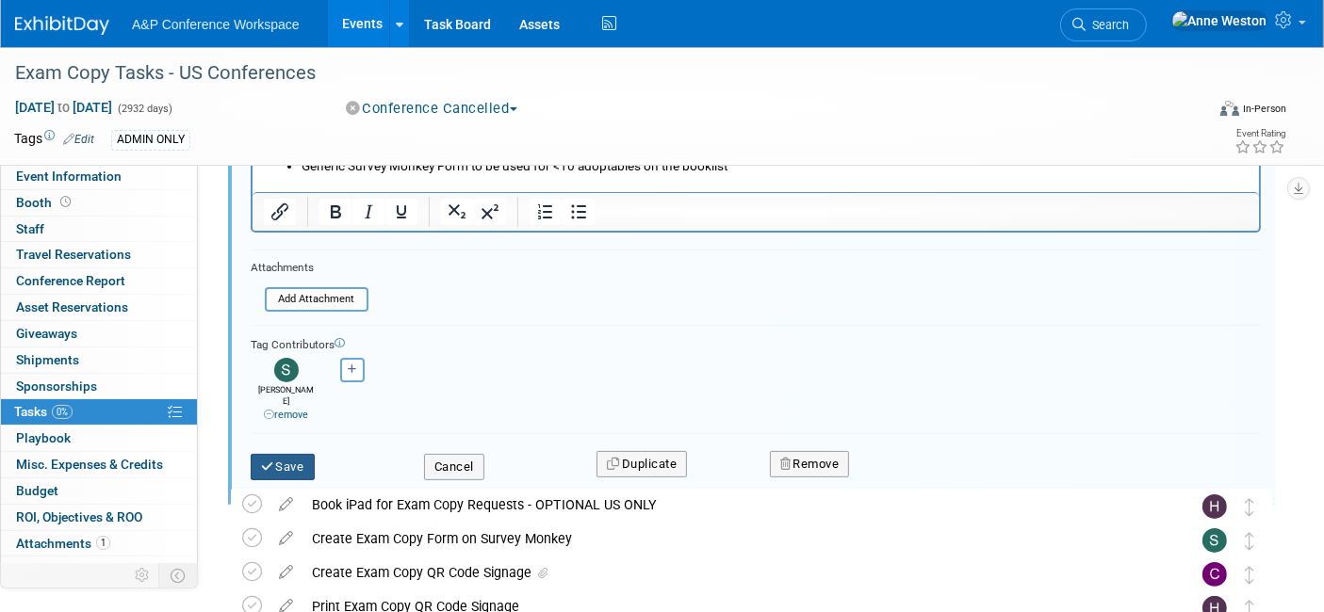
click at [277, 461] on button "Save" at bounding box center [283, 467] width 64 height 26
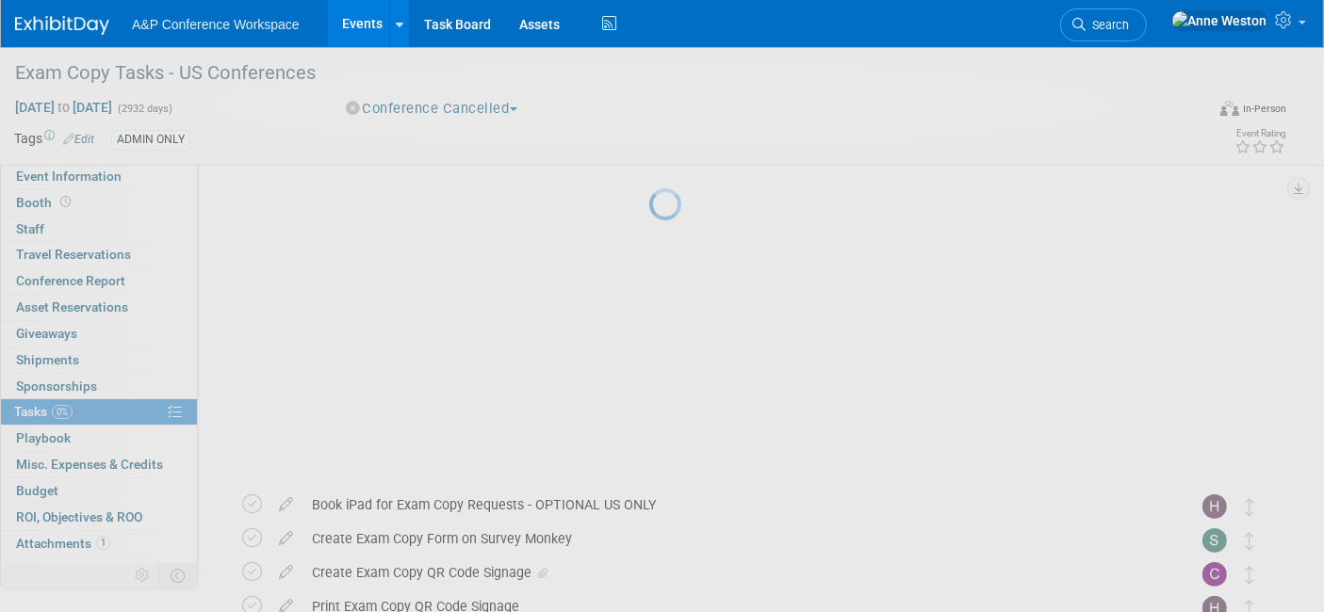
scroll to position [4, 0]
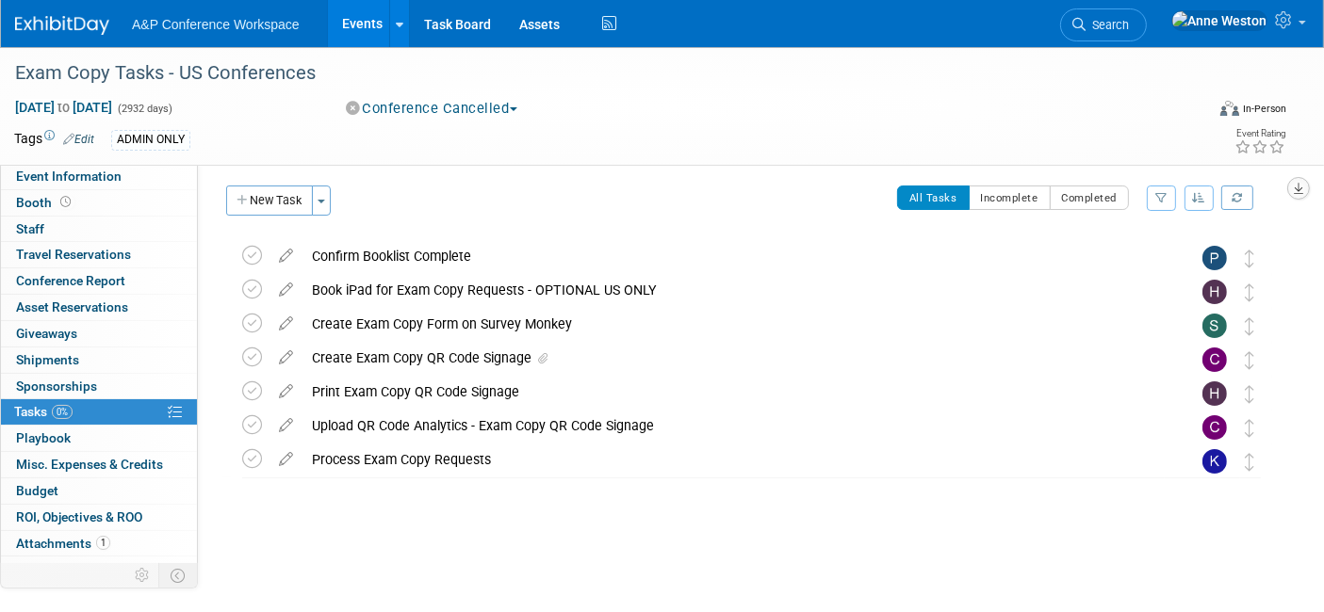
click at [1297, 183] on icon "button" at bounding box center [1298, 189] width 9 height 12
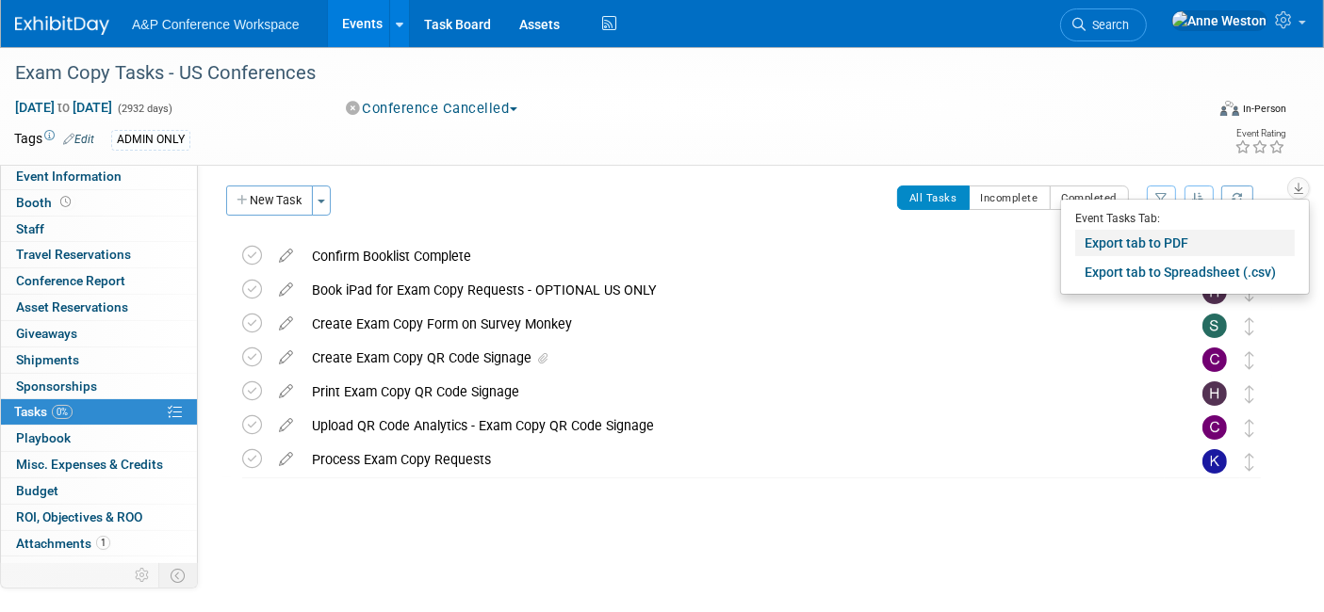
click at [1167, 239] on link "Export tab to PDF" at bounding box center [1185, 243] width 220 height 26
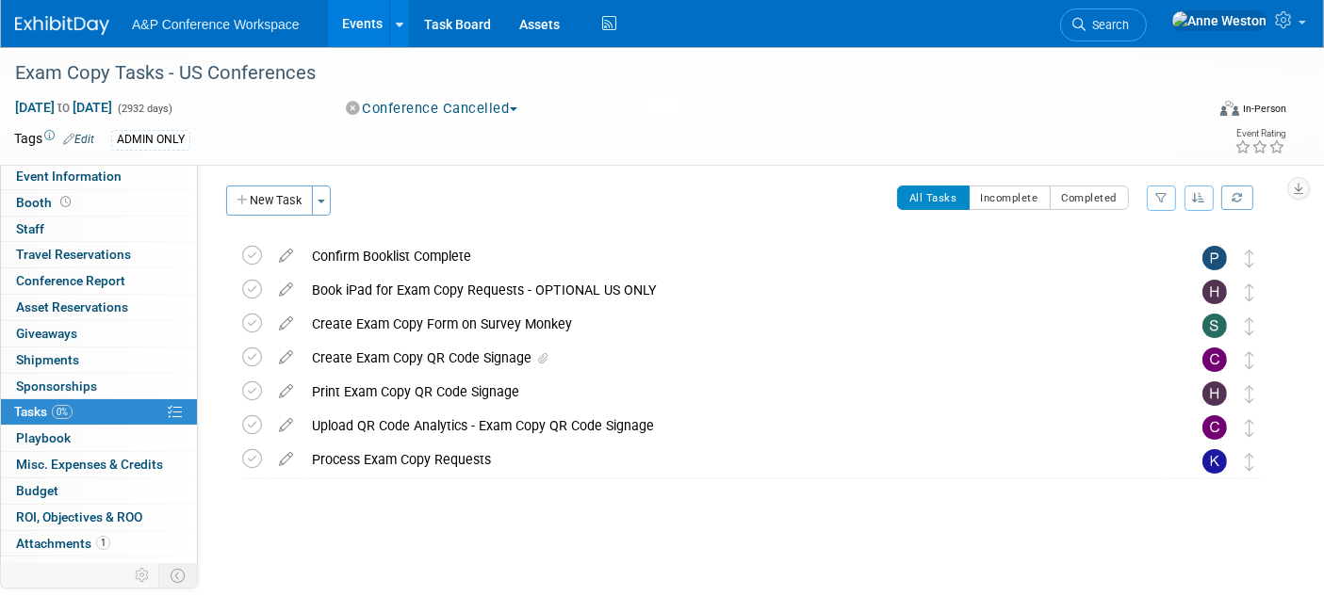
click at [676, 495] on div at bounding box center [746, 497] width 1050 height 38
